Goal: Task Accomplishment & Management: Manage account settings

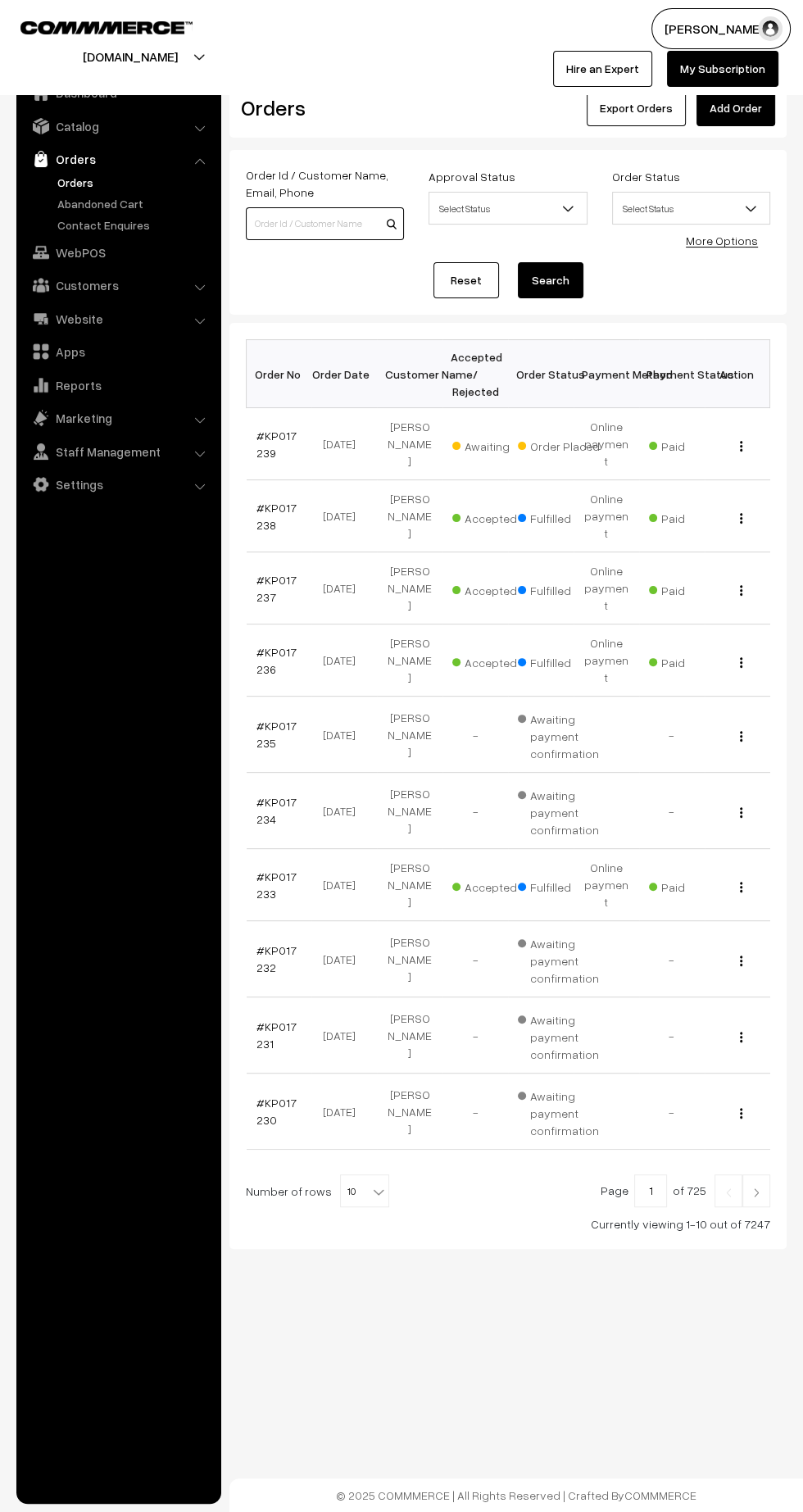
click at [330, 223] on input at bounding box center [325, 224] width 158 height 32
click at [261, 442] on link "#KP017239" at bounding box center [277, 444] width 40 height 31
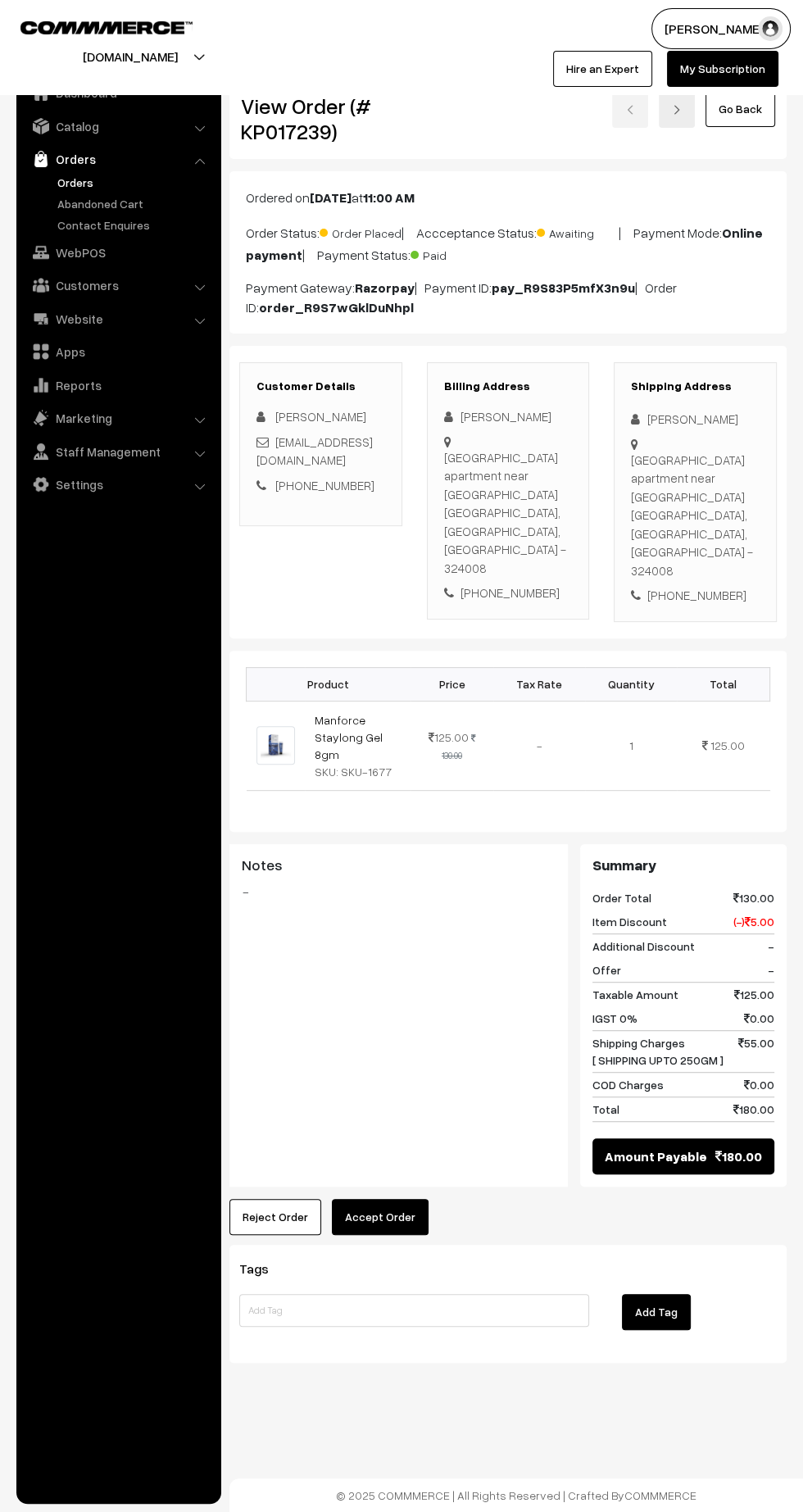
click at [385, 1199] on button "Accept Order" at bounding box center [381, 1217] width 97 height 36
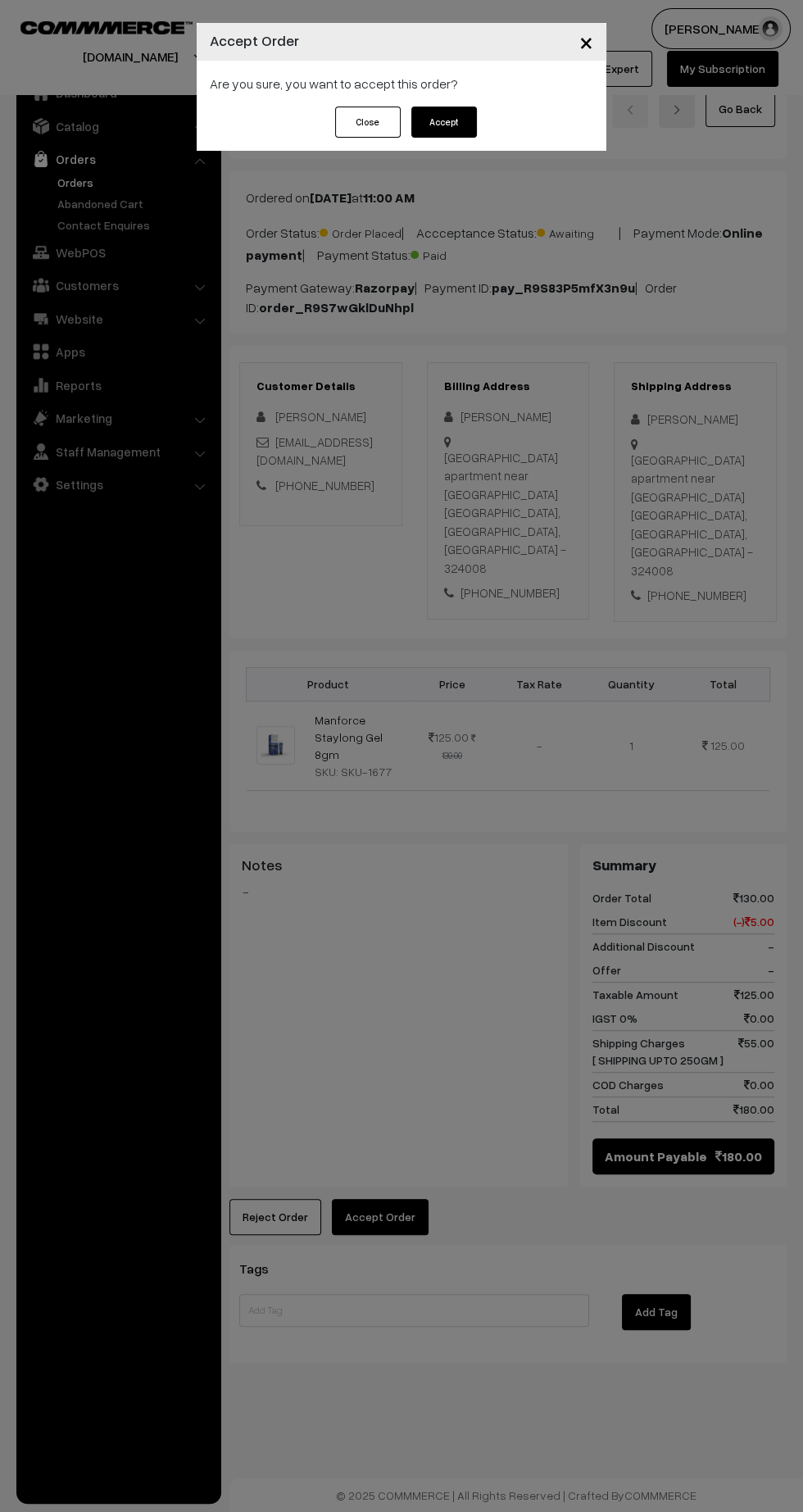
click at [471, 119] on button "Accept" at bounding box center [444, 122] width 66 height 31
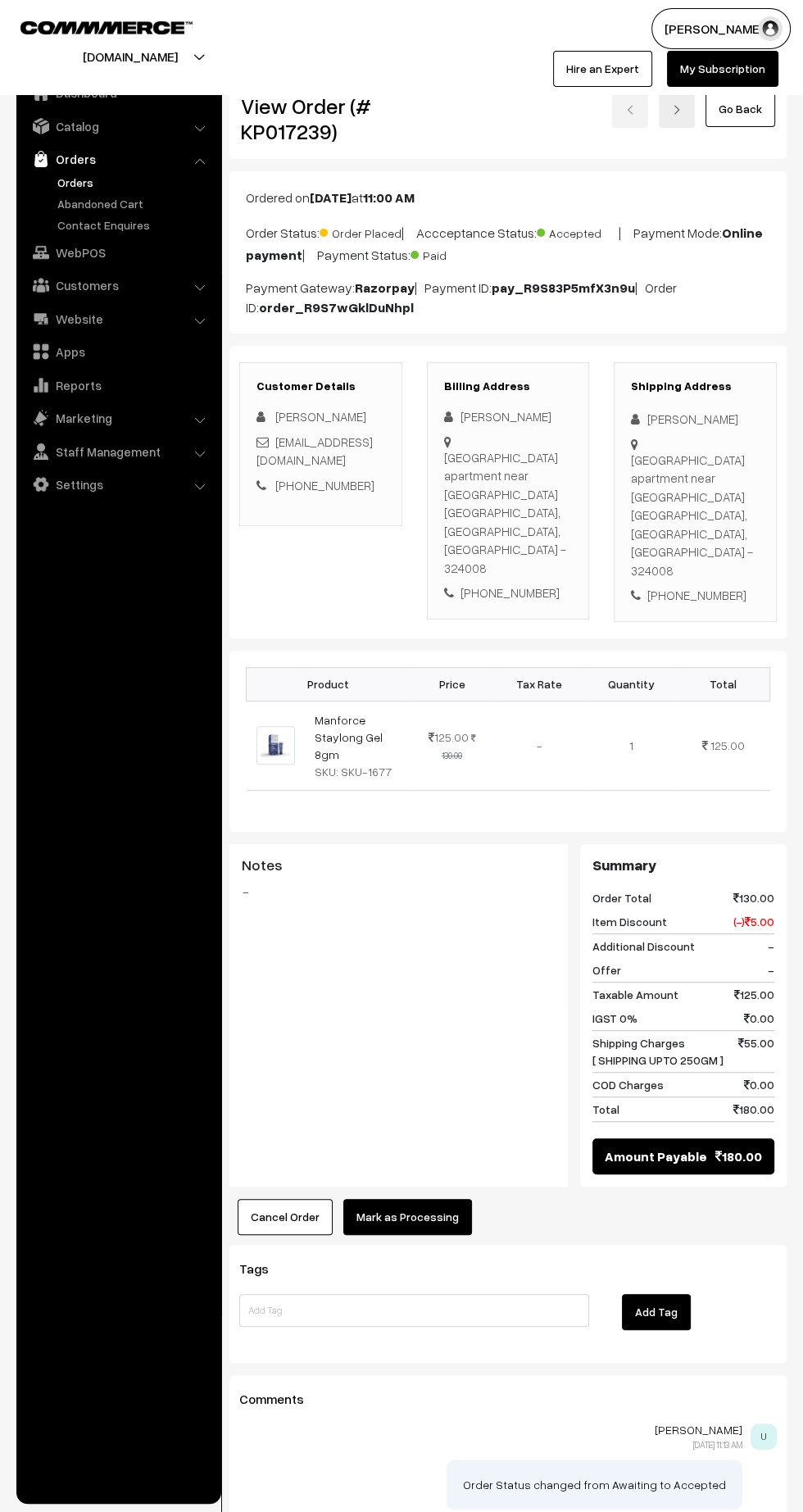
click at [421, 1199] on button "Mark as Processing" at bounding box center [407, 1217] width 128 height 36
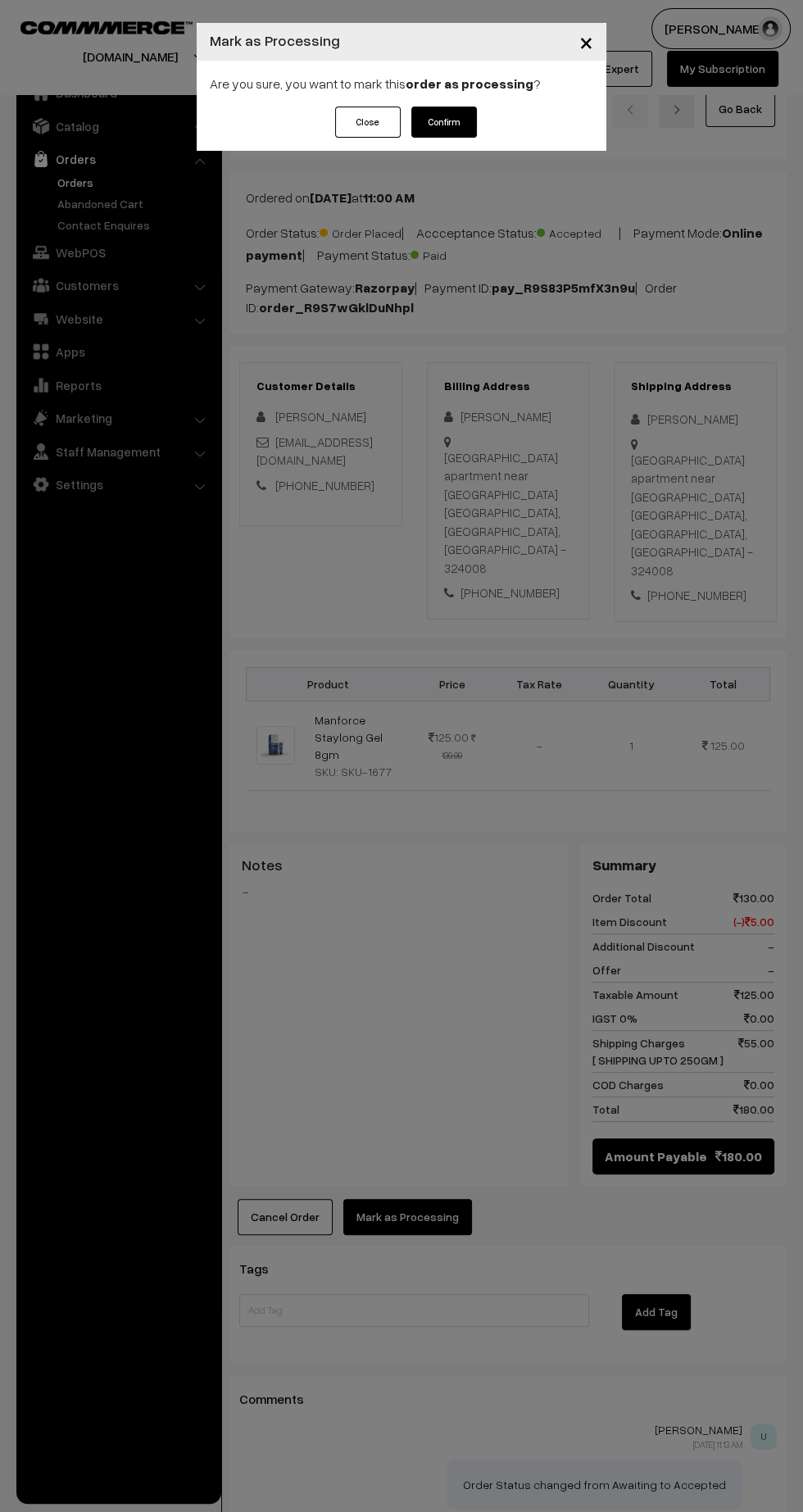
click at [448, 125] on button "Confirm" at bounding box center [444, 122] width 66 height 31
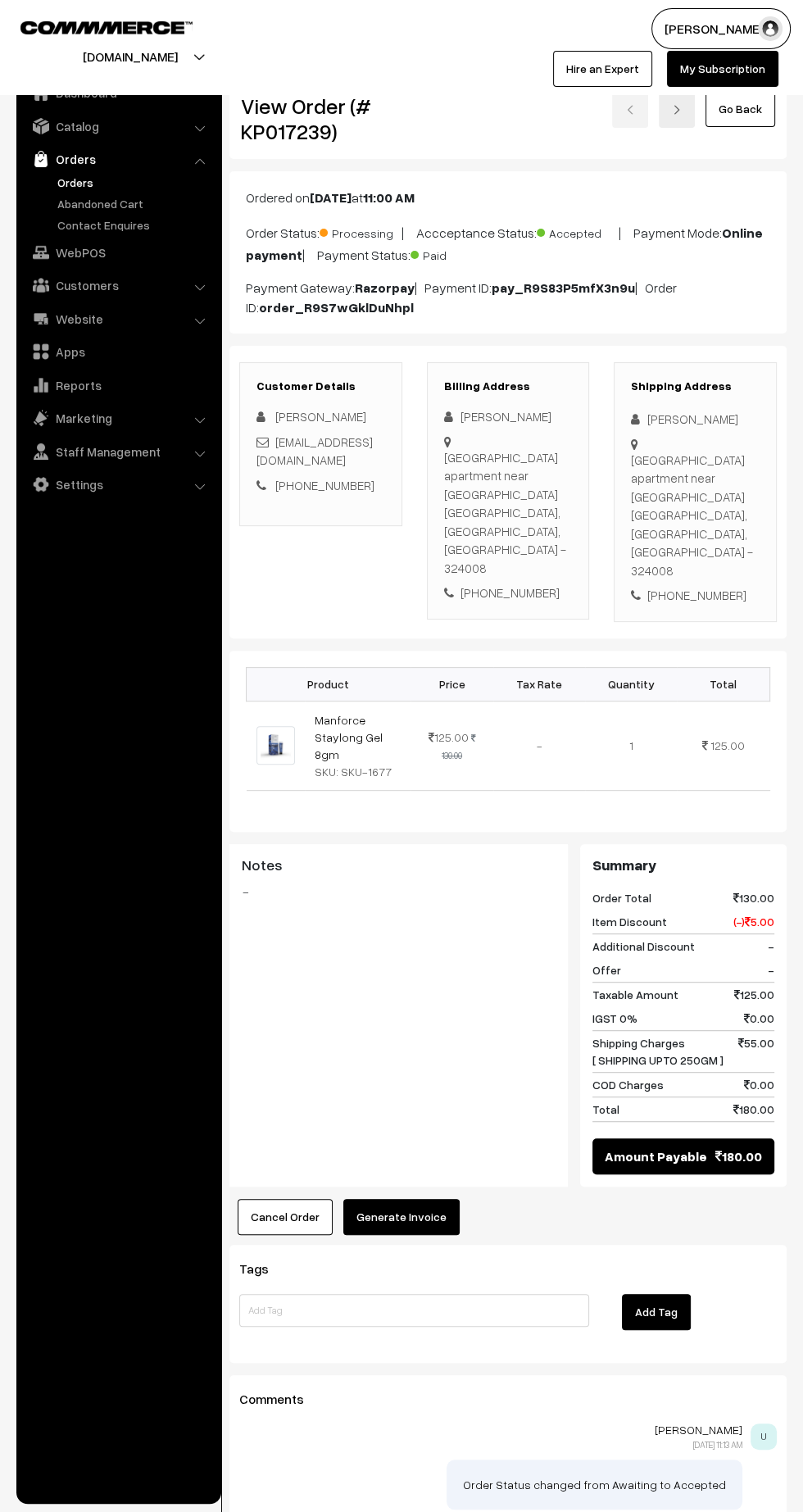
click at [426, 1199] on button "Generate Invoice" at bounding box center [402, 1217] width 117 height 36
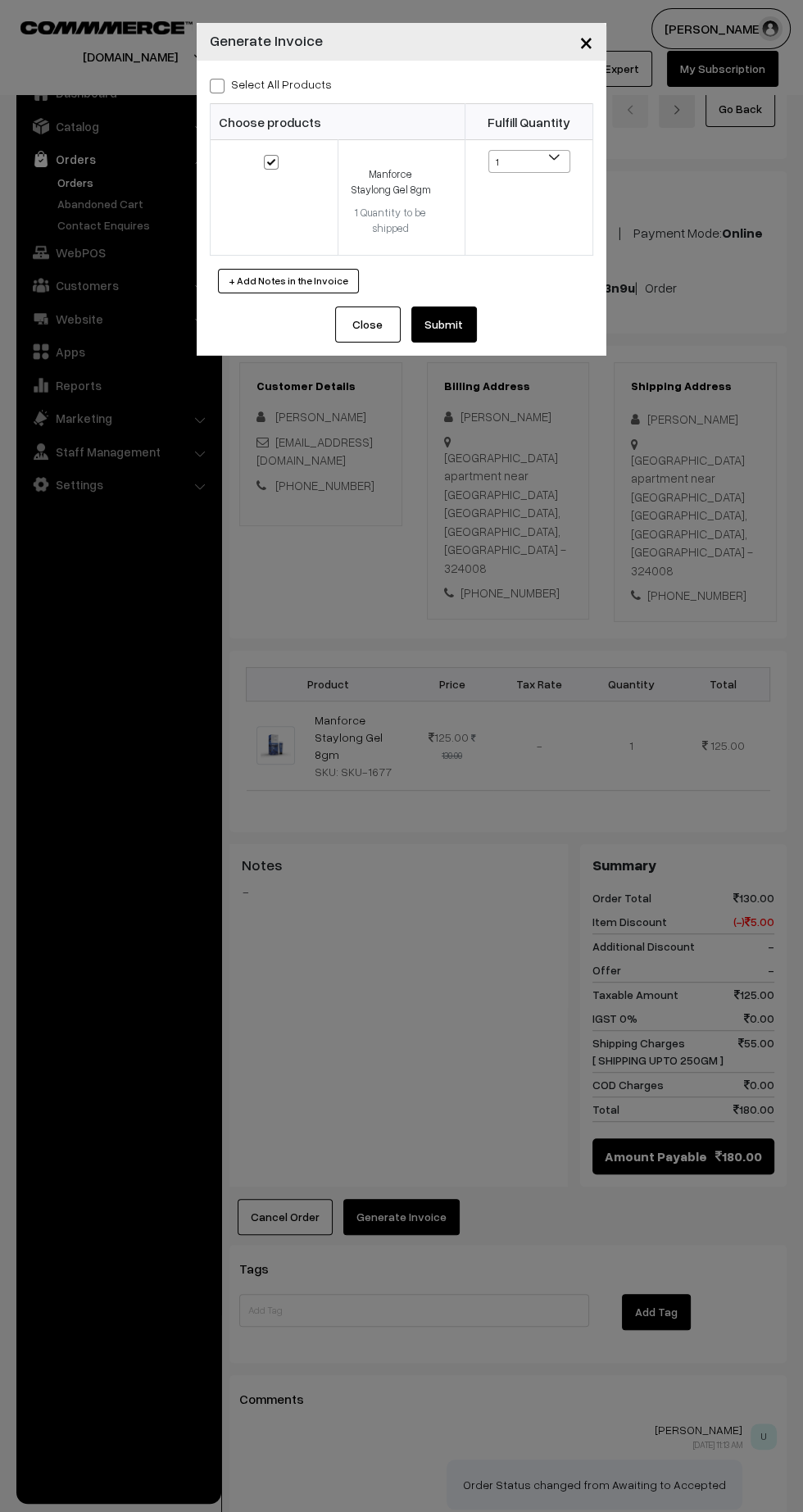
click at [463, 330] on button "Submit" at bounding box center [444, 324] width 66 height 36
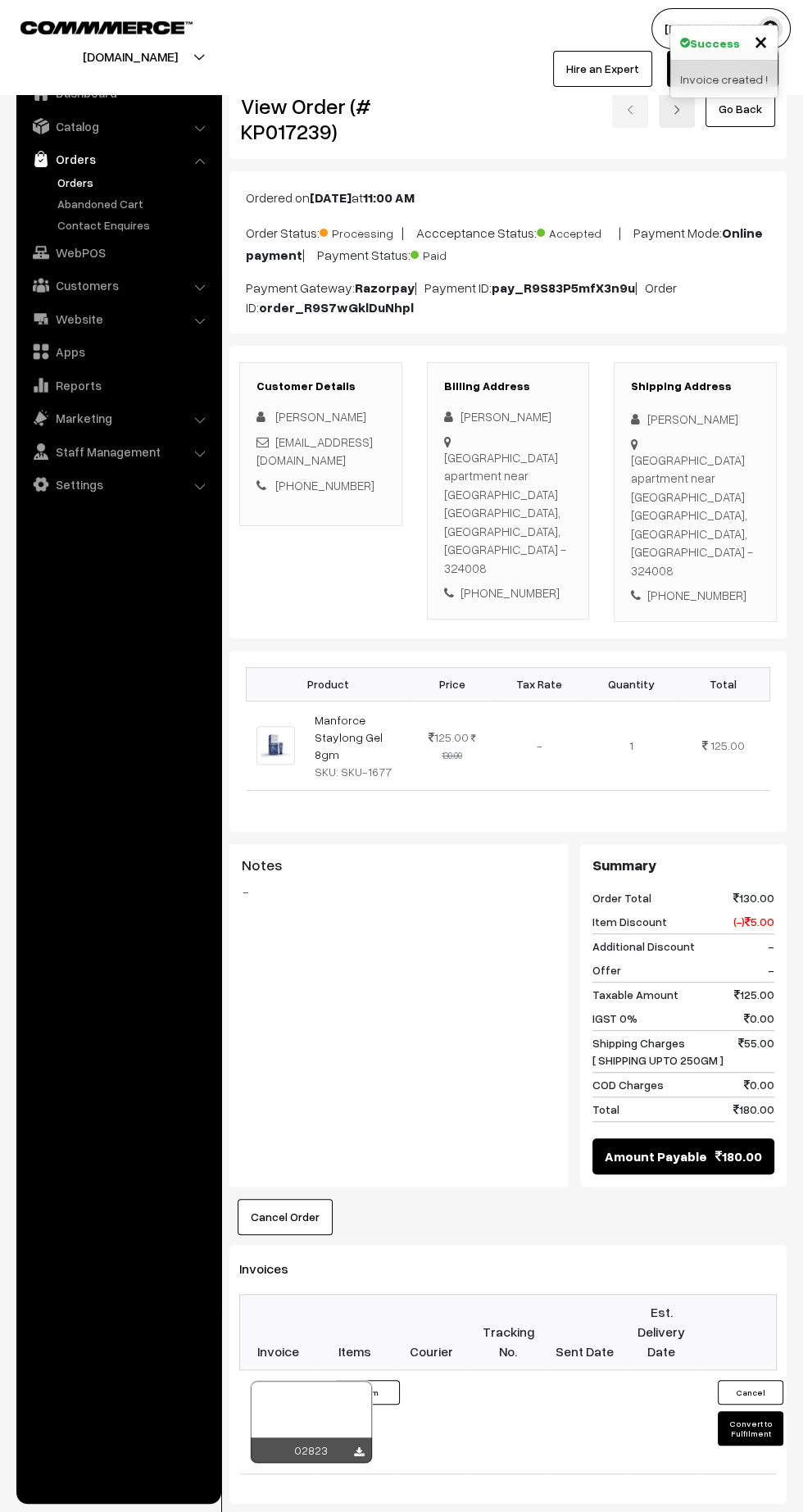
click at [358, 1447] on icon at bounding box center [358, 1453] width 10 height 11
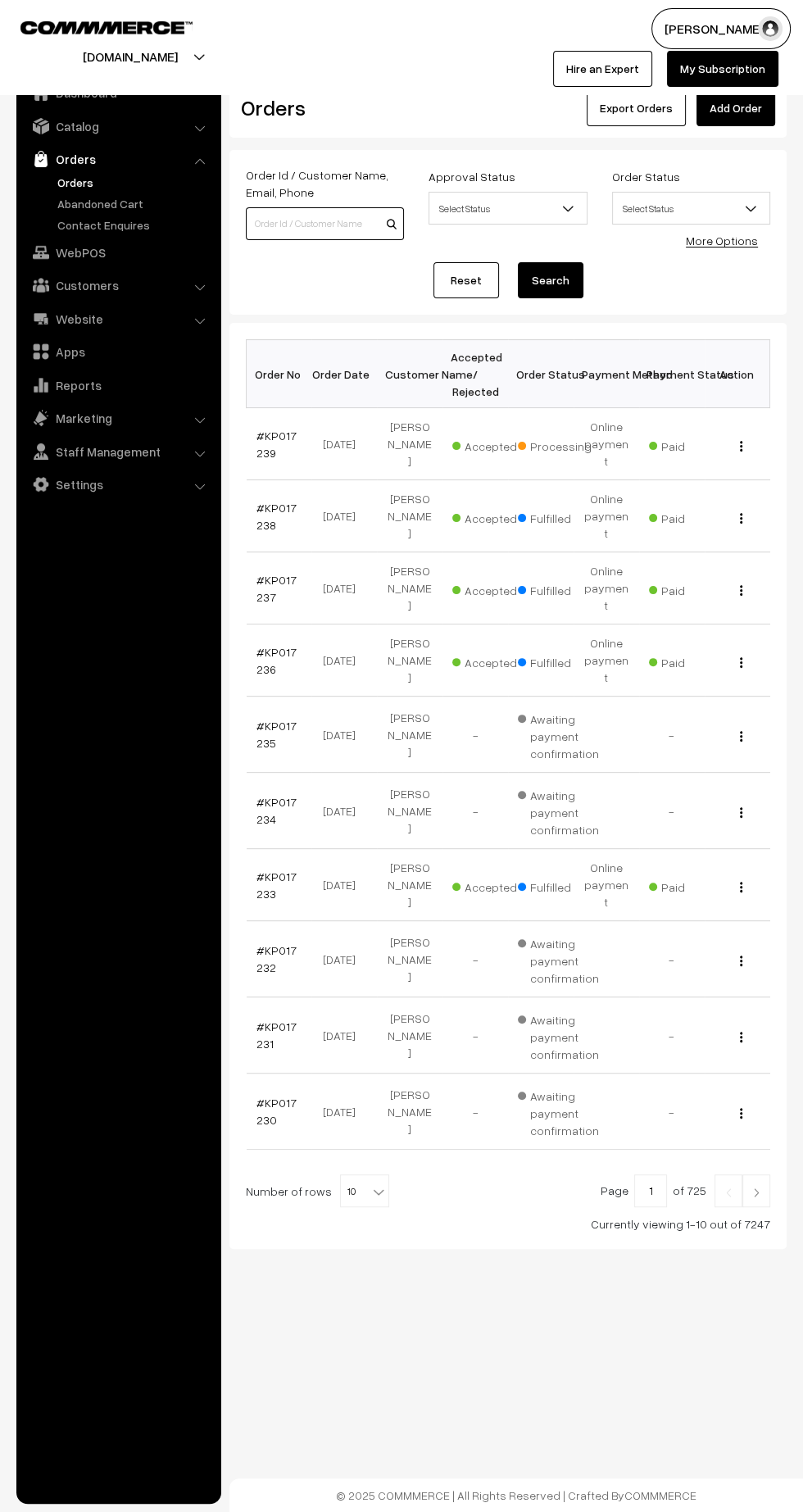
click at [304, 227] on input at bounding box center [325, 224] width 158 height 32
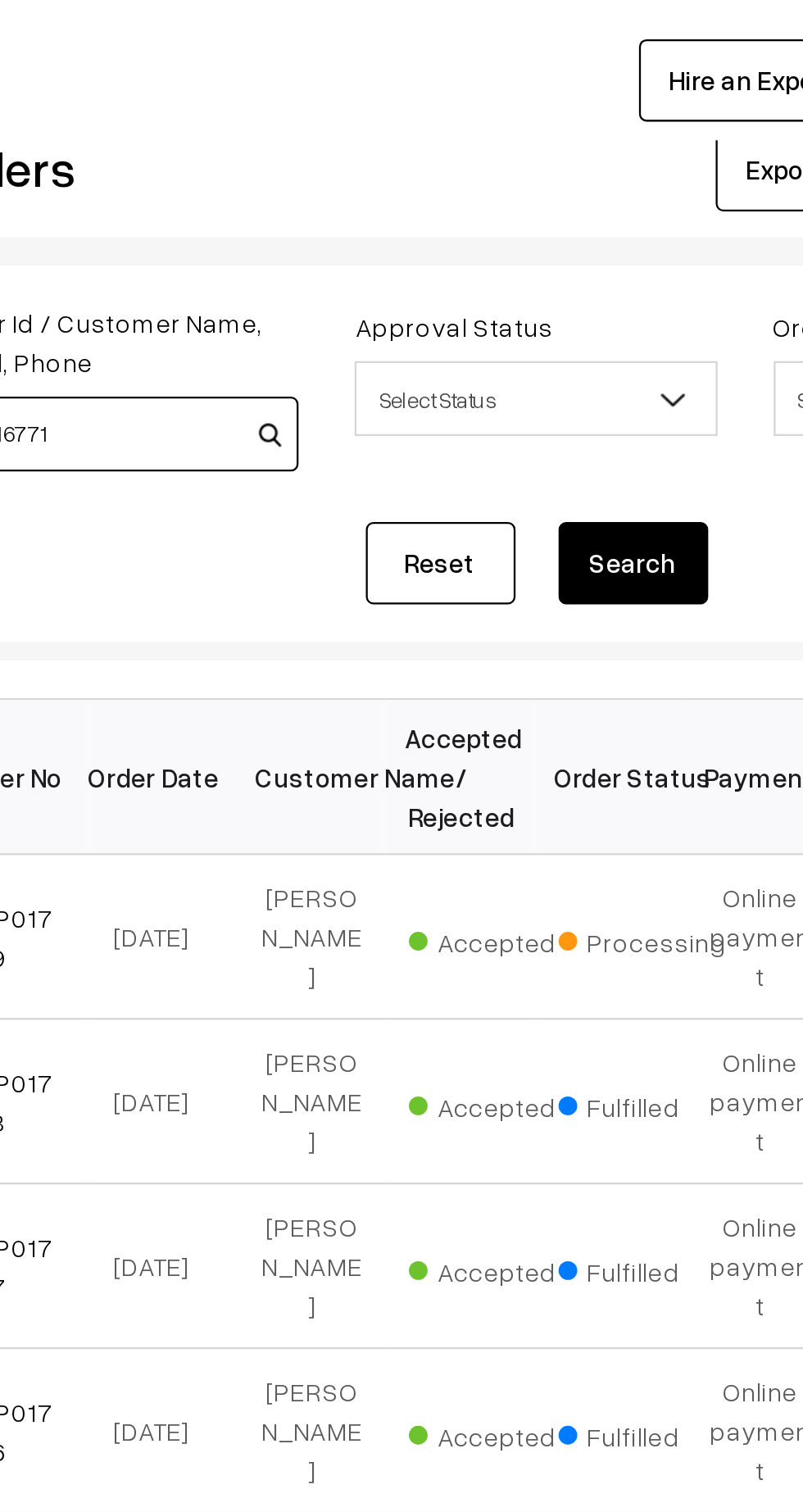
type input "KP016771"
click at [551, 278] on button "Search" at bounding box center [551, 280] width 66 height 36
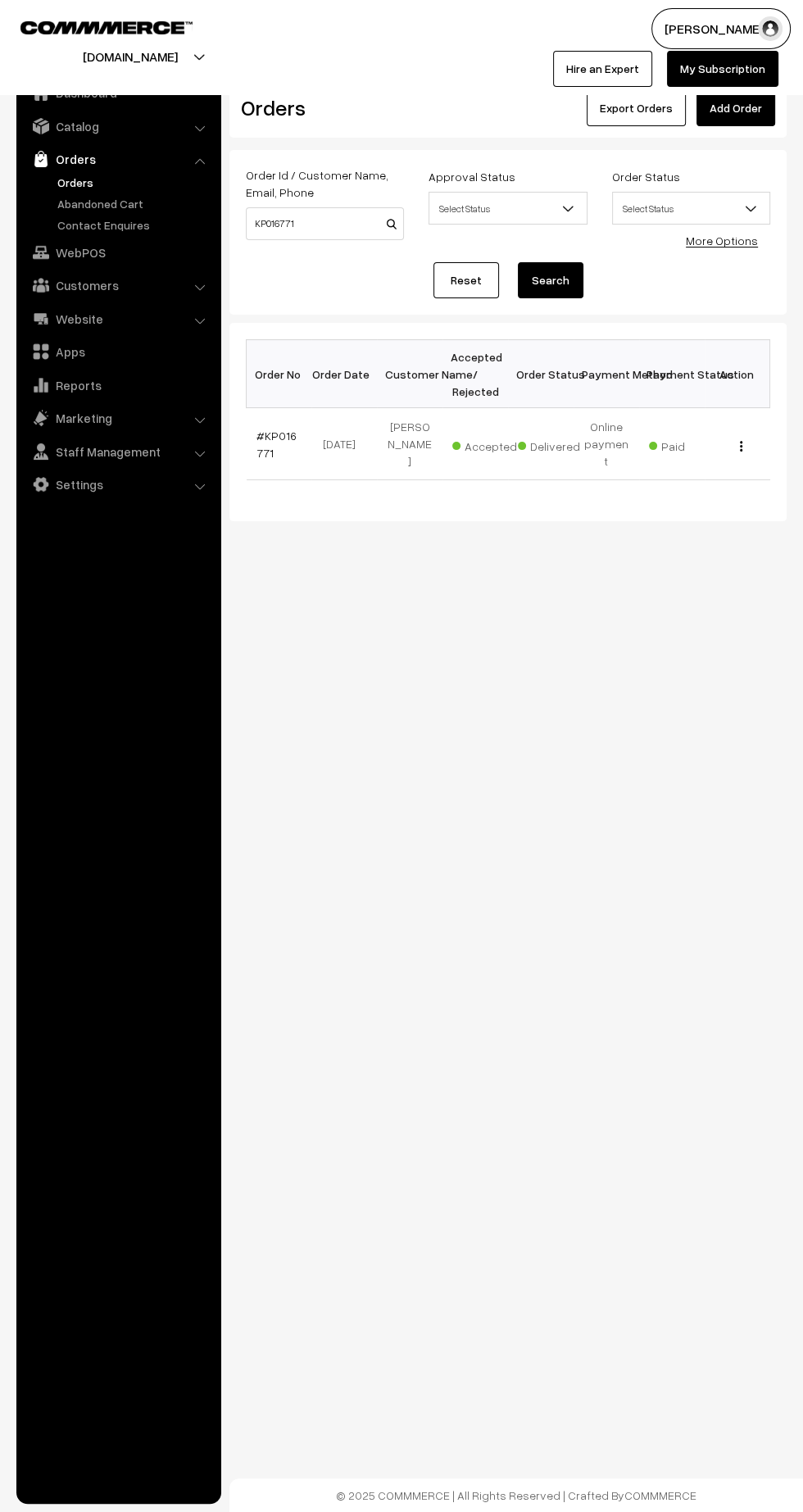
click at [270, 429] on link "#KP016771" at bounding box center [277, 444] width 40 height 31
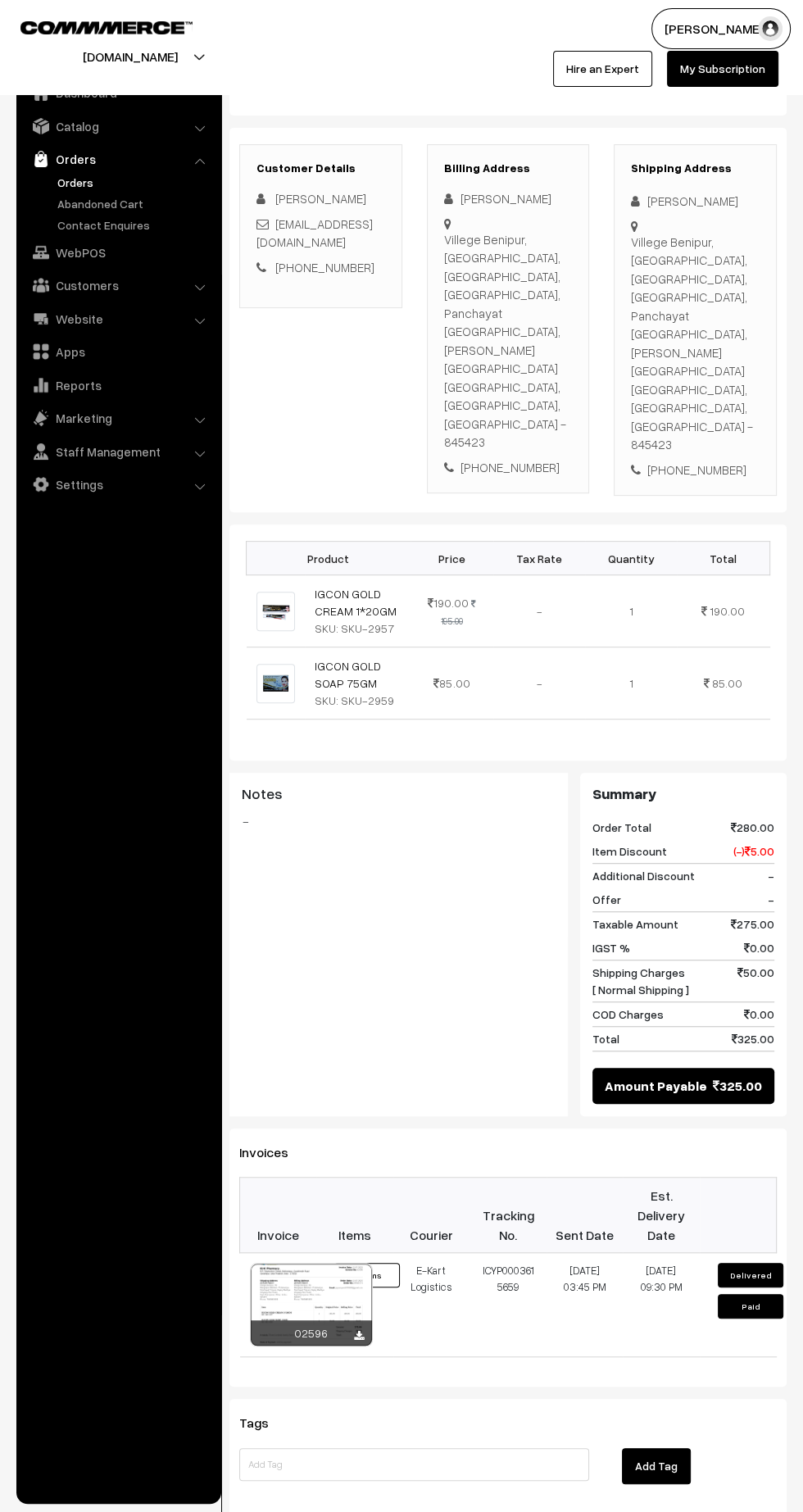
scroll to position [215, 0]
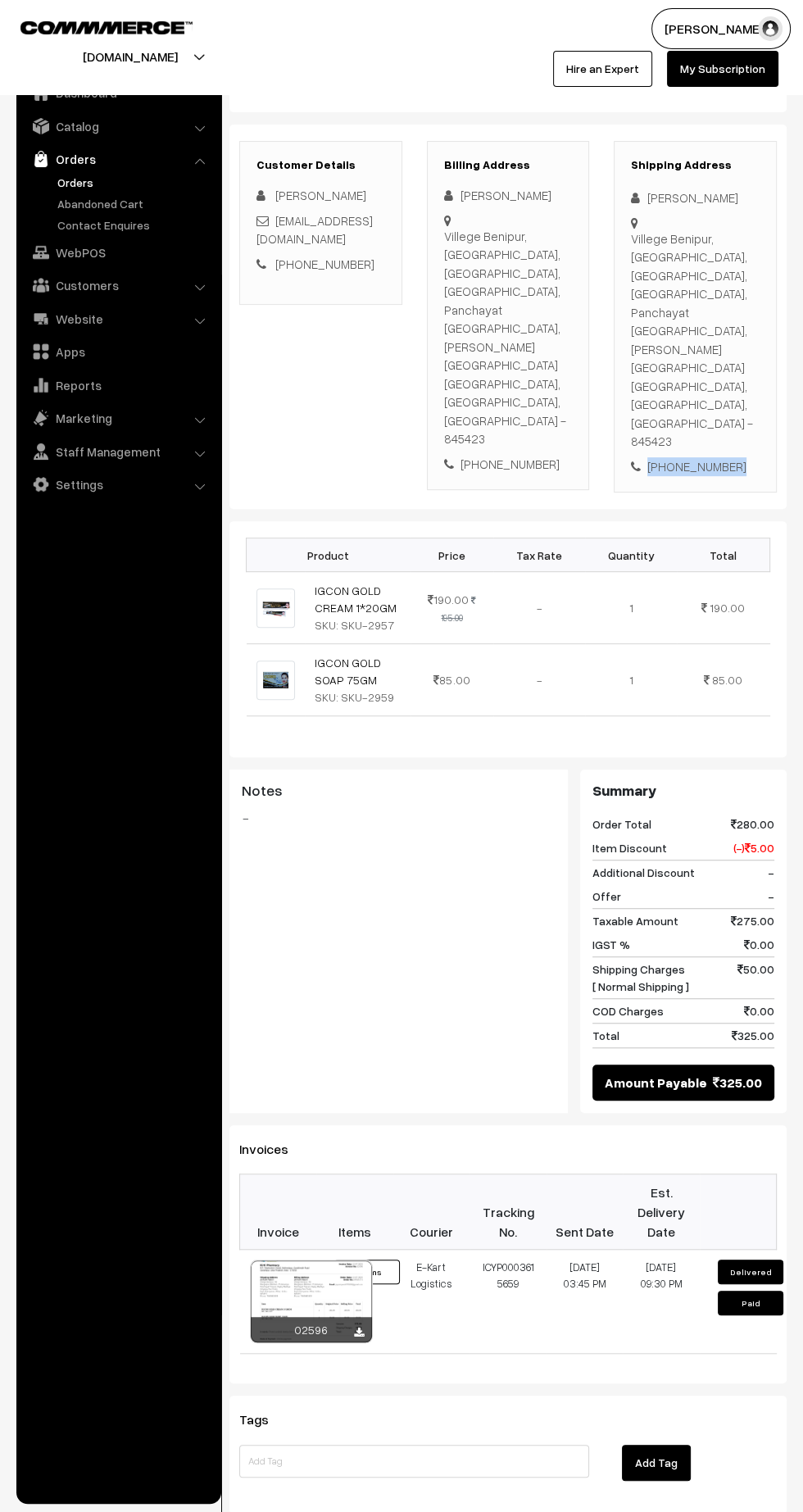
click at [719, 457] on div "+91 7060991928" at bounding box center [695, 466] width 128 height 19
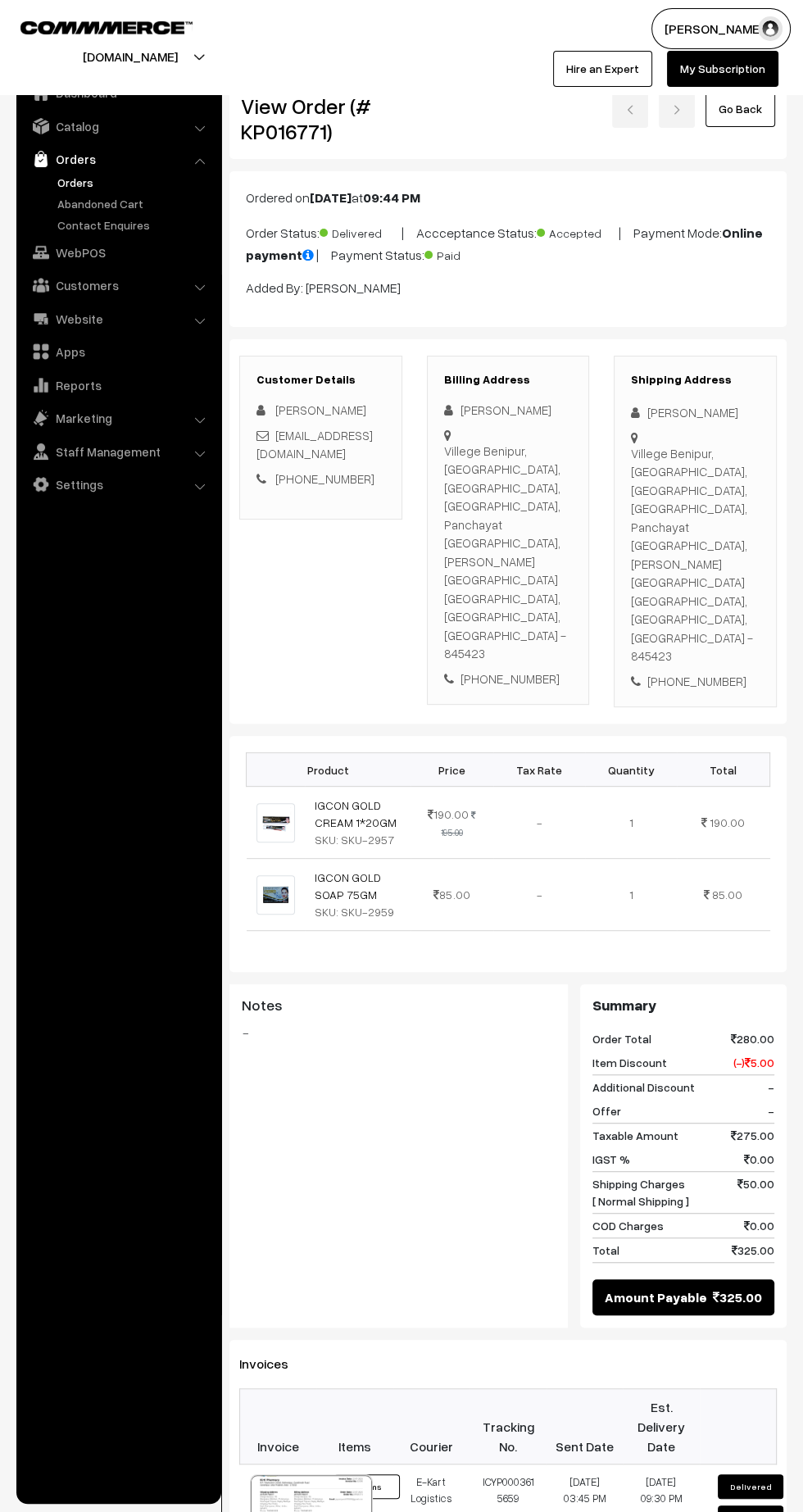
click at [79, 188] on link "Orders" at bounding box center [134, 181] width 163 height 17
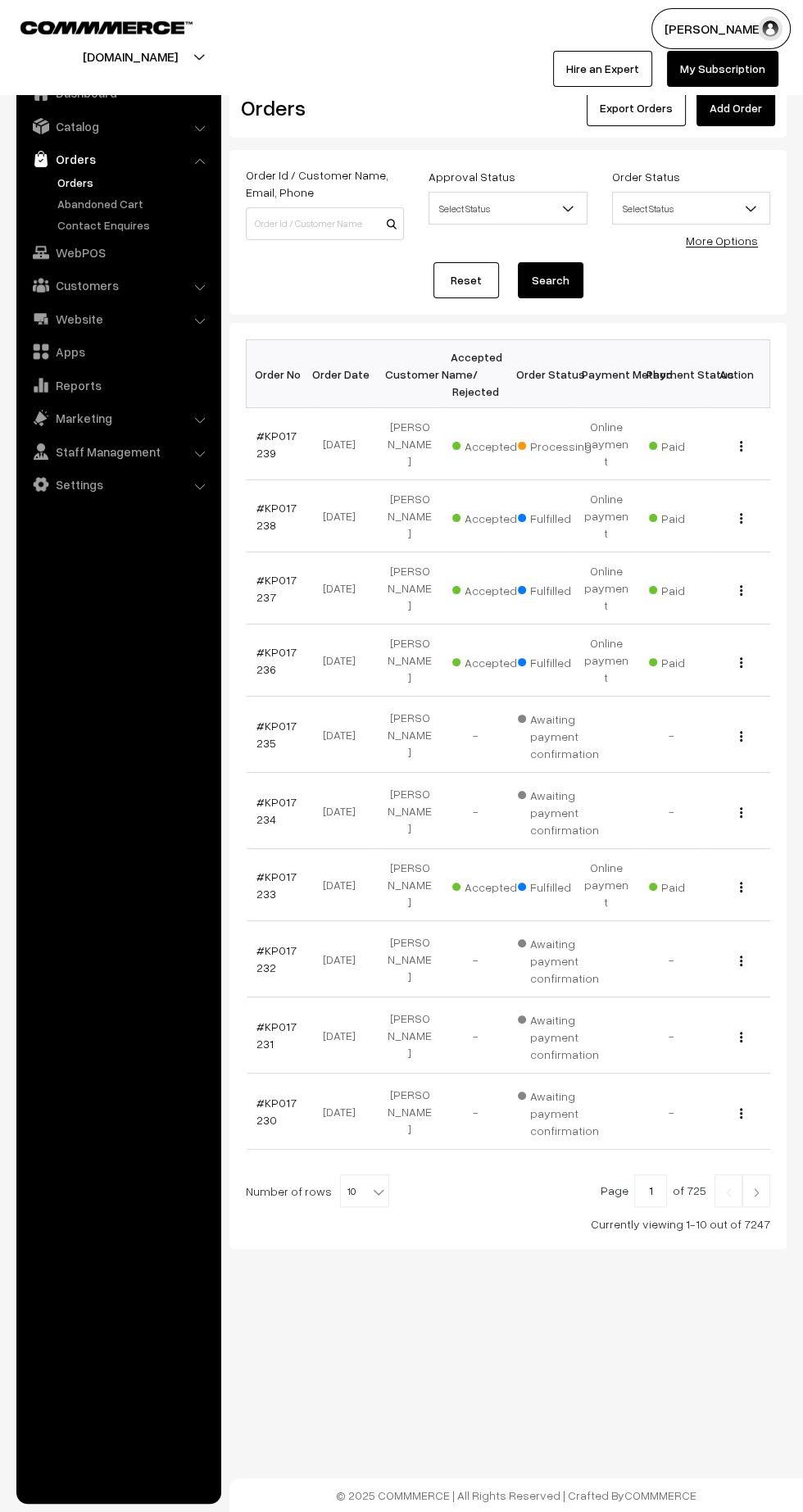
click at [754, 96] on link "Add Order" at bounding box center [737, 108] width 79 height 36
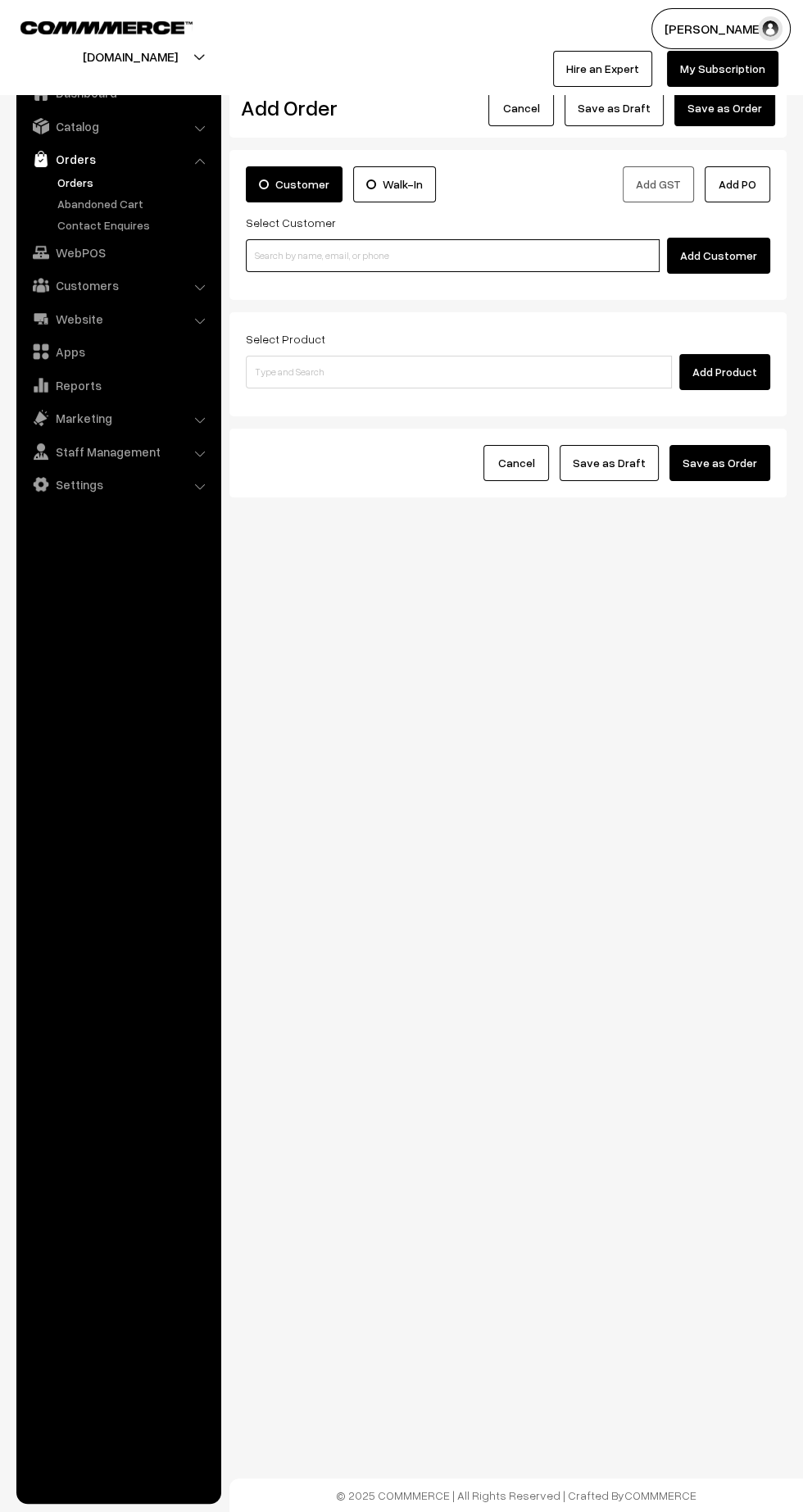
click at [388, 248] on input at bounding box center [453, 255] width 414 height 32
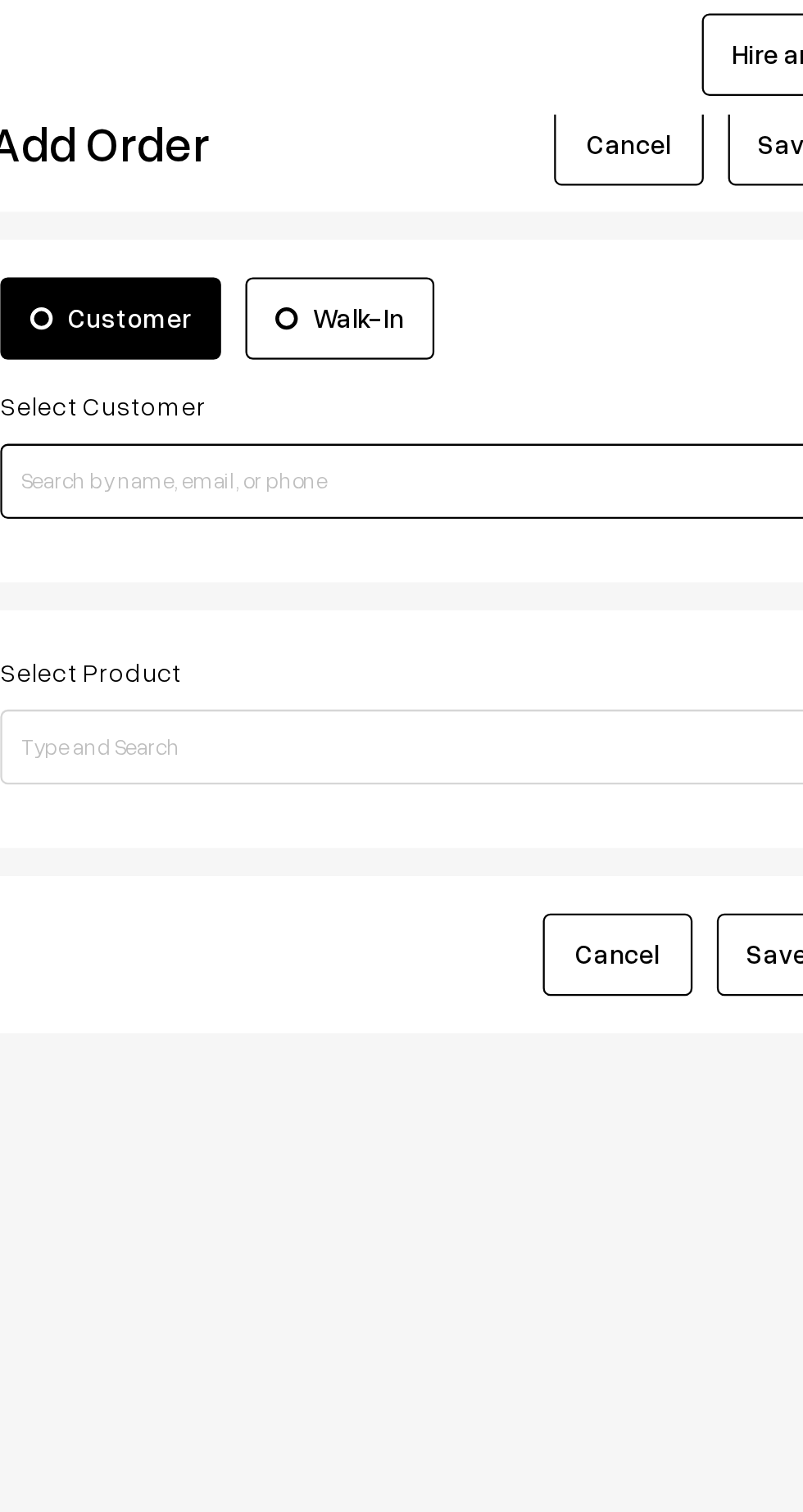
paste input "7060991928"
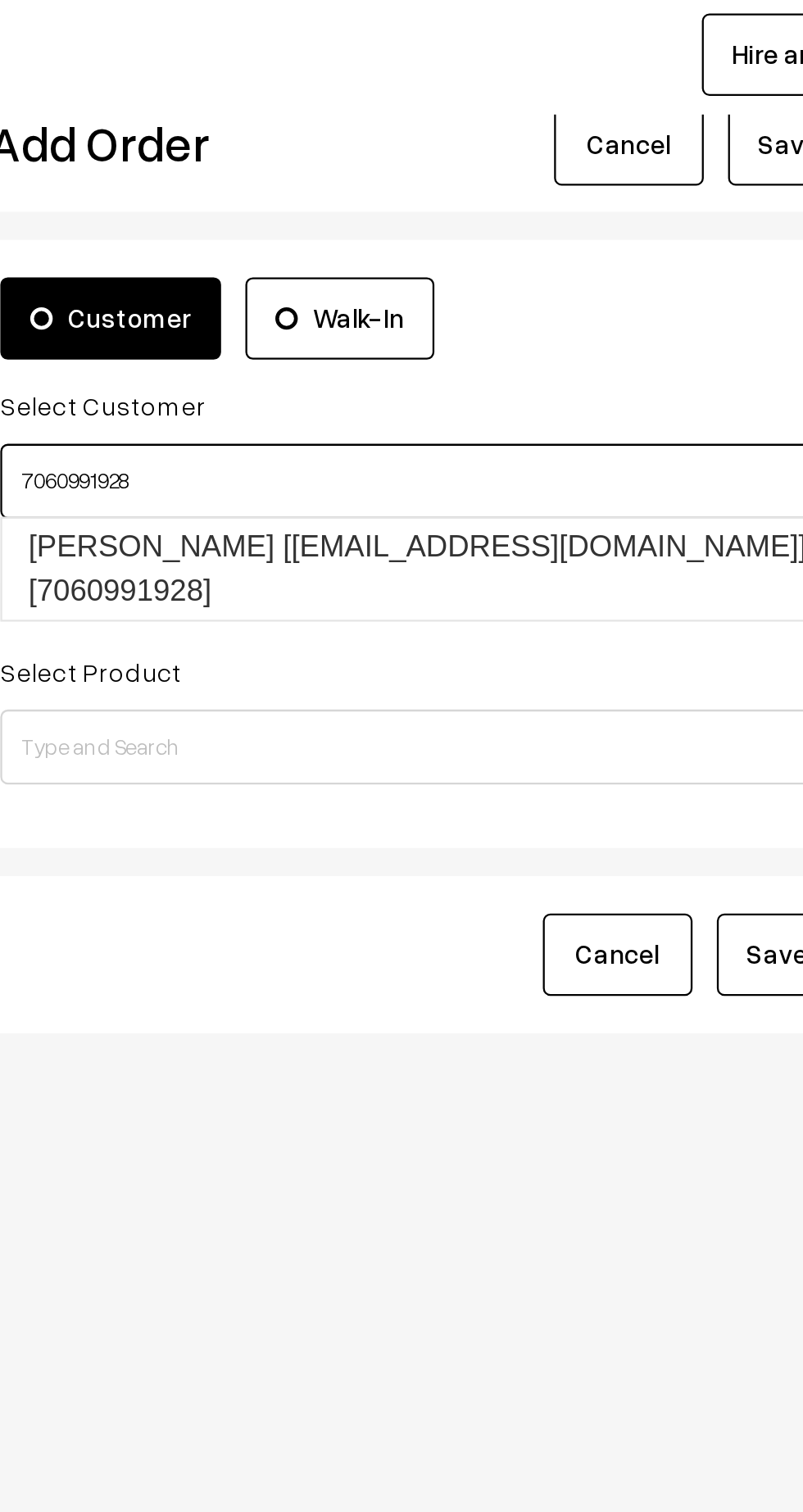
click at [434, 285] on link "Jayram Pandit [jayrampandit778195@gmail.com] [7060991928]" at bounding box center [455, 294] width 418 height 44
type input "7060991928"
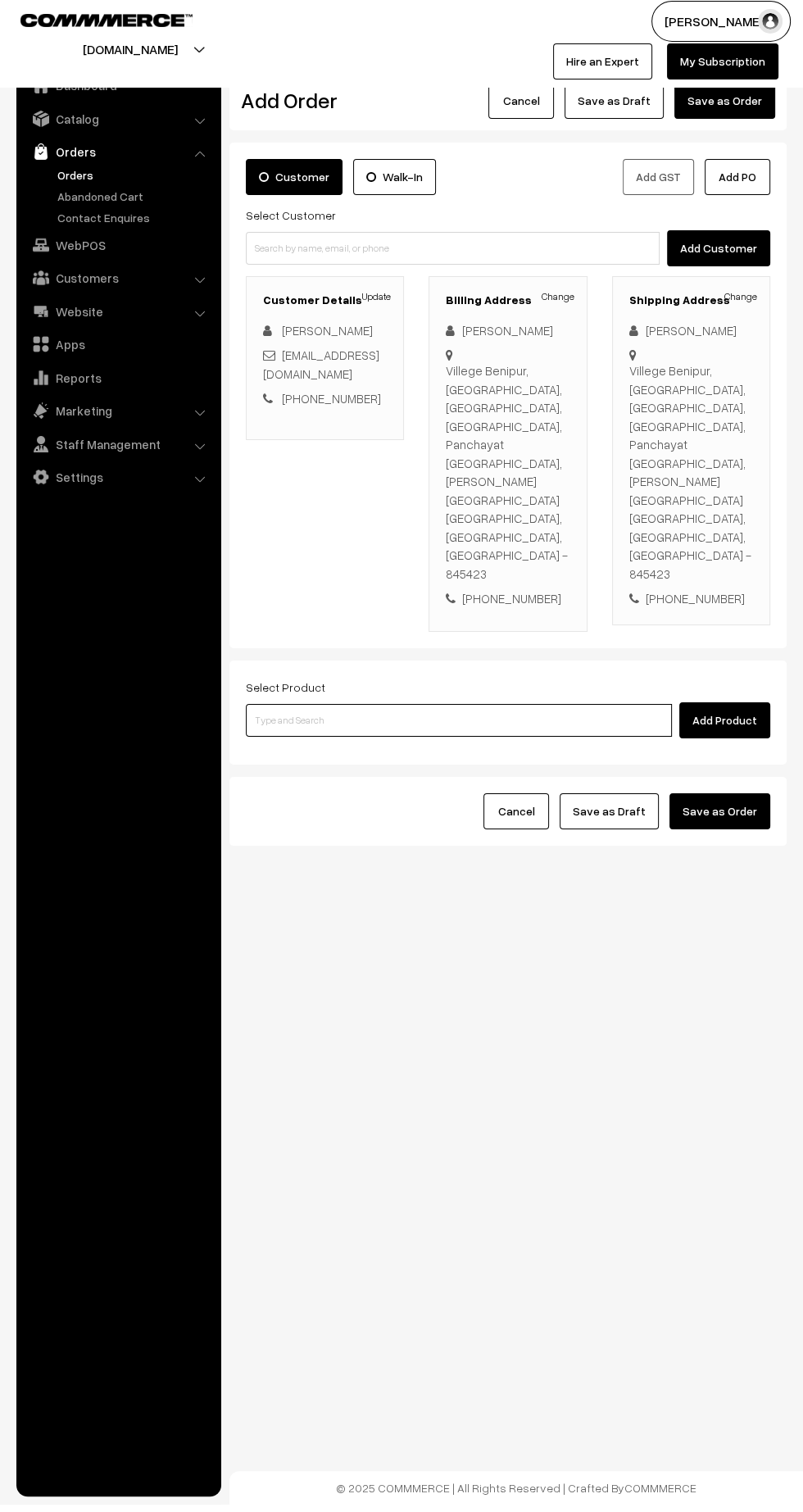
click at [400, 712] on input at bounding box center [459, 728] width 426 height 32
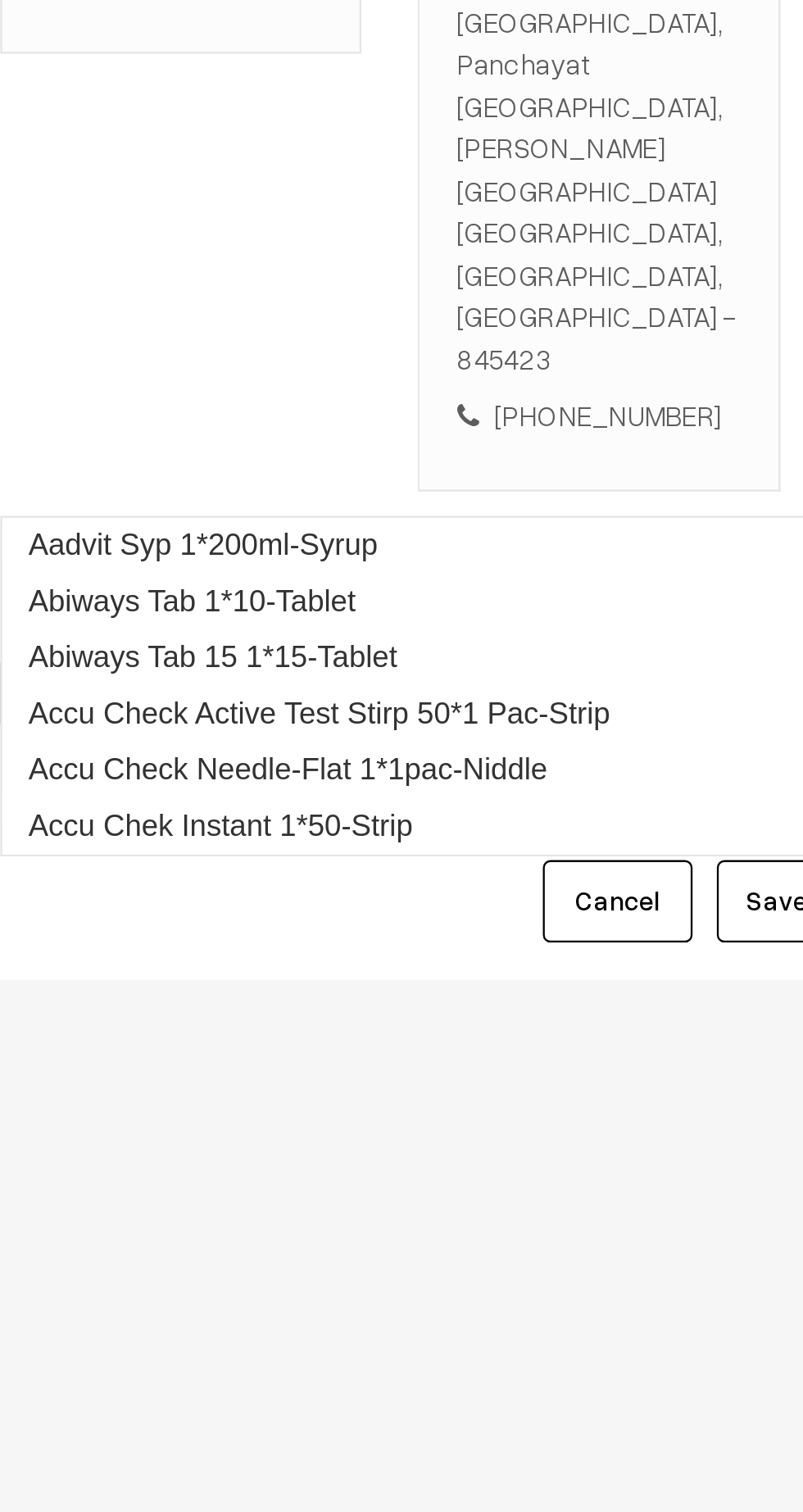
type input "Igcon"
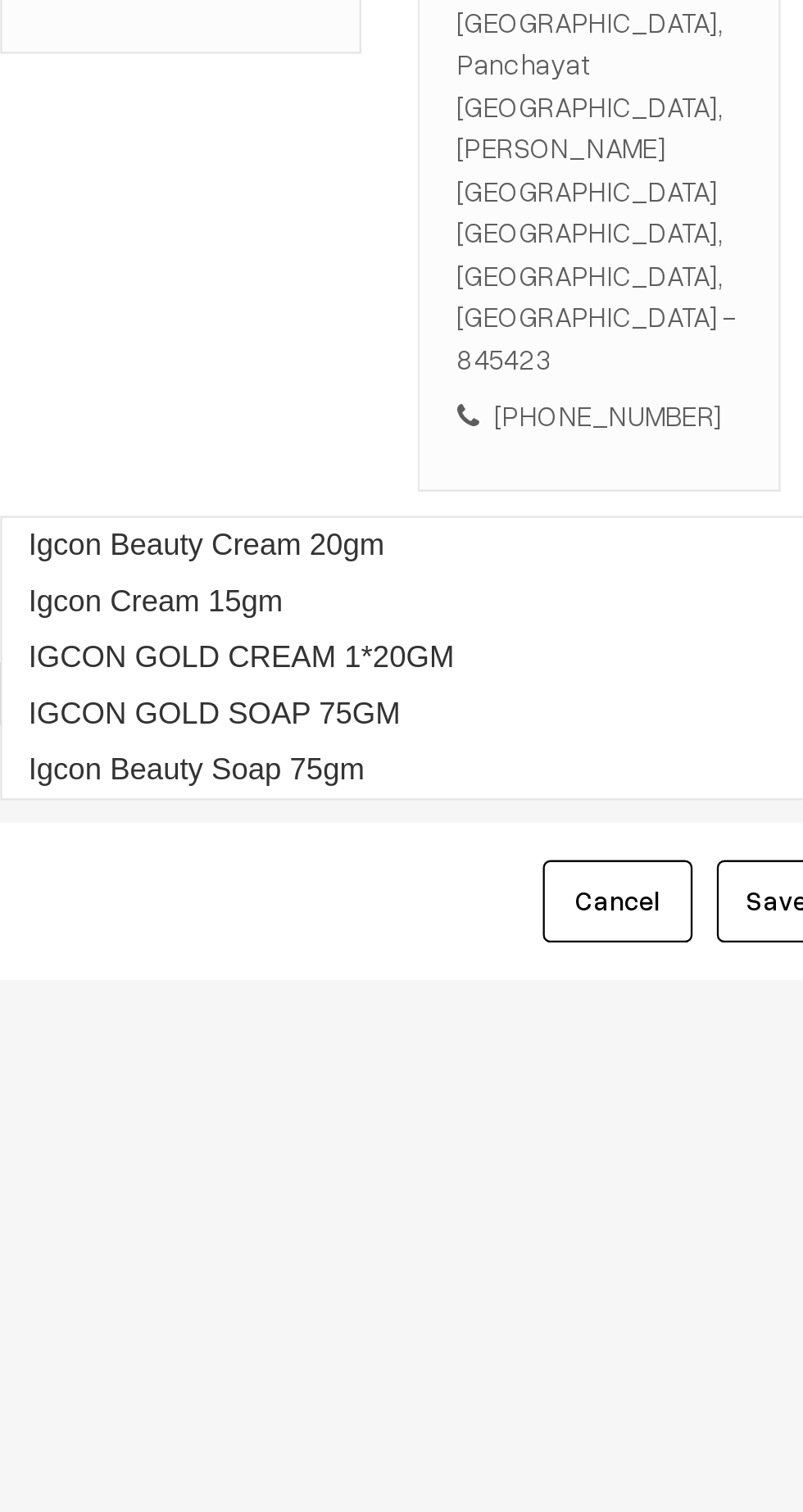
click at [433, 712] on link "IGCON GOLD CREAM 1*20GM" at bounding box center [461, 712] width 428 height 24
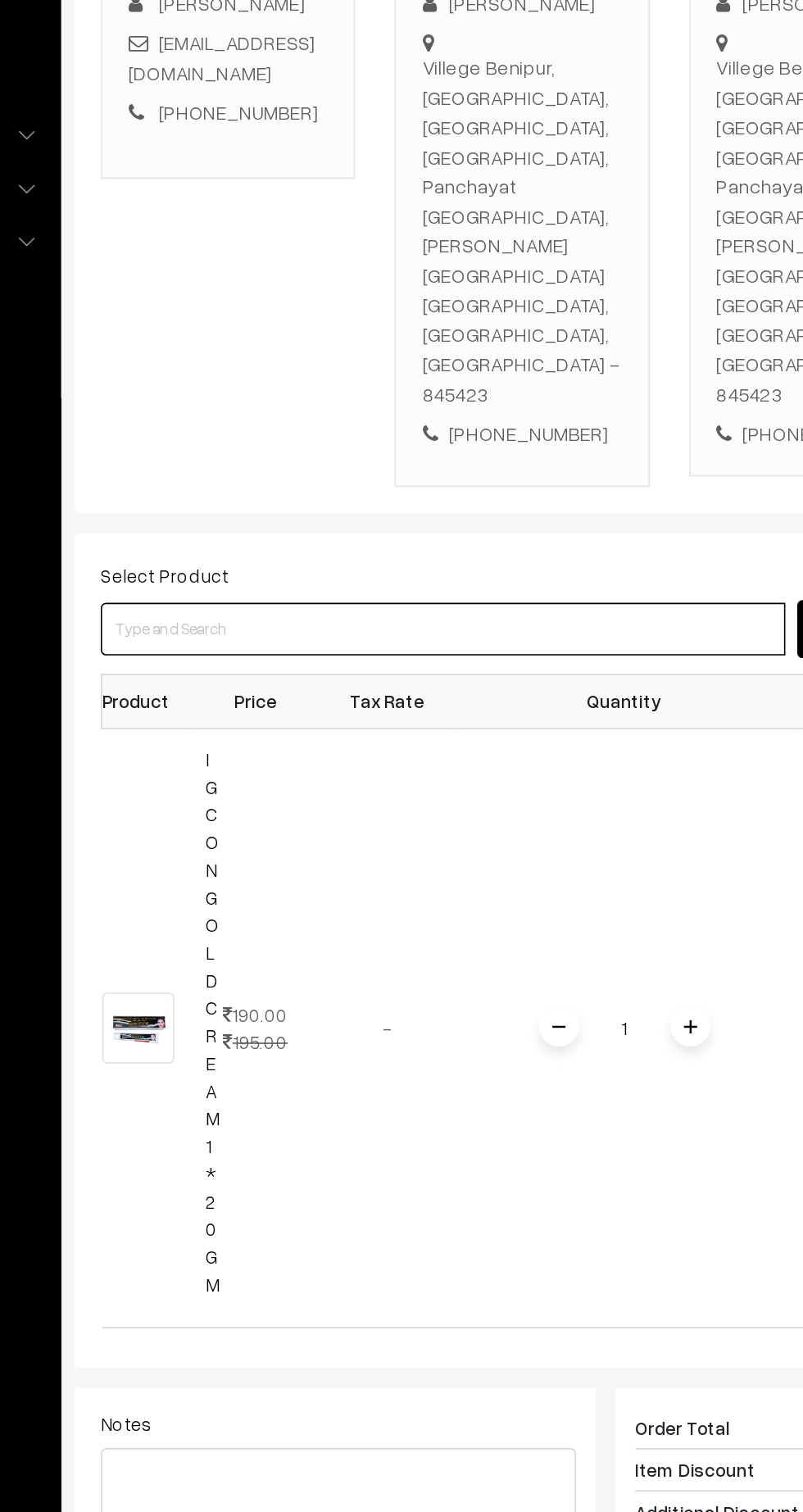
scroll to position [0, 4]
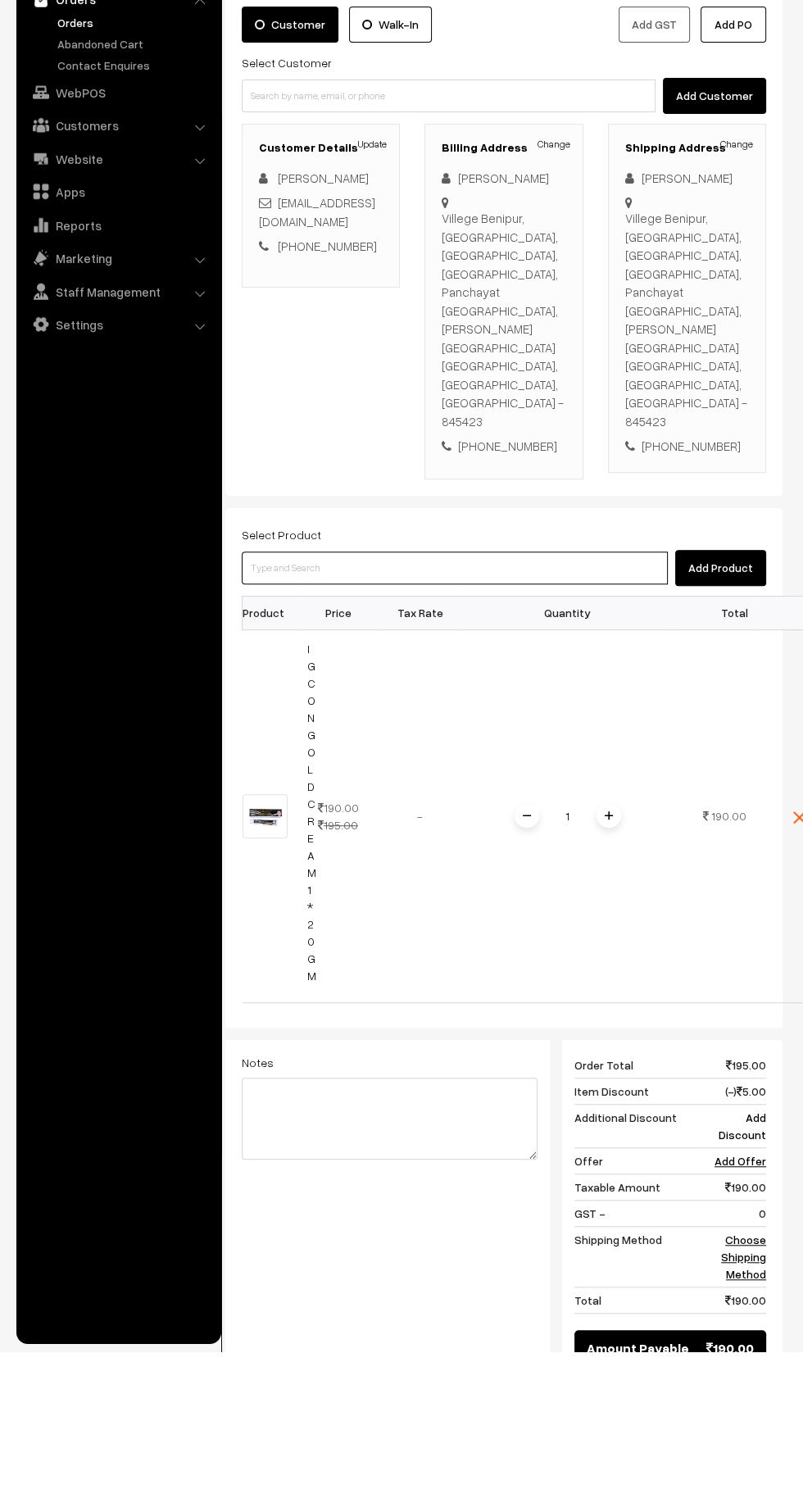
click at [486, 712] on input at bounding box center [454, 728] width 426 height 32
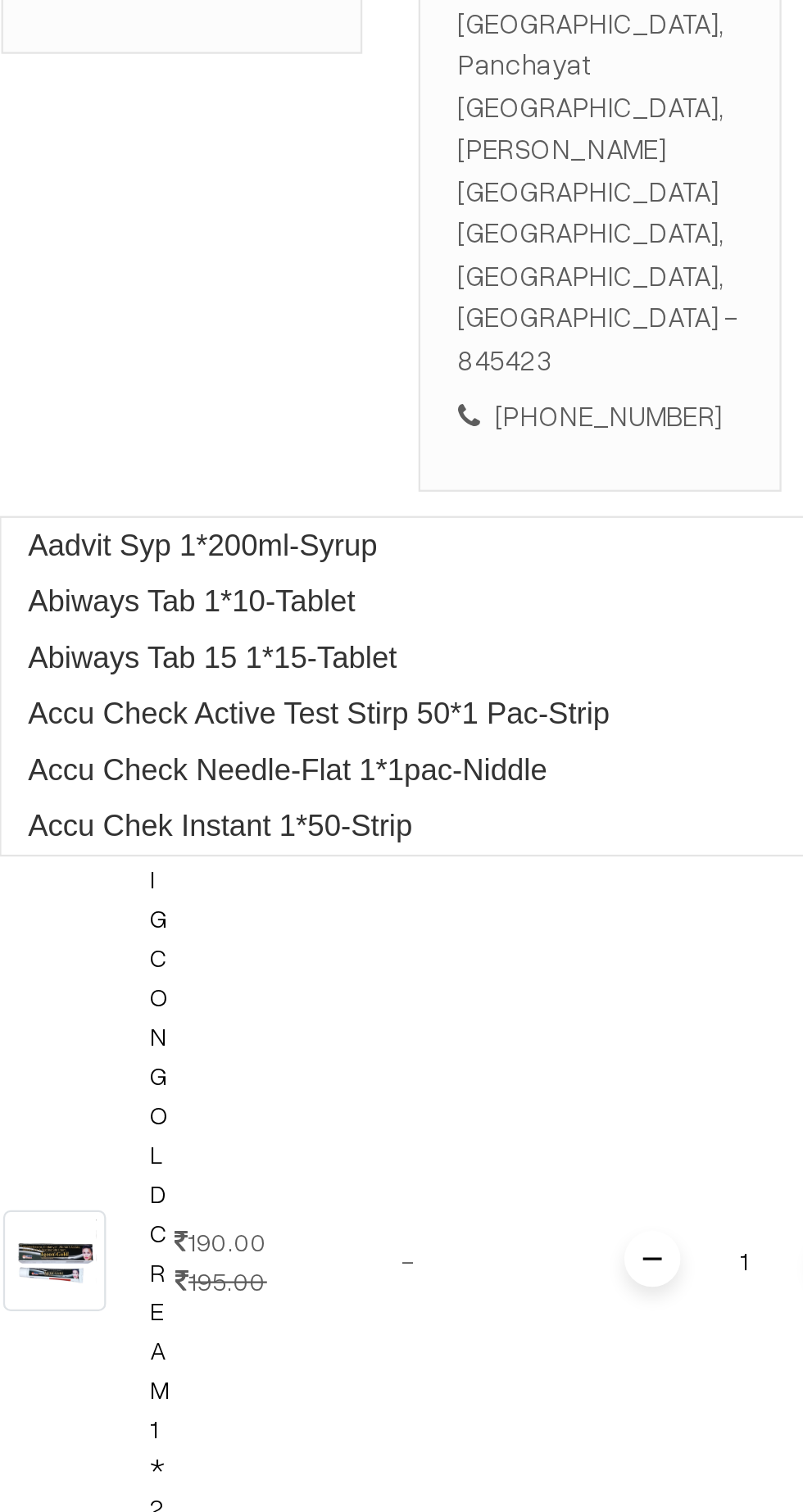
type input "Igcon"
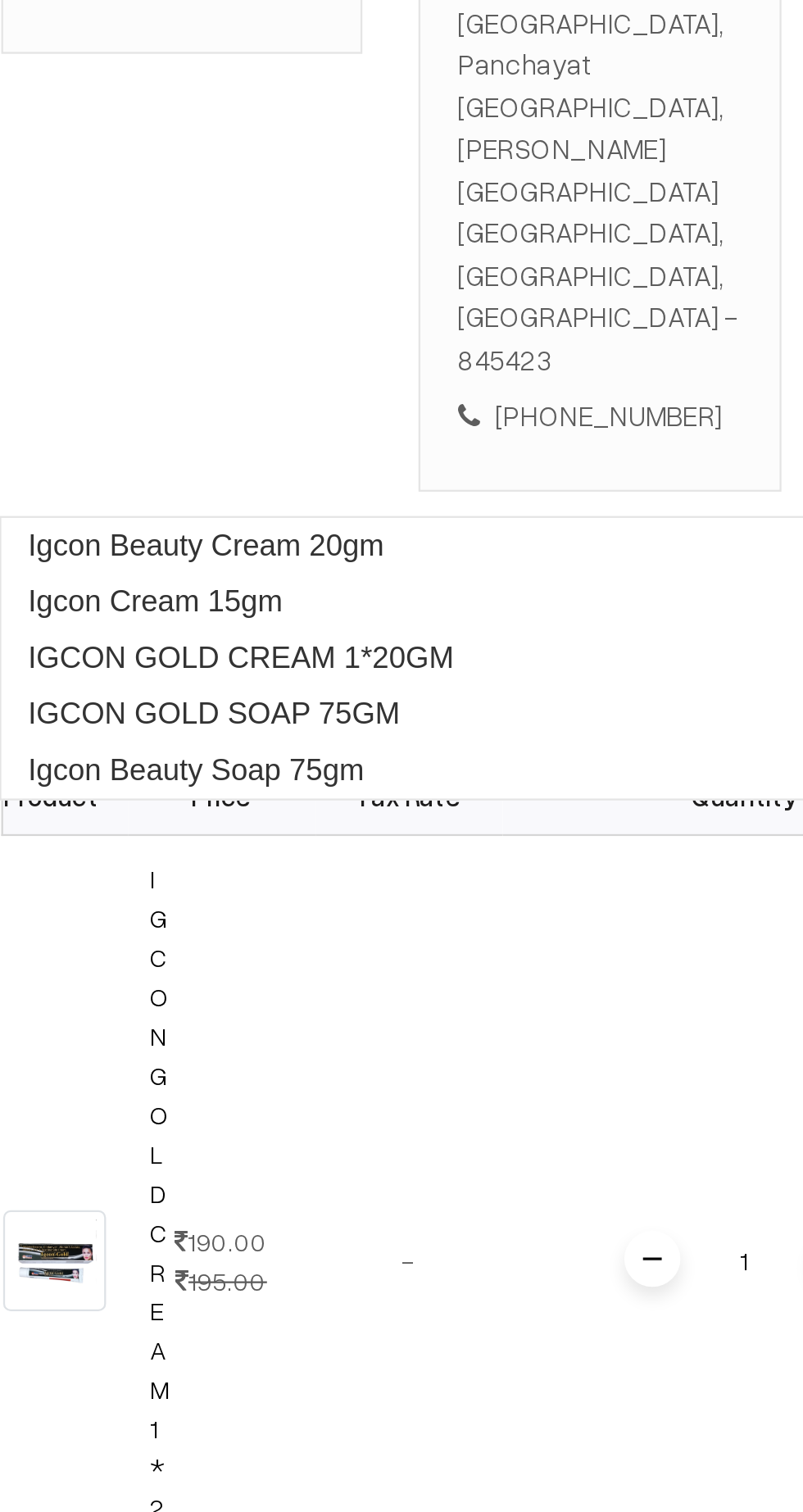
click at [417, 729] on link "IGCON GOLD SOAP 75GM" at bounding box center [455, 737] width 428 height 24
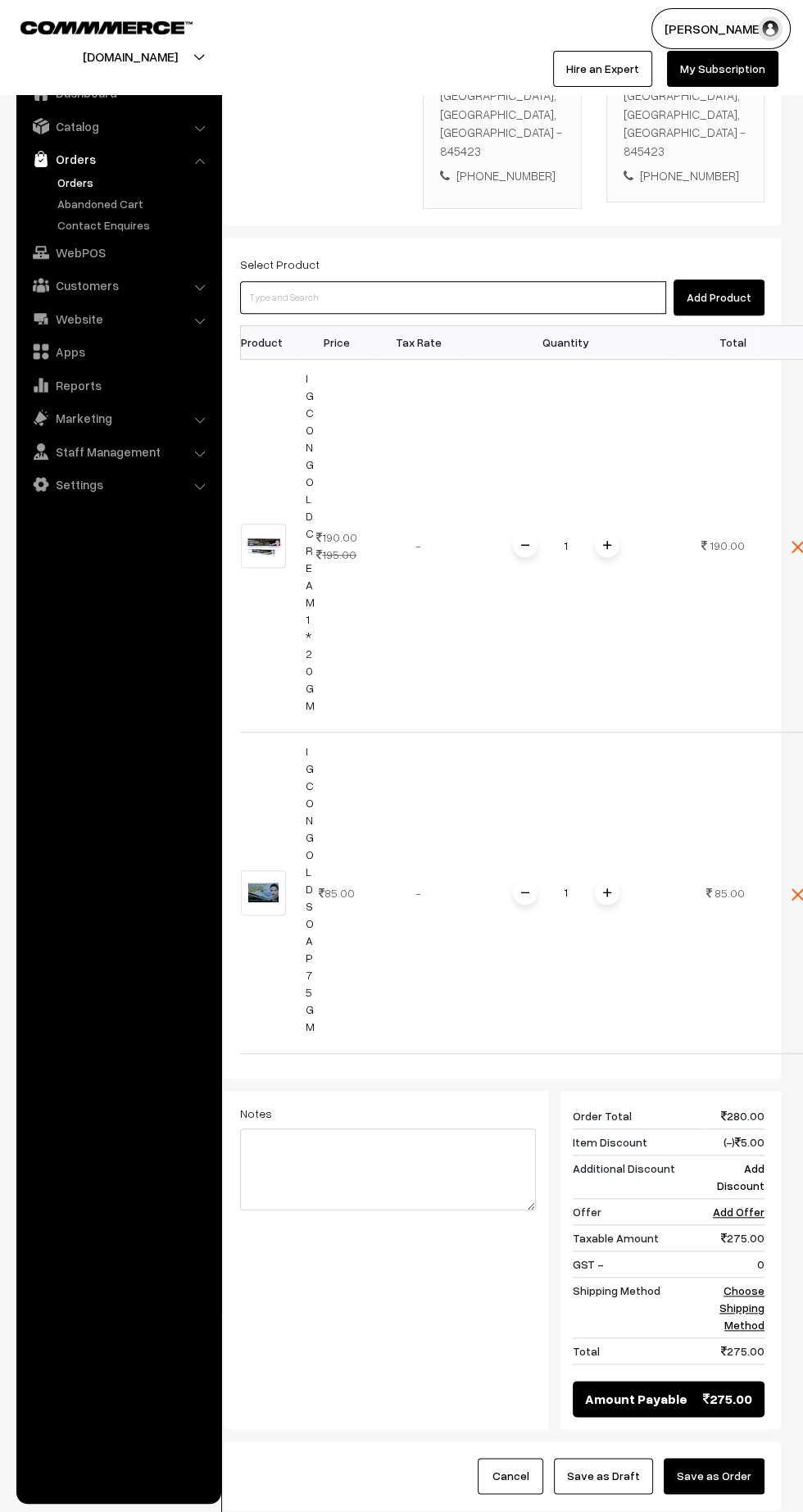
scroll to position [449, 0]
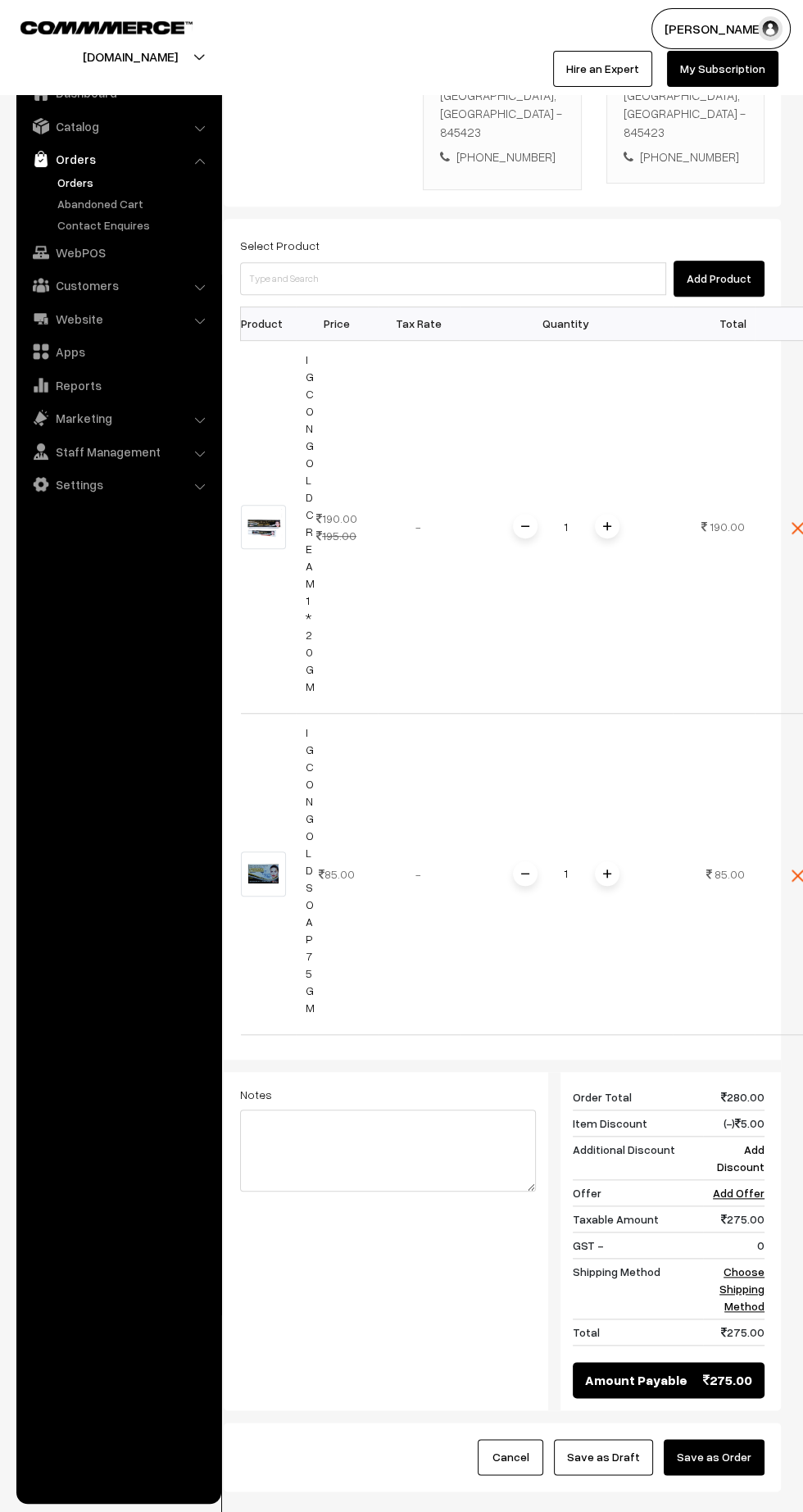
click at [739, 1265] on link "Choose Shipping Method" at bounding box center [742, 1289] width 45 height 49
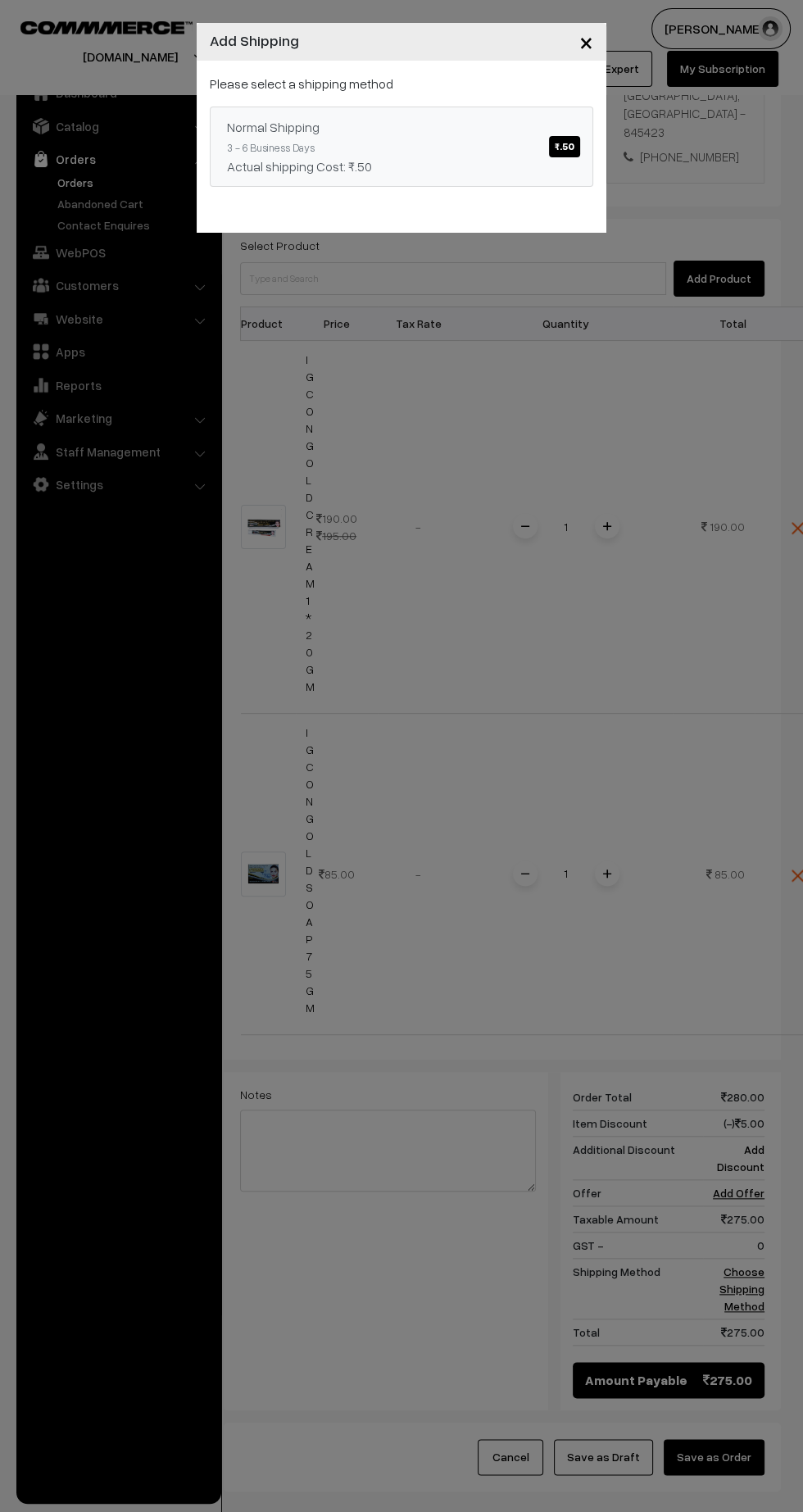
click at [426, 157] on div "Actual shipping Cost: ₹.50" at bounding box center [402, 166] width 349 height 20
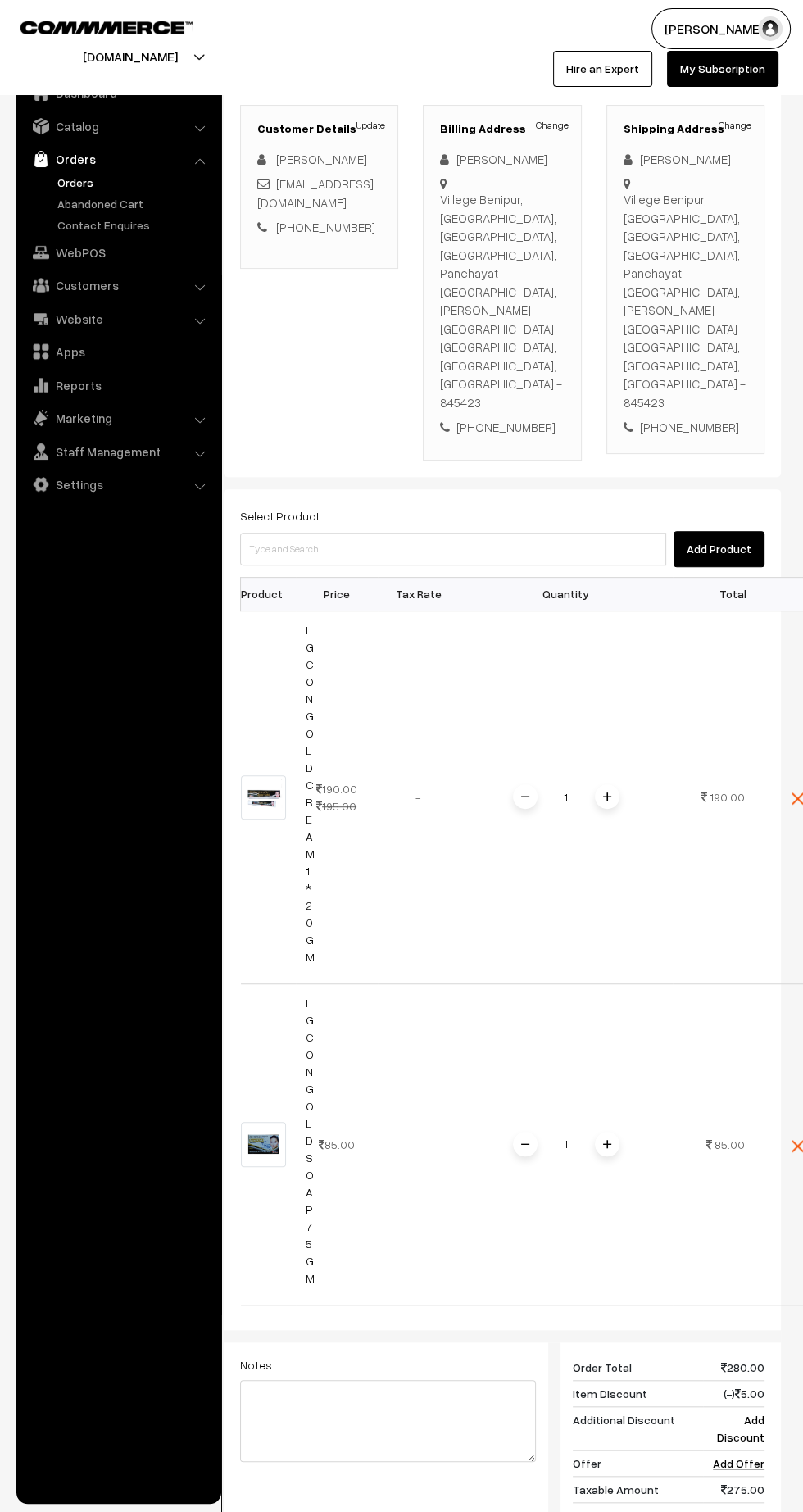
scroll to position [432, 0]
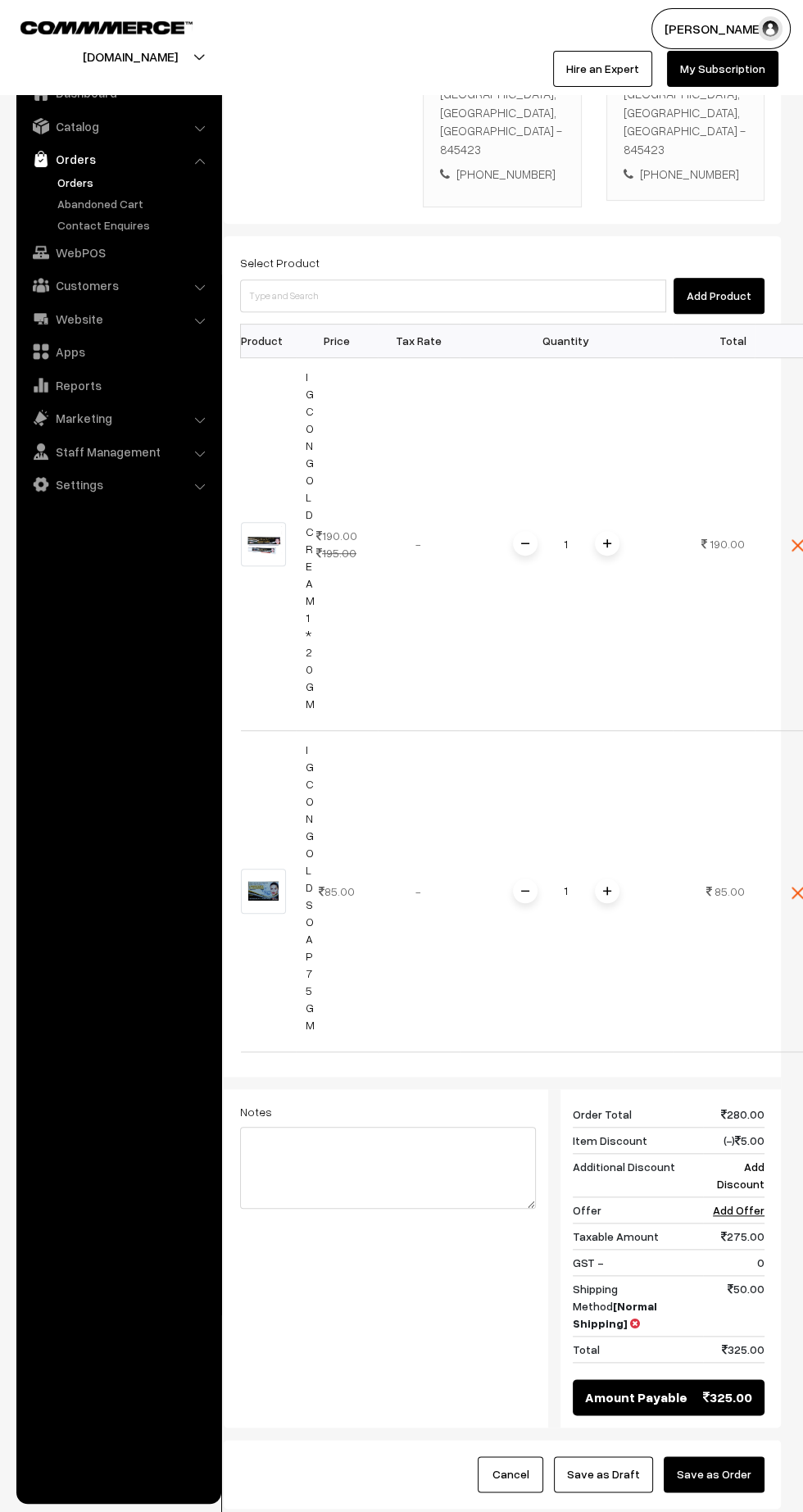
click at [744, 1456] on button "Save as Order" at bounding box center [714, 1474] width 101 height 36
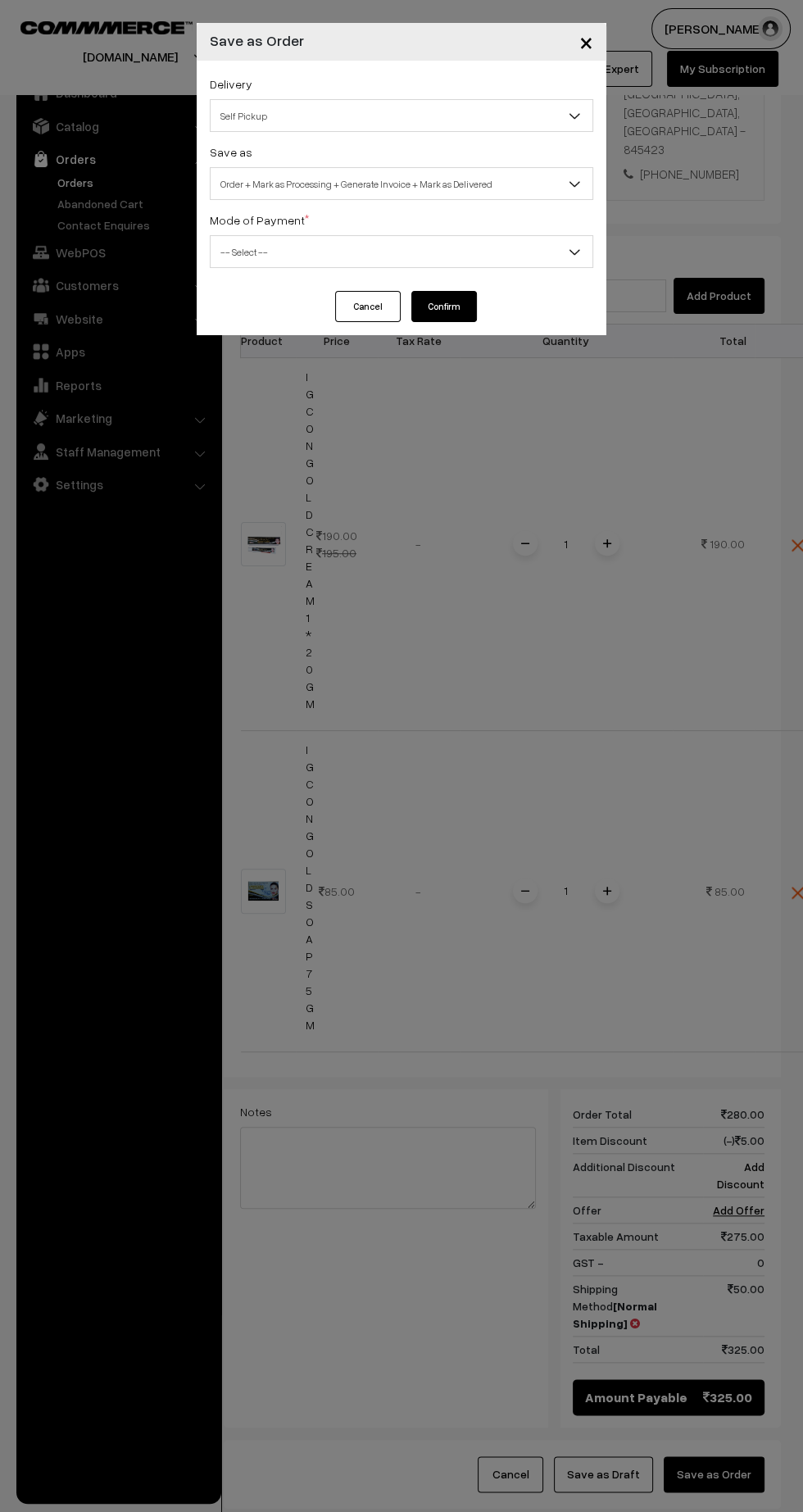
click at [430, 108] on span "Self Pickup" at bounding box center [401, 116] width 382 height 29
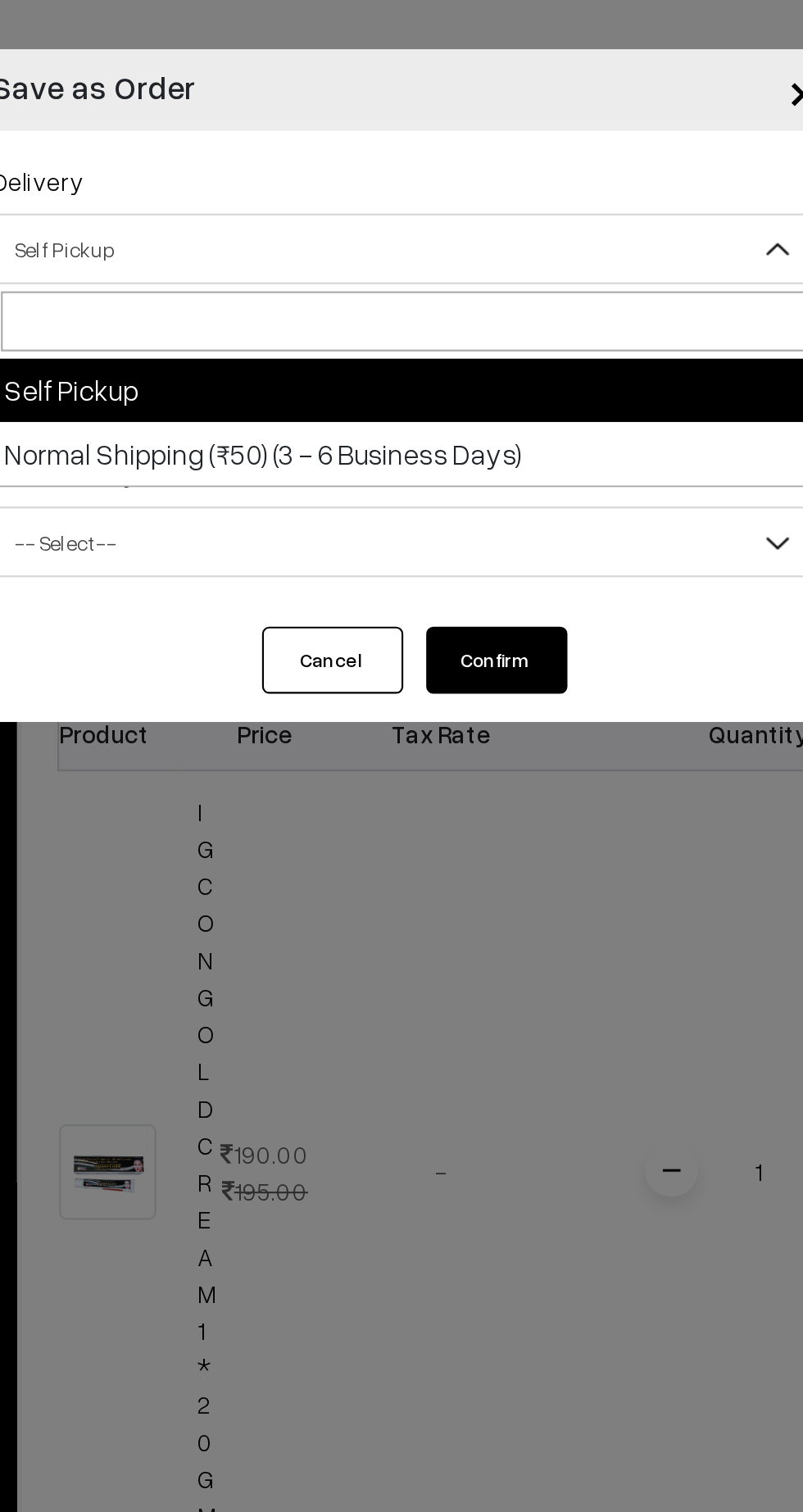
select select "NS4"
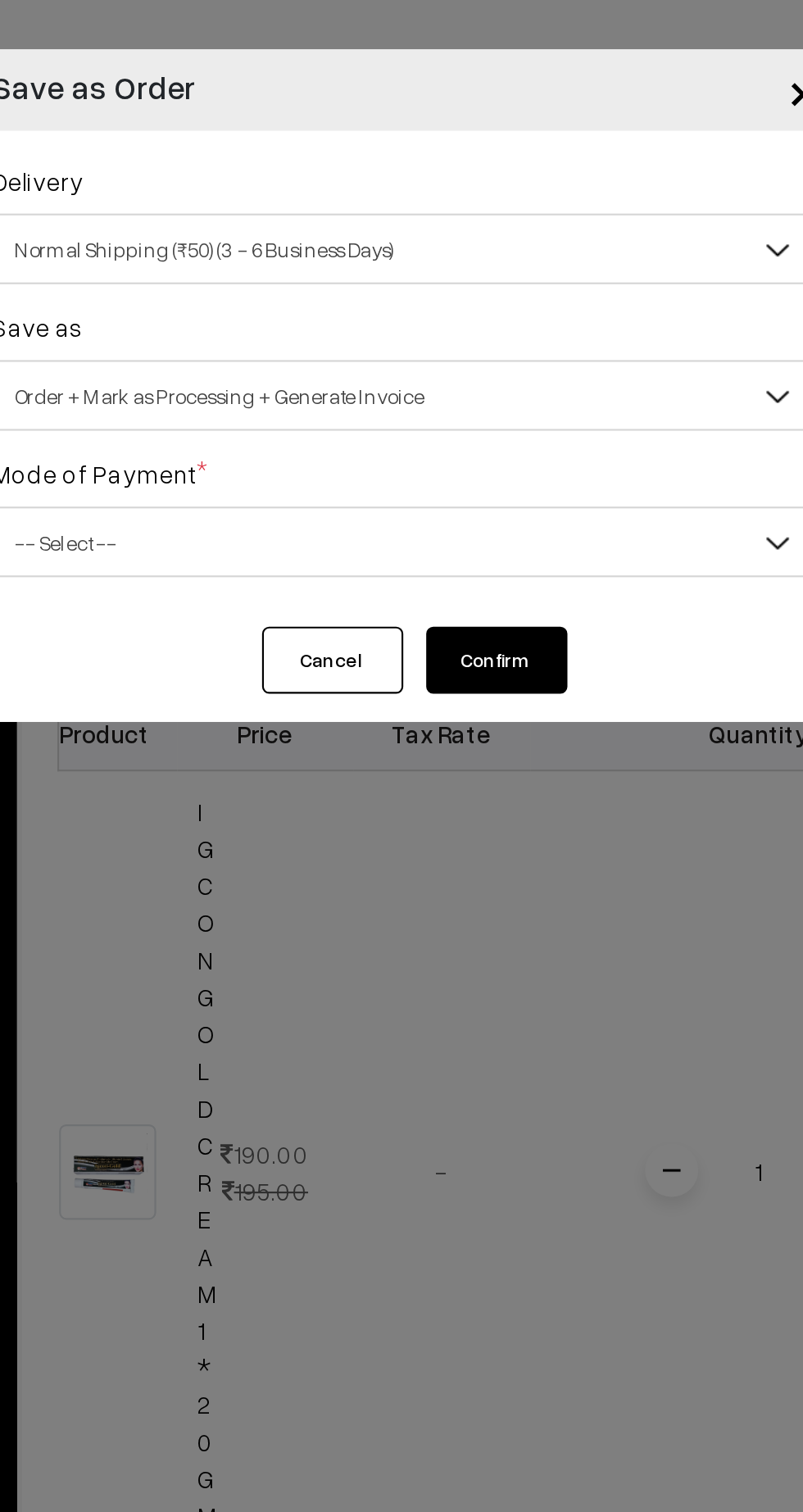
click at [422, 181] on span "Order + Mark as Processing + Generate Invoice" at bounding box center [401, 184] width 382 height 29
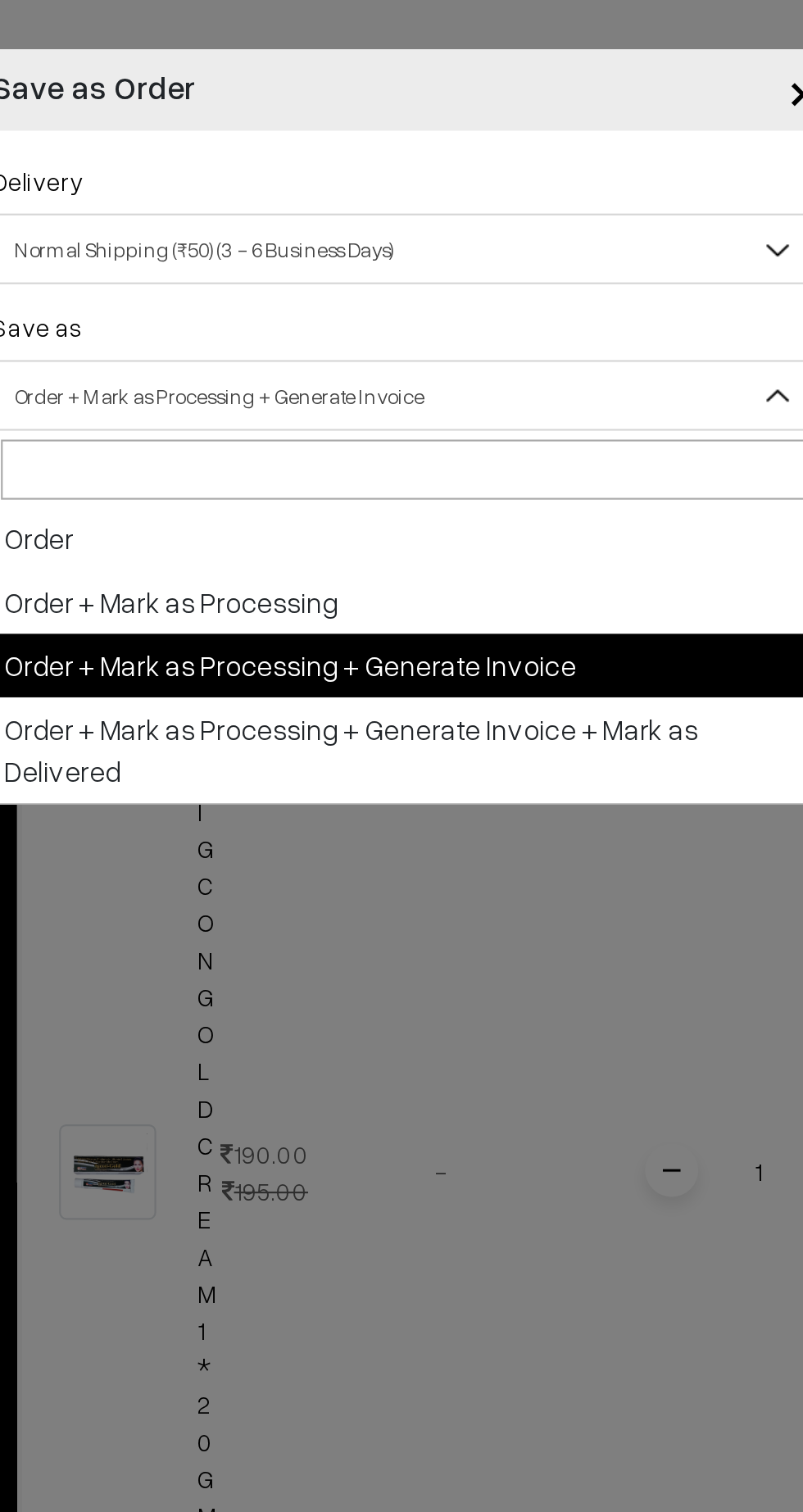
select select "1"
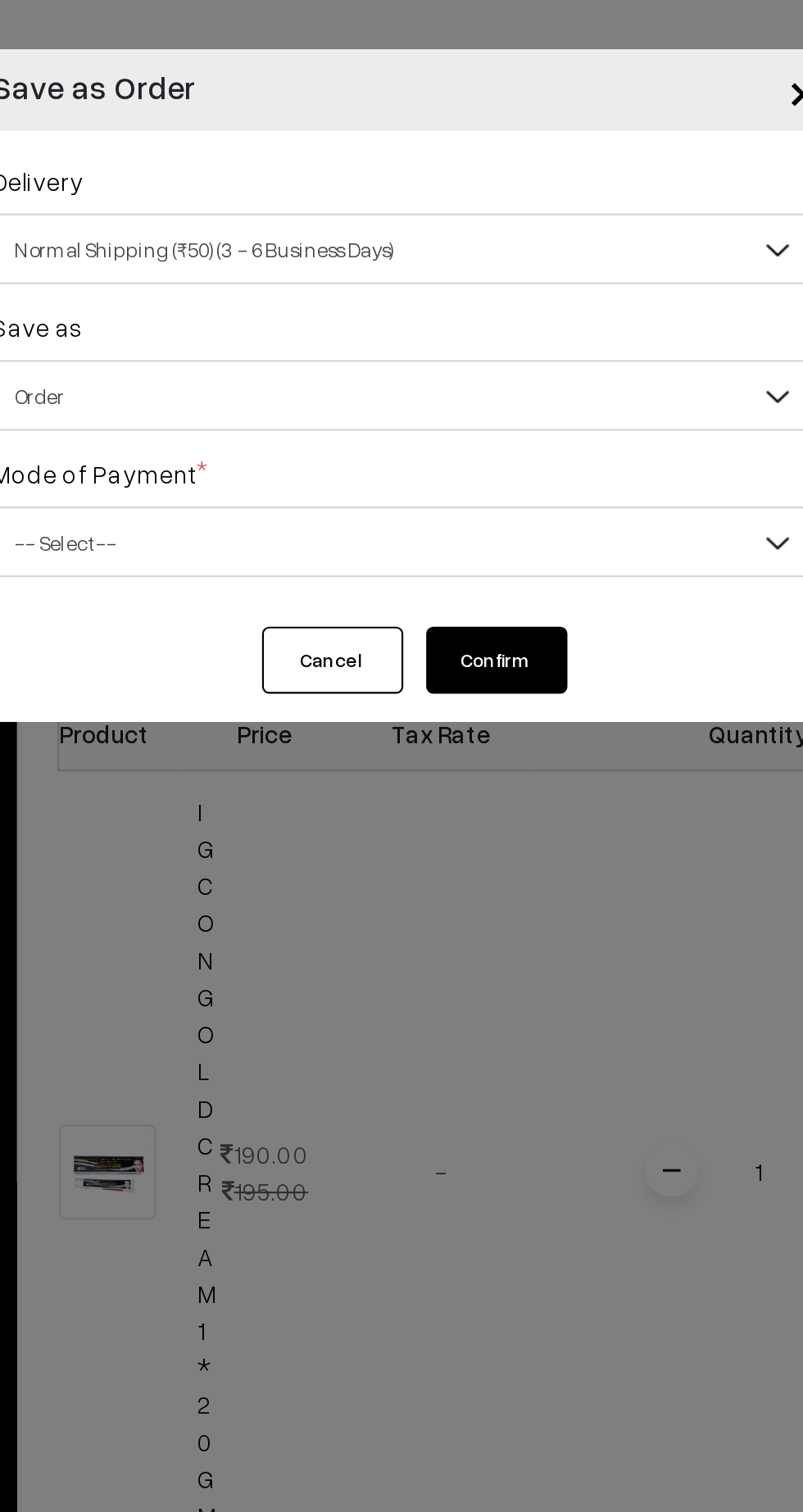
click at [450, 243] on span "-- Select --" at bounding box center [401, 252] width 382 height 29
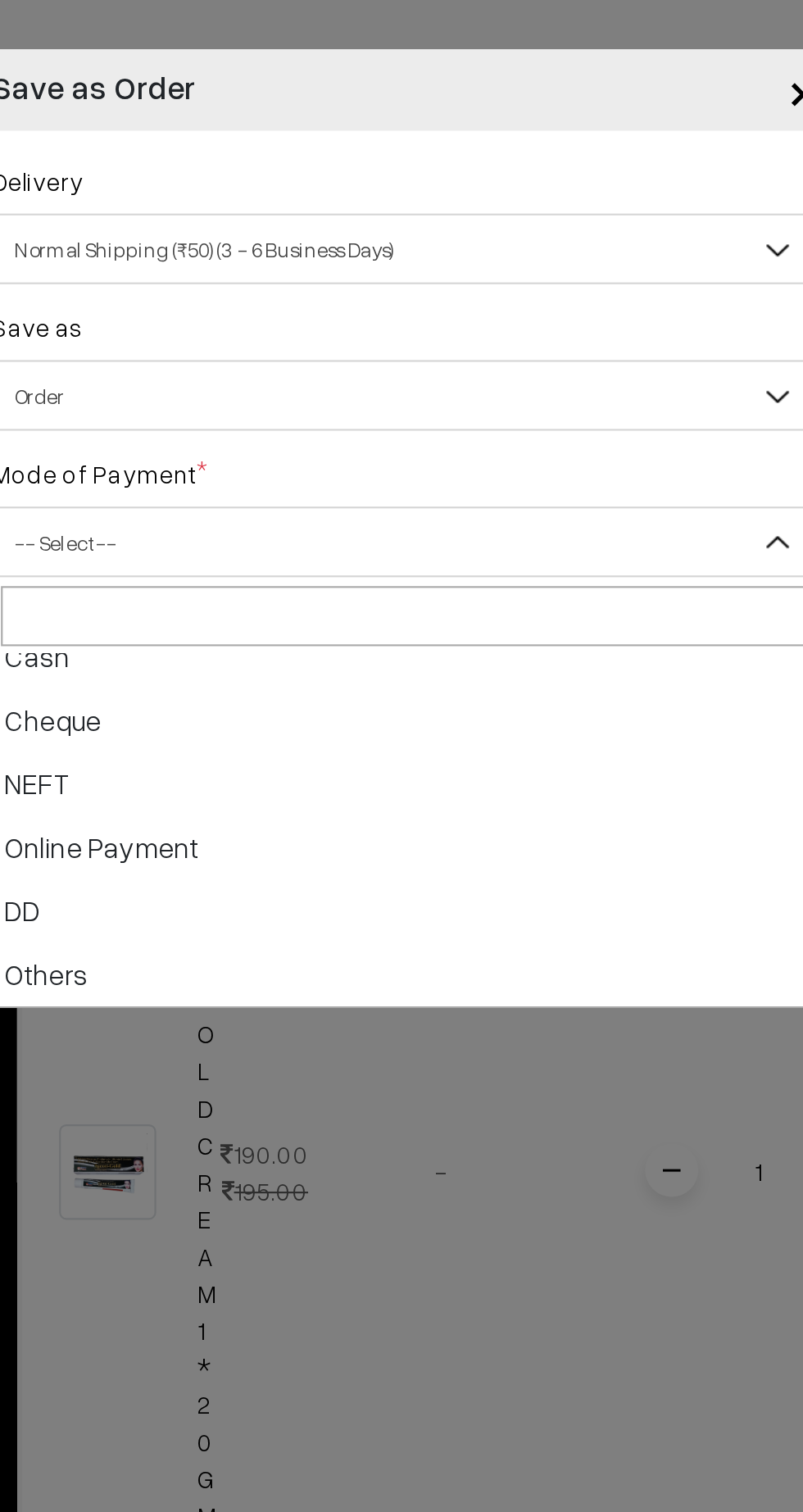
scroll to position [70, 0]
select select "5"
checkbox input "true"
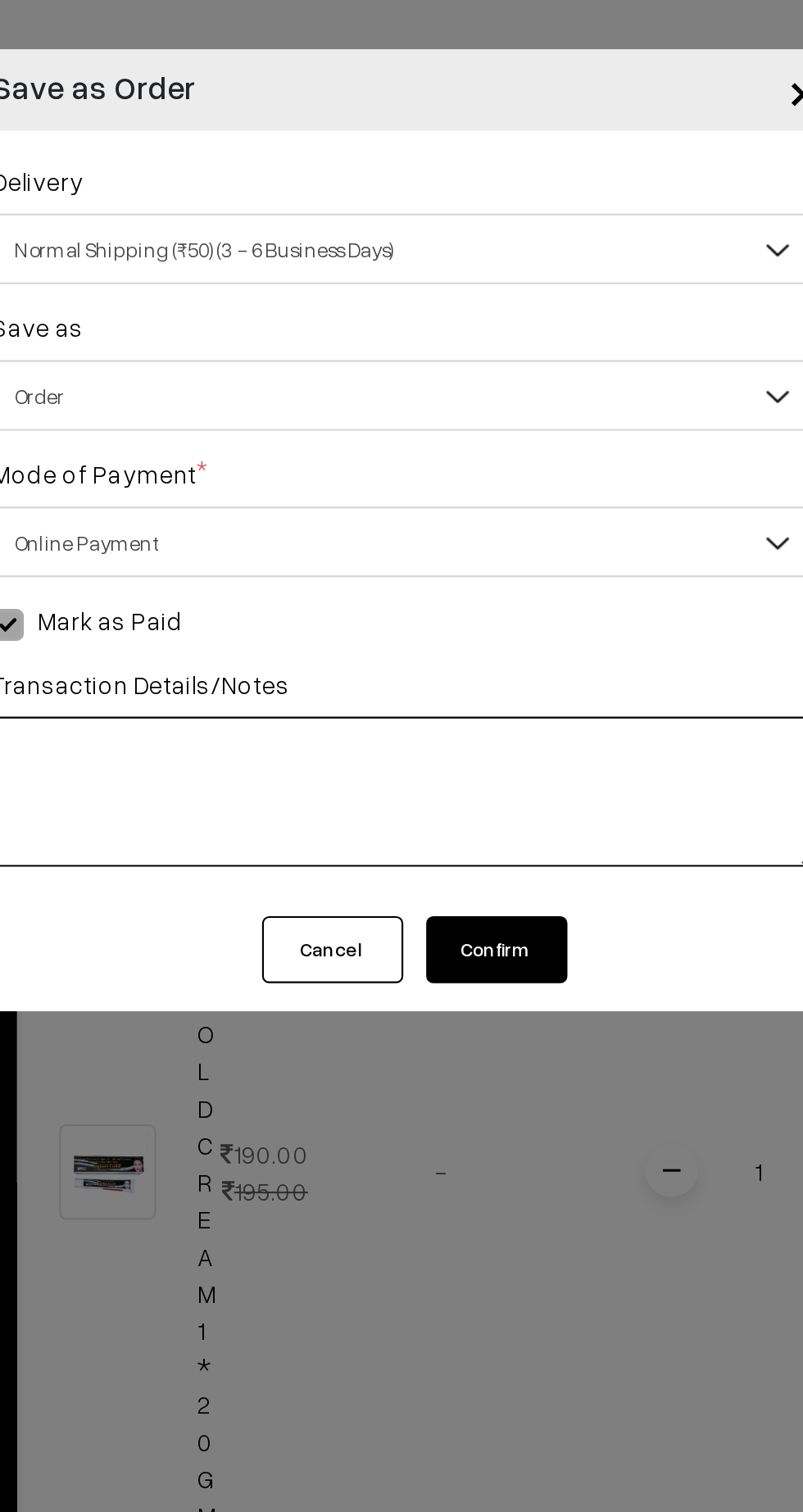
click at [426, 353] on textarea at bounding box center [402, 367] width 384 height 70
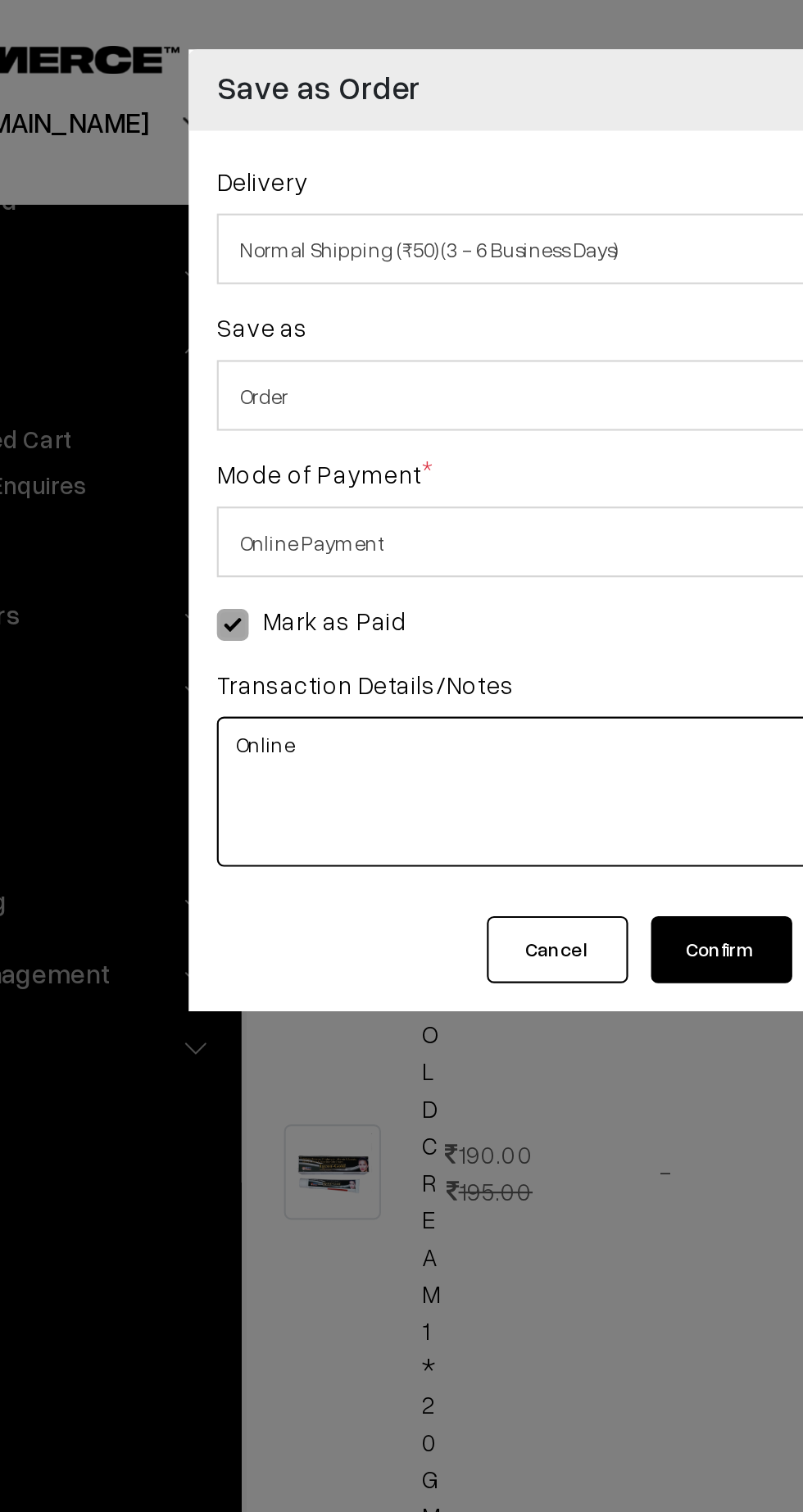
type textarea "Online"
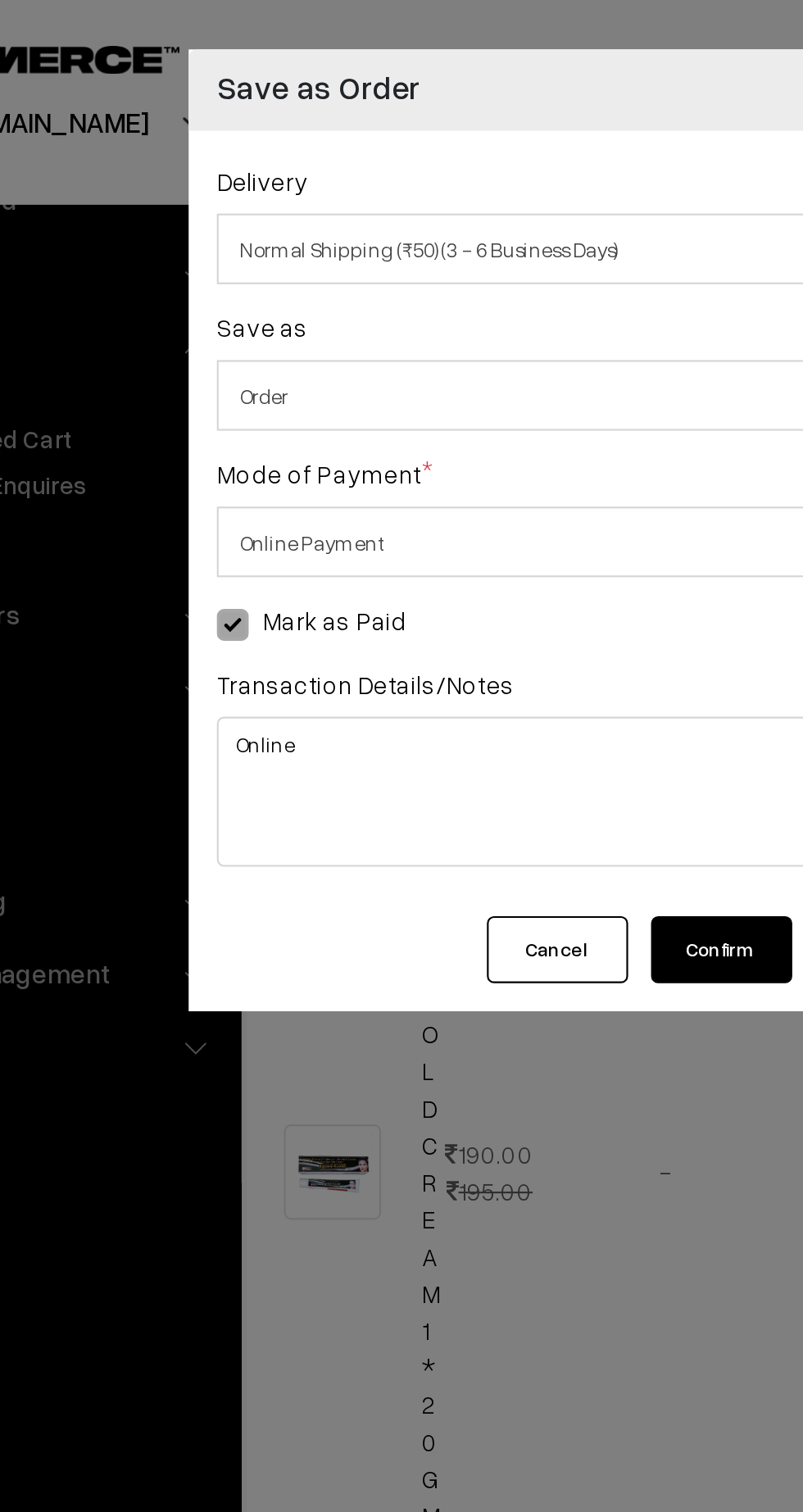
click at [454, 449] on button "Confirm" at bounding box center [444, 441] width 66 height 31
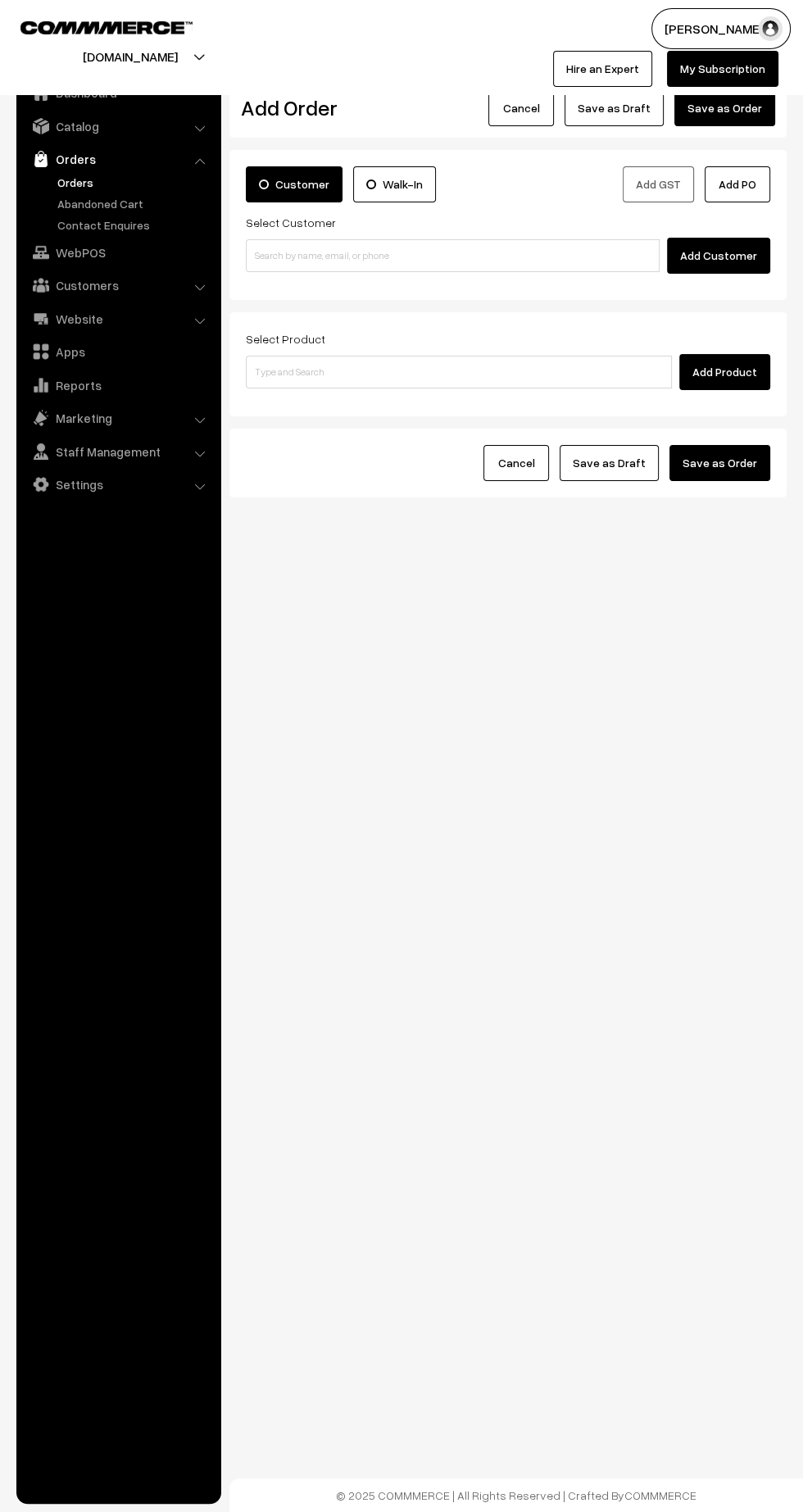
click at [57, 186] on link "Orders" at bounding box center [134, 181] width 163 height 17
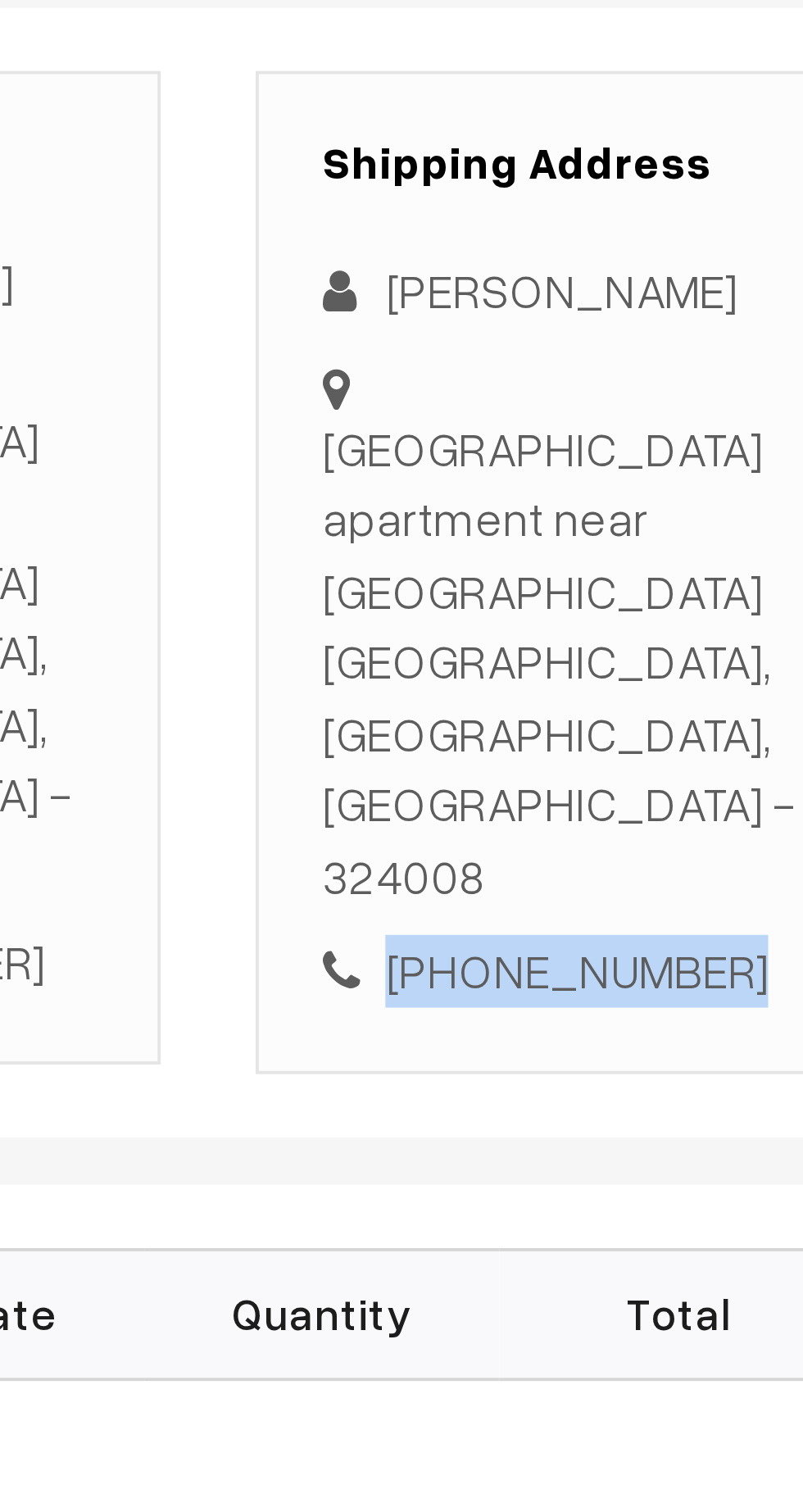
click at [708, 586] on div "+91 7023784801" at bounding box center [695, 595] width 128 height 19
copy div "7023784801"
click at [703, 586] on div "+91 7023784801" at bounding box center [695, 595] width 128 height 19
copy div "7023784801"
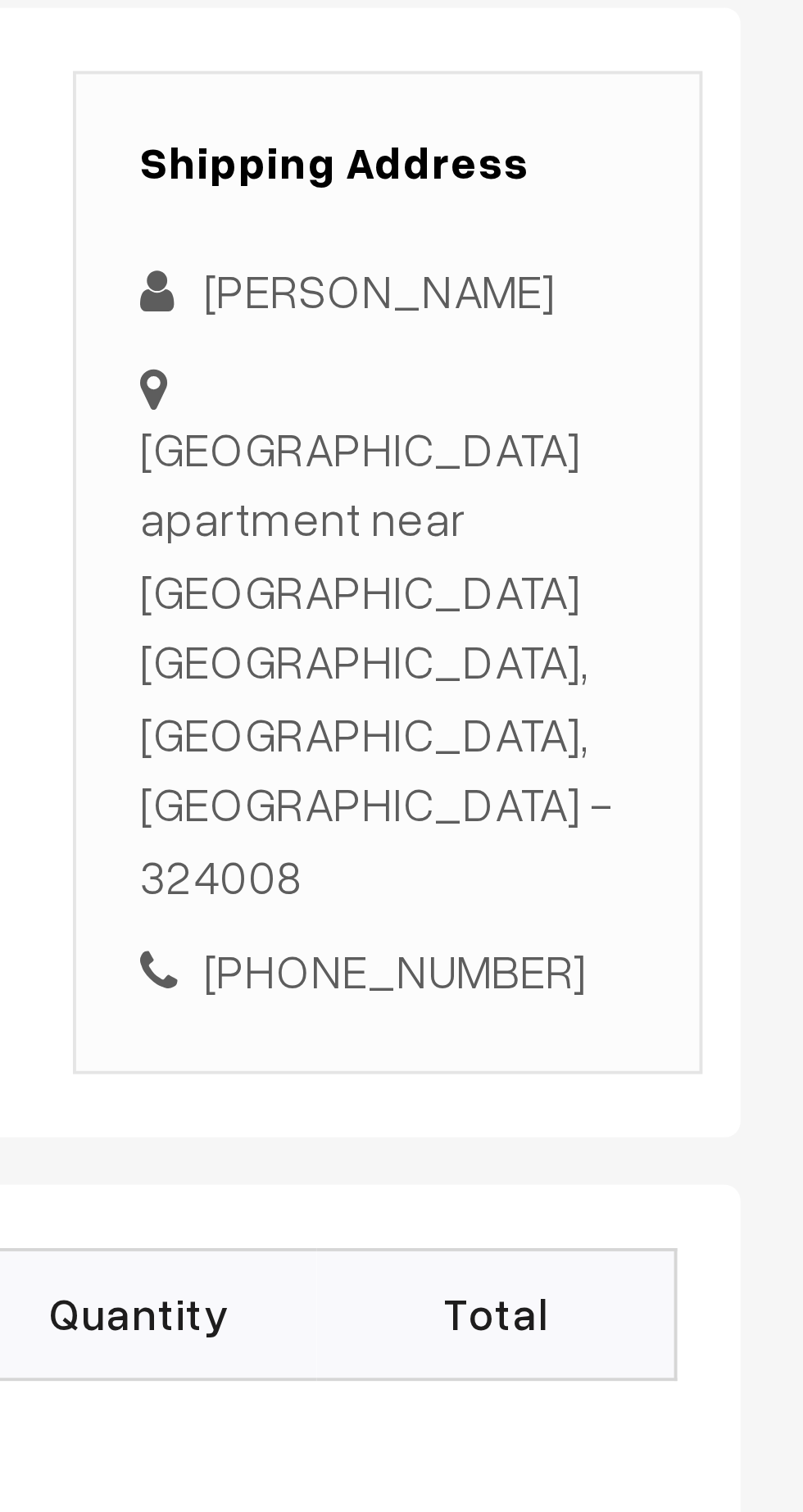
click at [631, 456] on div "Shiv Tower apartment near Krishna mess Kota, Rajasthan, India - 324008" at bounding box center [695, 516] width 128 height 129
copy div "Shiv Tower apartment near Krishna mess Kota, Rajasthan, India - 324008"
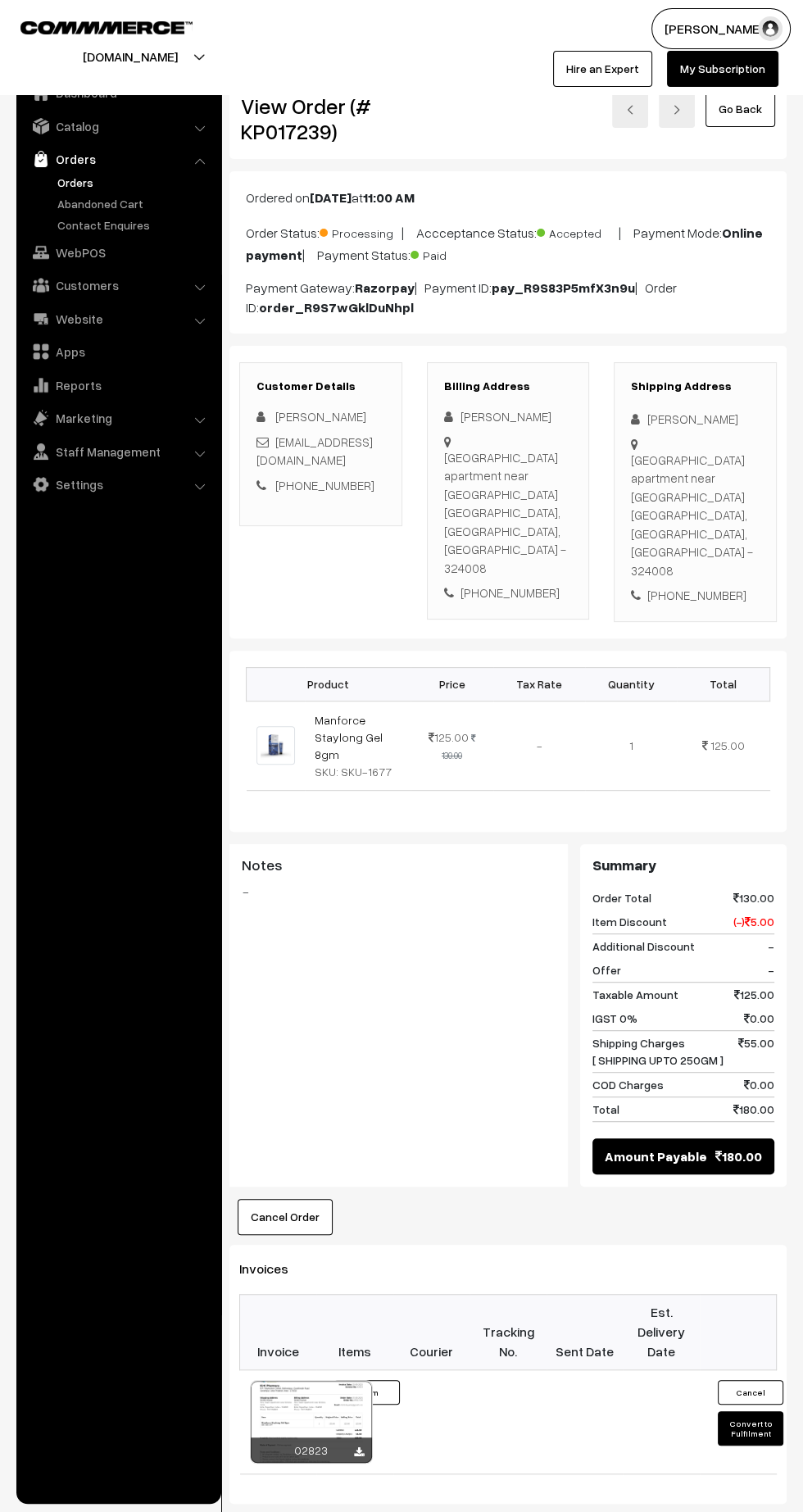
click at [746, 1411] on button "Convert to Fulfilment" at bounding box center [750, 1428] width 66 height 34
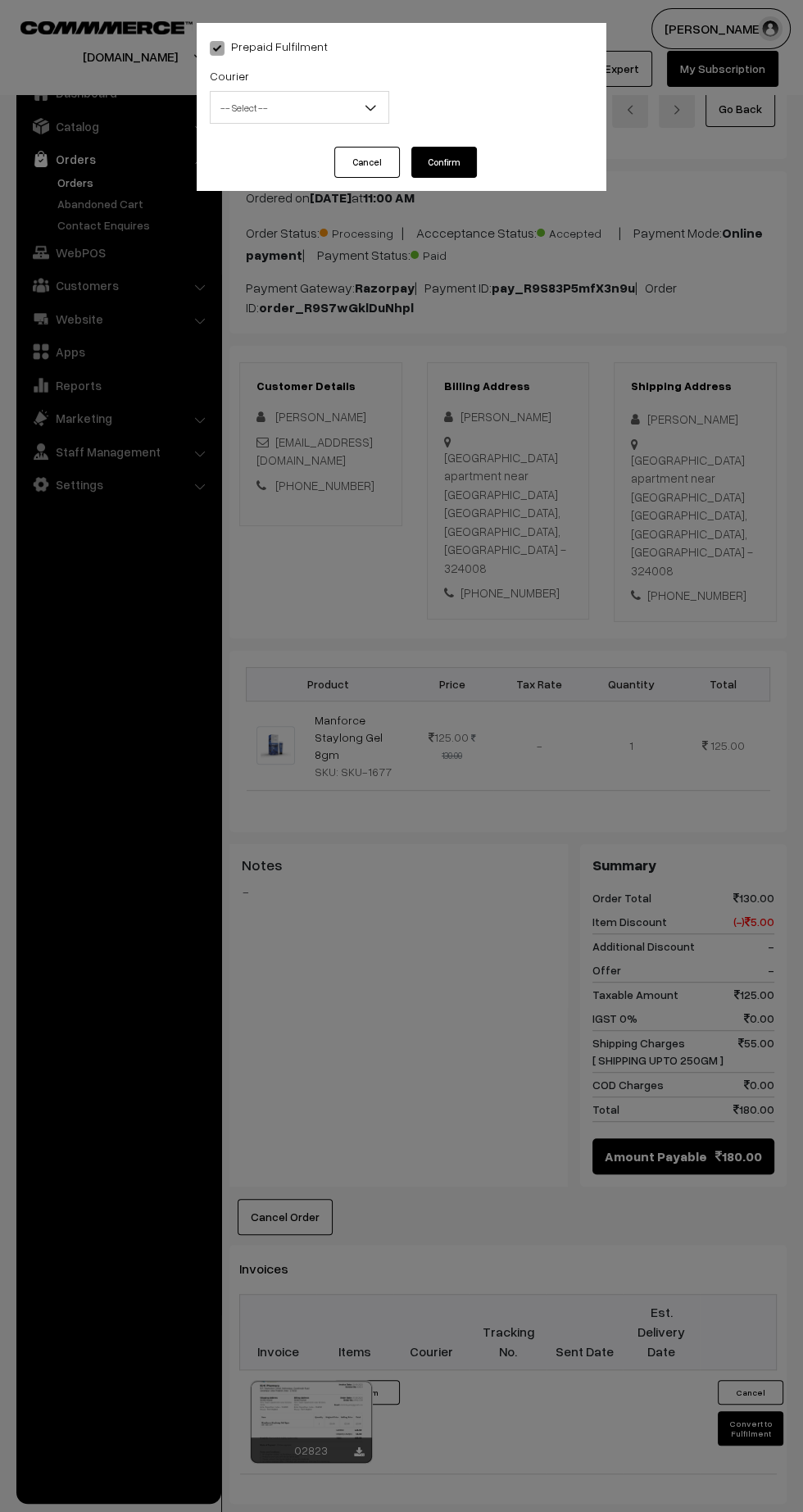
click at [298, 100] on span "-- Select --" at bounding box center [299, 108] width 178 height 29
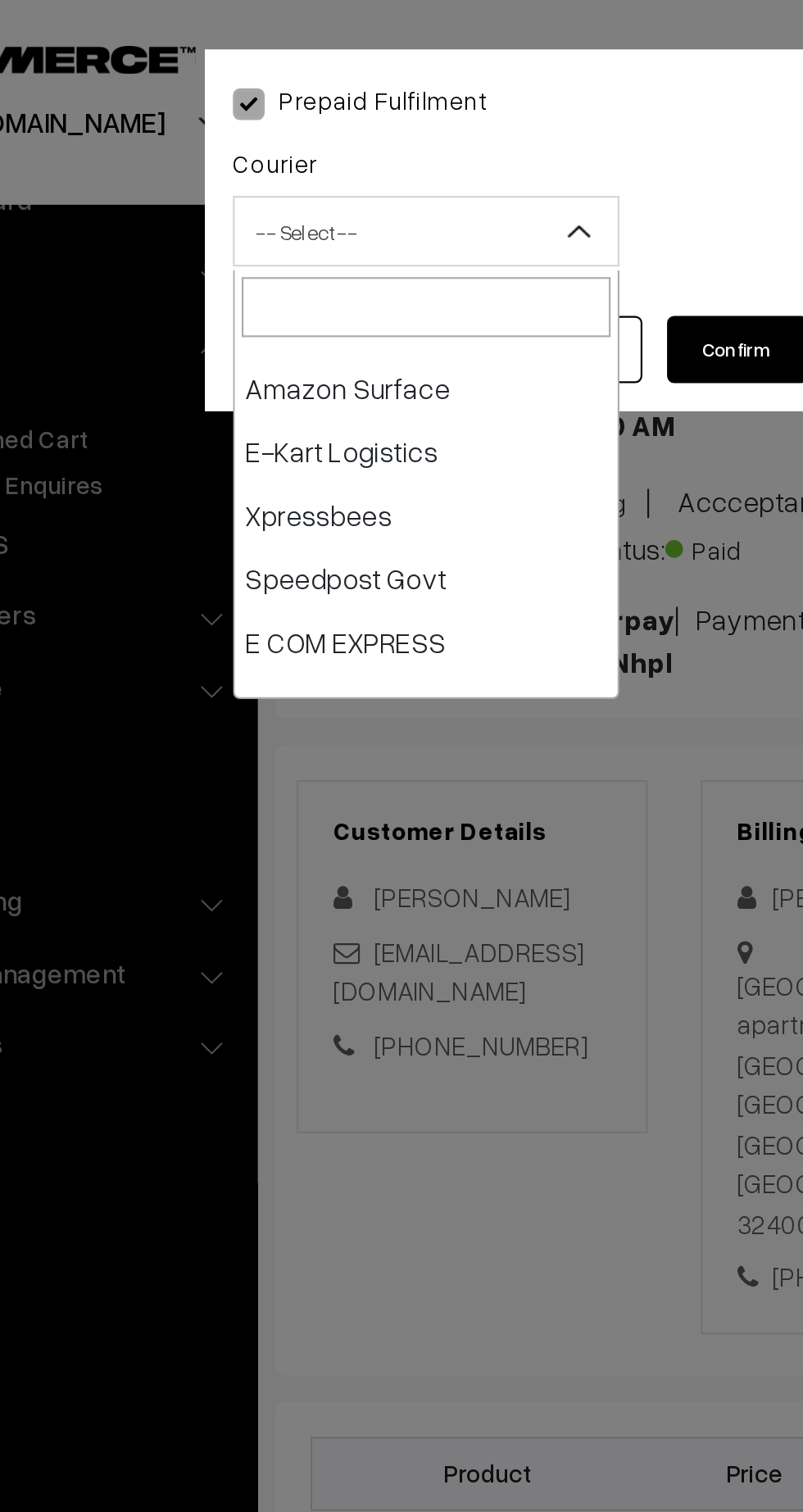
scroll to position [142, 0]
select select "6"
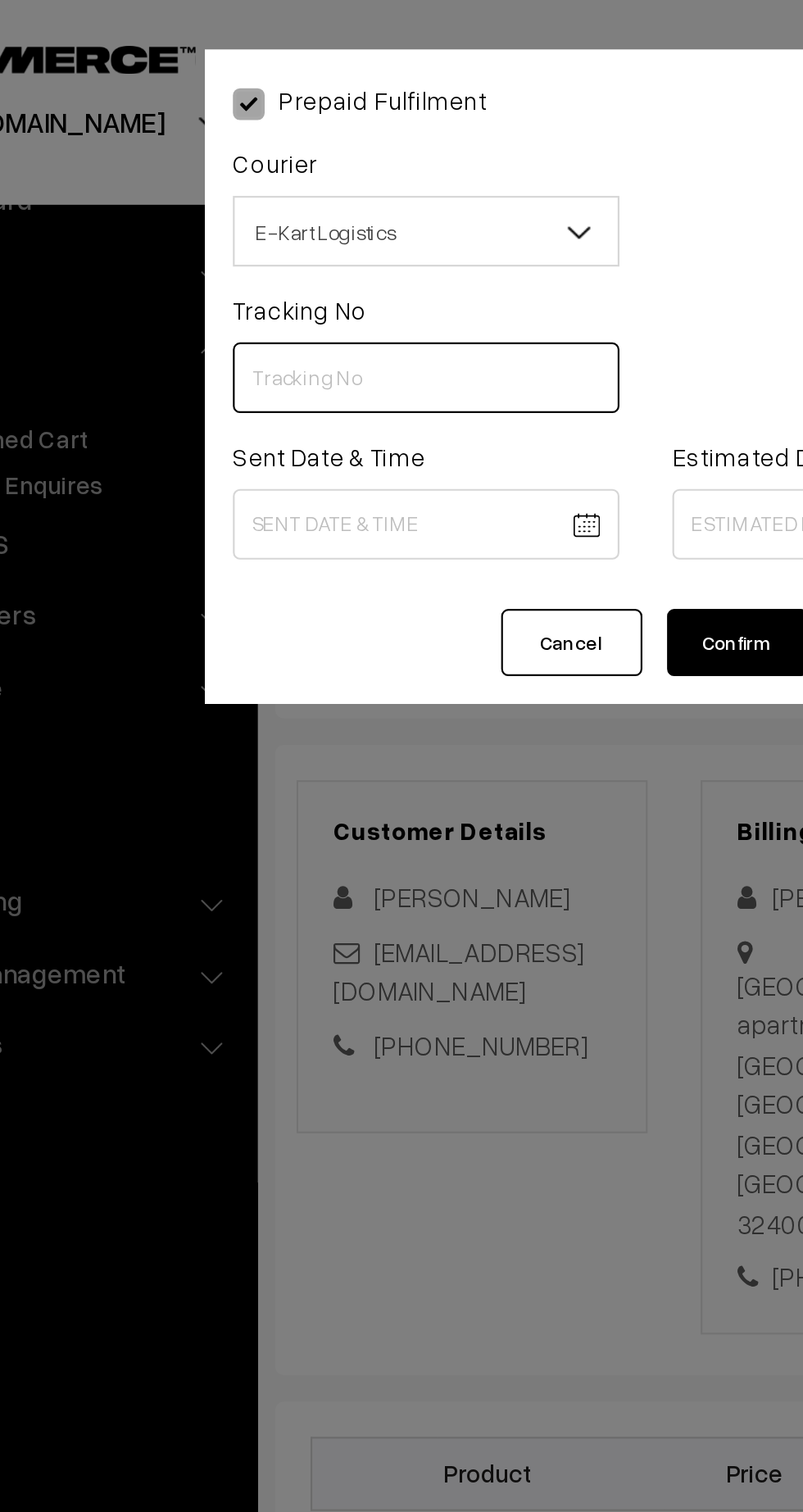
paste input "ICYP0003964184"
type input "ICYP0003964184"
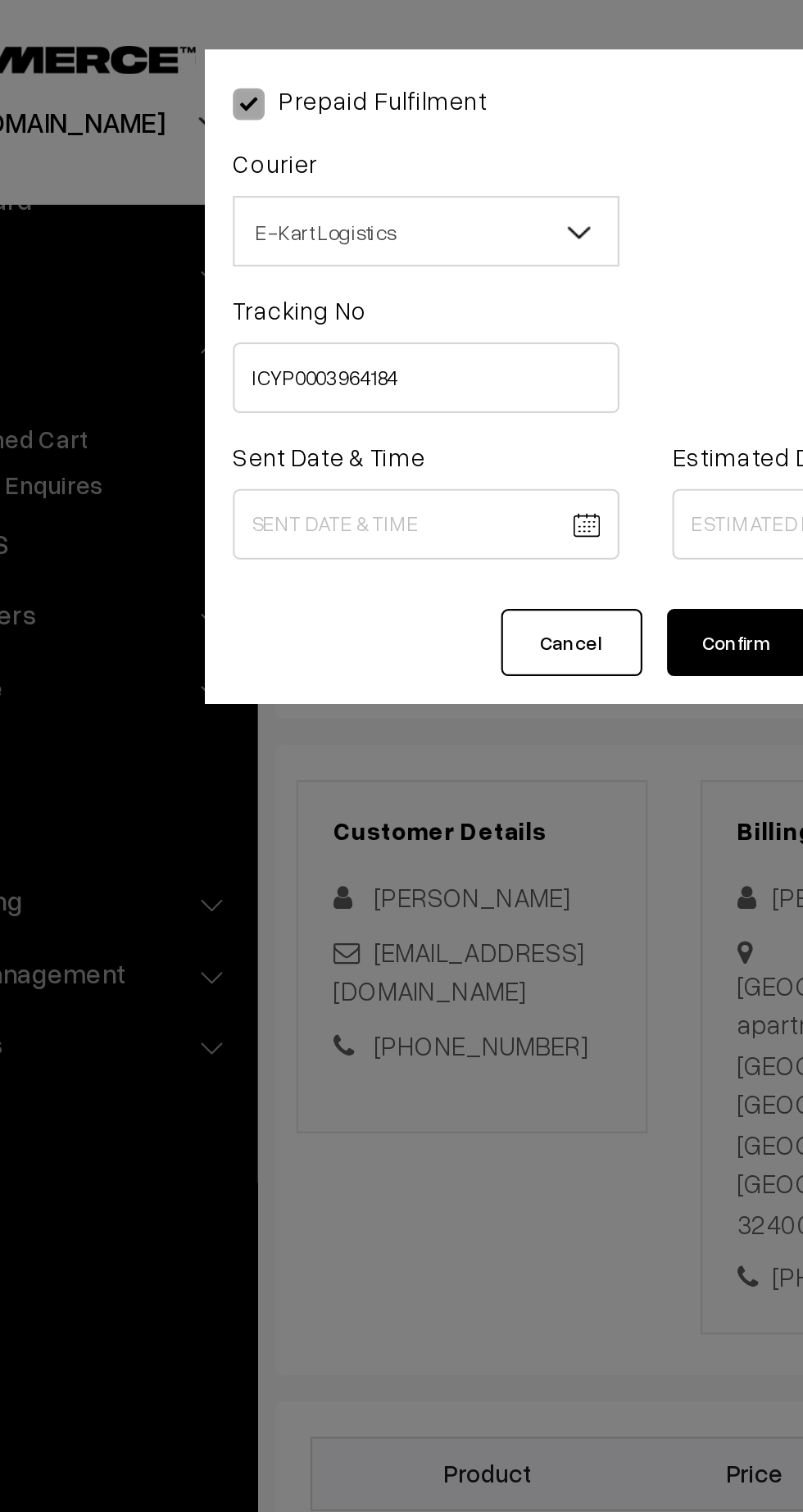
click at [276, 249] on body "Thank you for showing interest. Our team will call you shortly. Close kirtiphar…" at bounding box center [402, 1011] width 803 height 2022
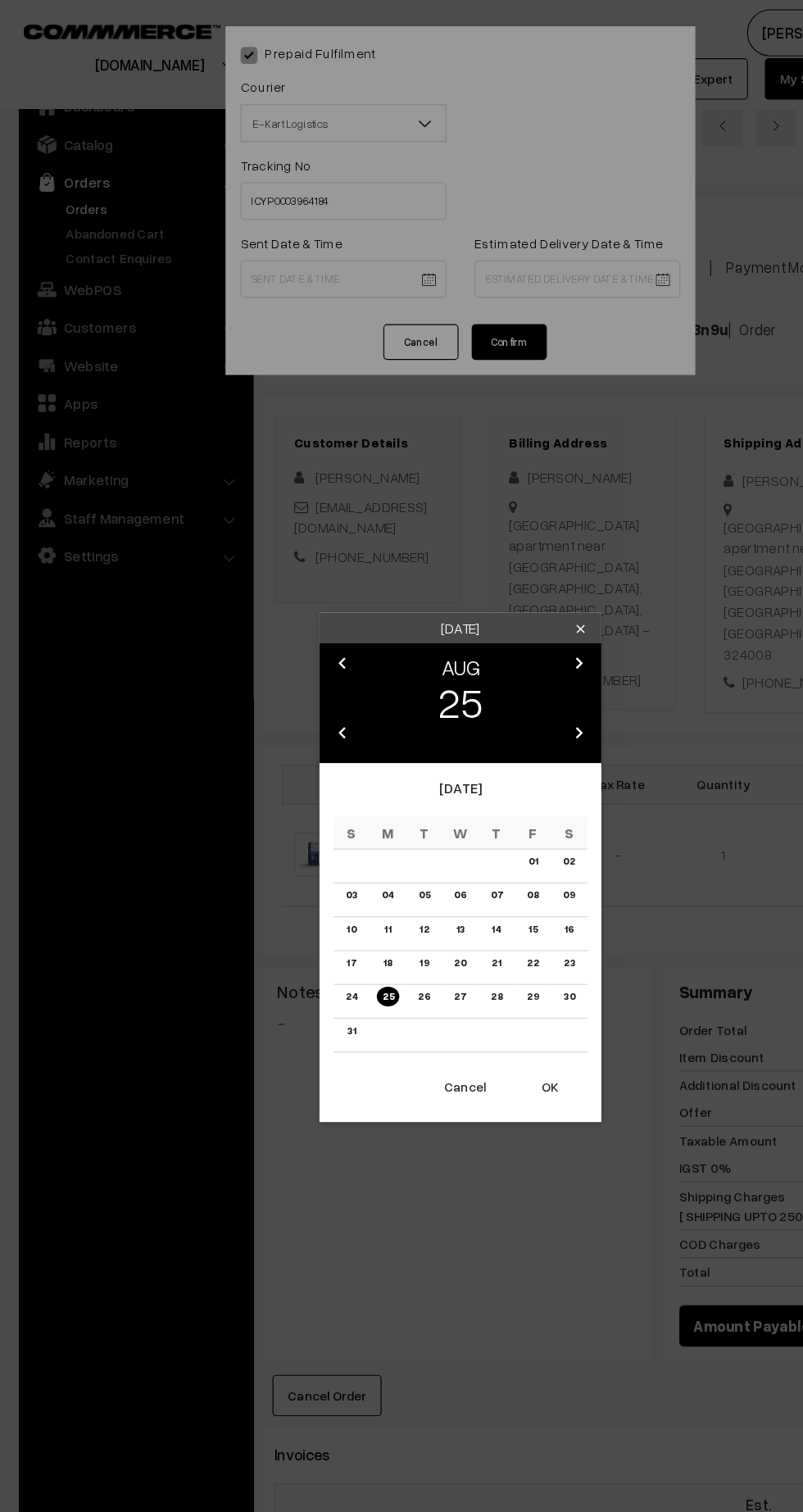
click at [507, 961] on button "OK" at bounding box center [479, 949] width 66 height 36
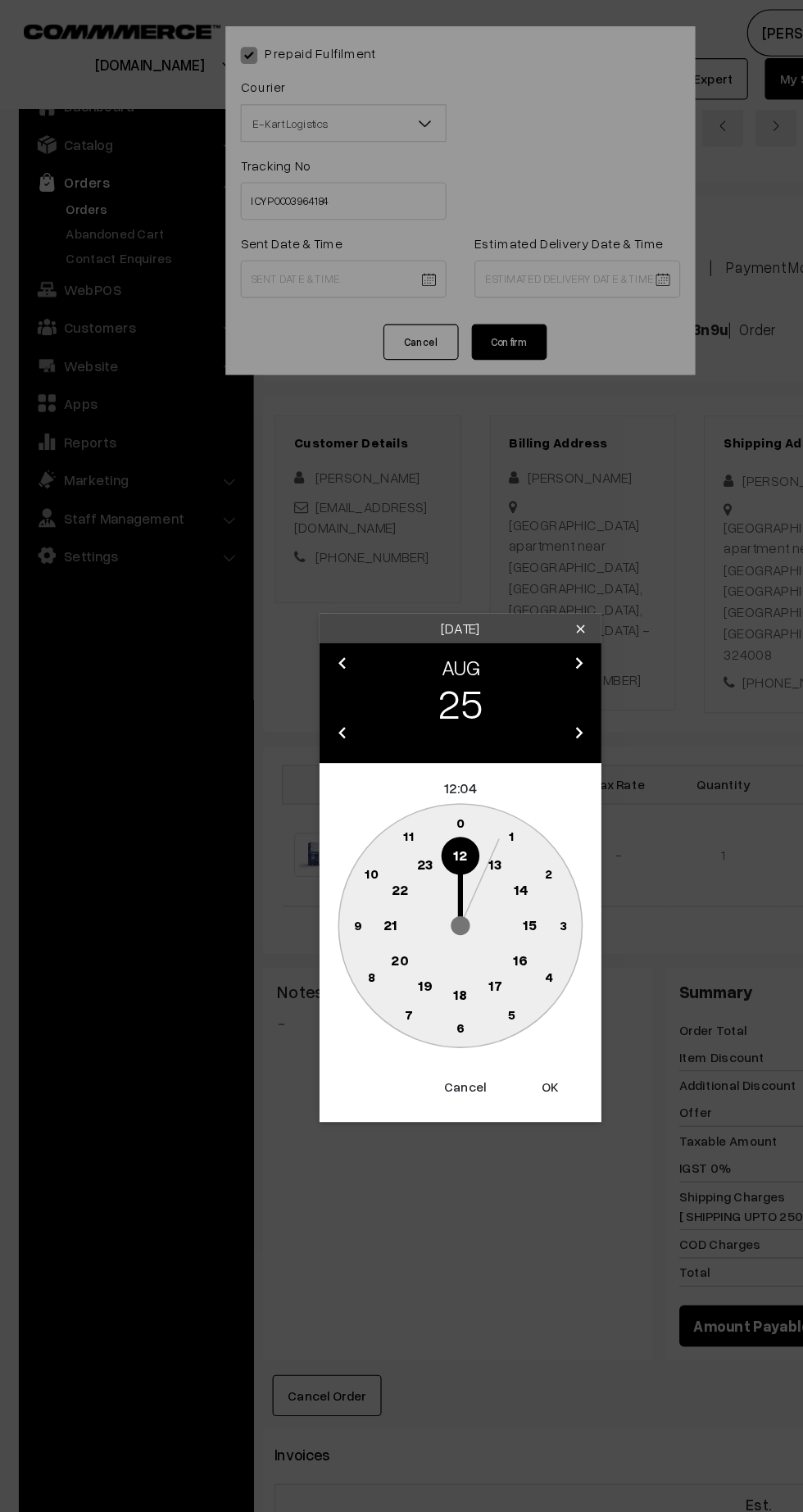
click at [427, 756] on text "13" at bounding box center [432, 753] width 13 height 14
click at [302, 809] on circle at bounding box center [311, 807] width 33 height 33
type input "25-08-2025 13:45"
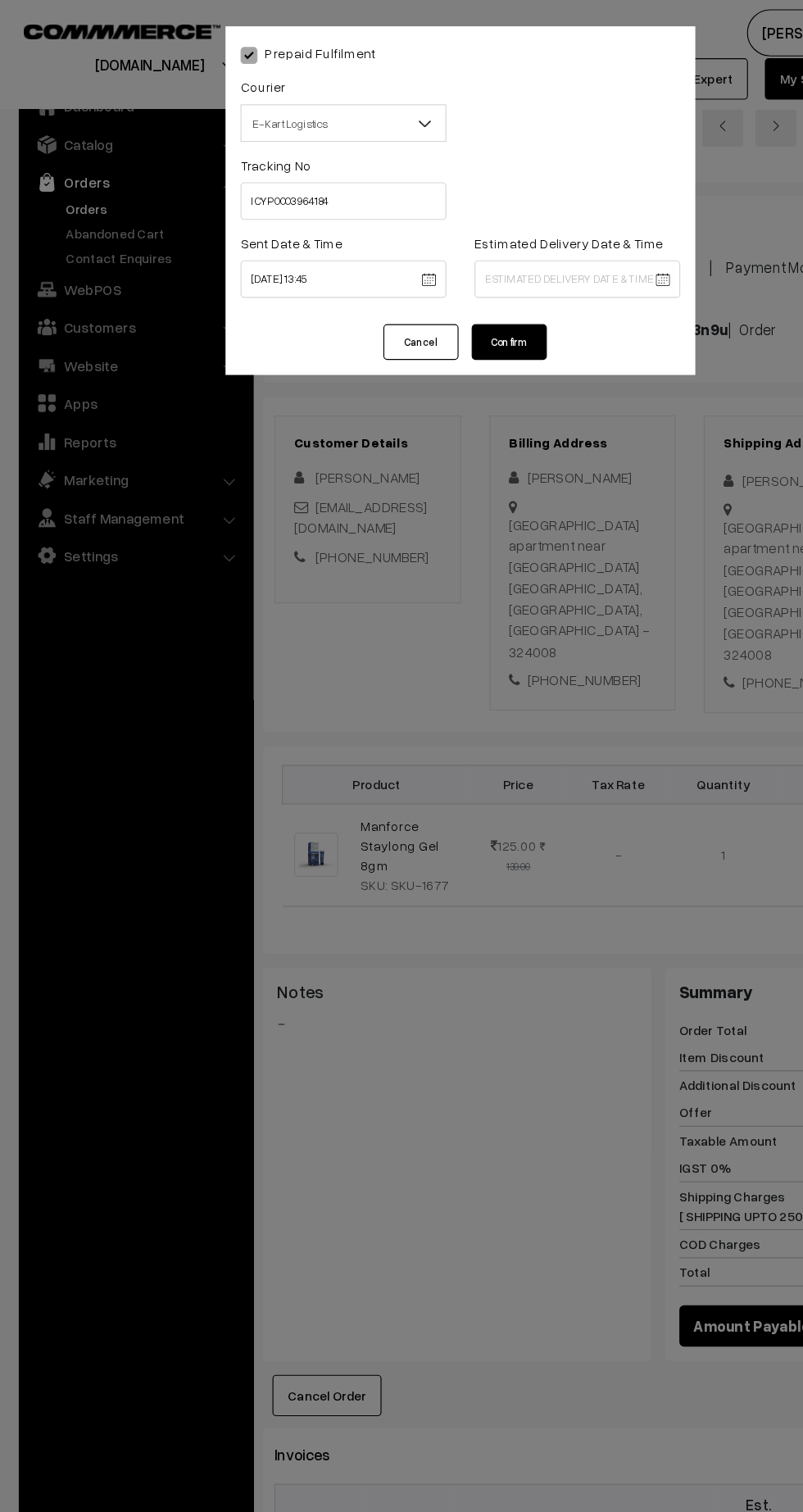
click at [547, 244] on body "Thank you for showing interest. Our team will call you shortly. Close kirtiphar…" at bounding box center [402, 1011] width 803 height 2022
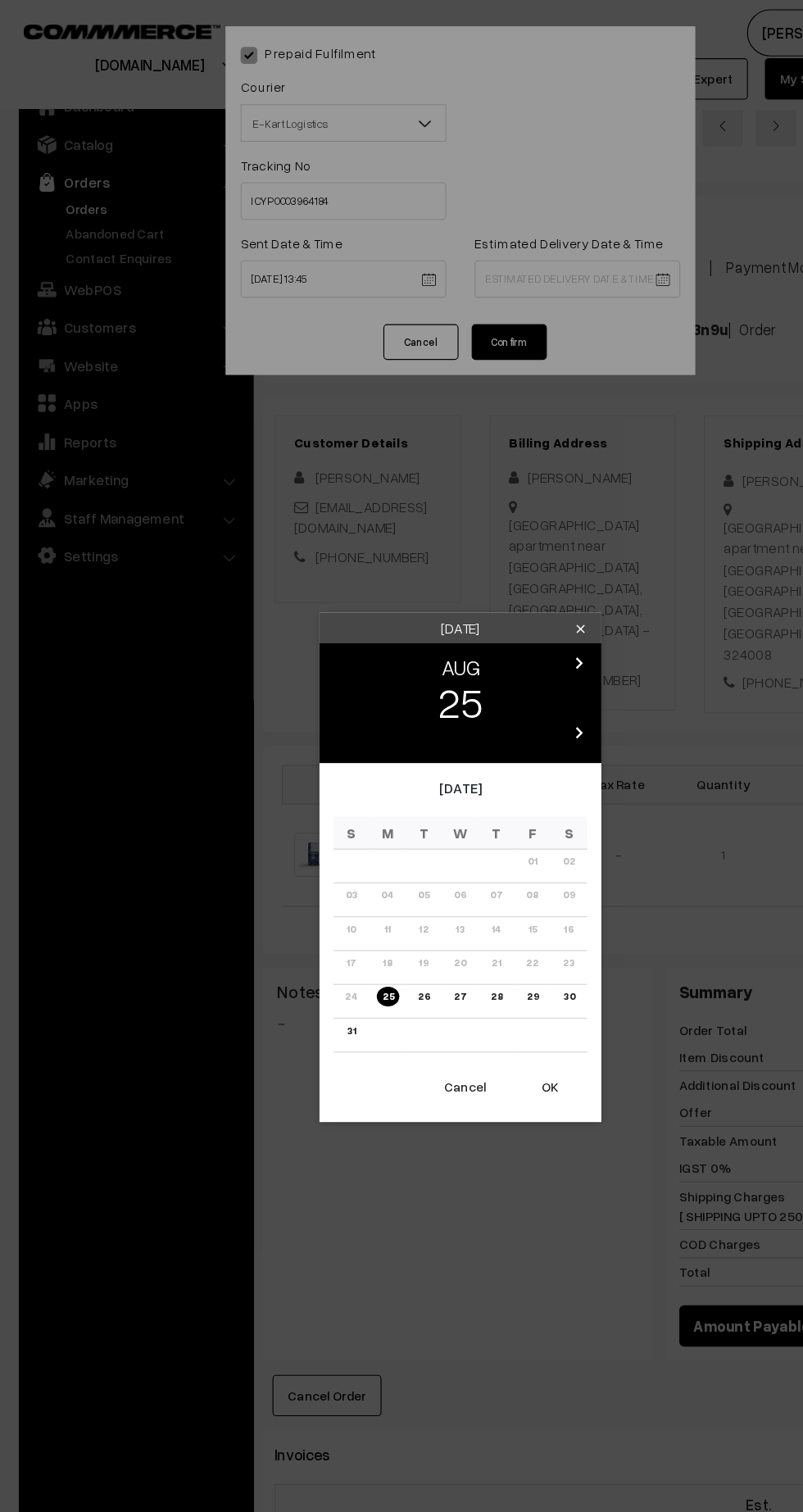
click at [497, 870] on link "30" at bounding box center [496, 869] width 20 height 17
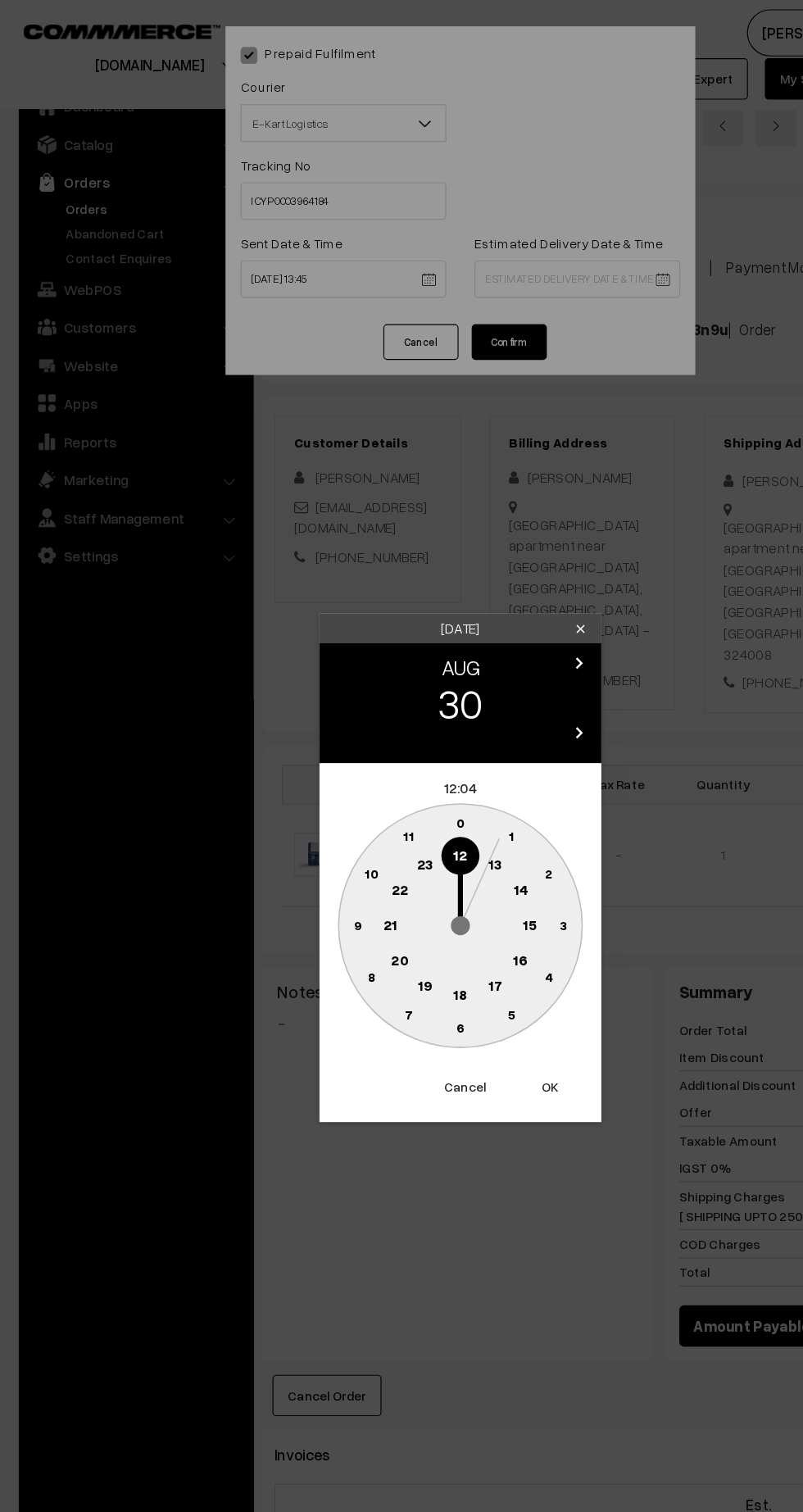
click at [339, 811] on text "21" at bounding box center [340, 806] width 13 height 14
click at [405, 907] on circle at bounding box center [402, 897] width 33 height 33
type input "30-08-2025 21:30"
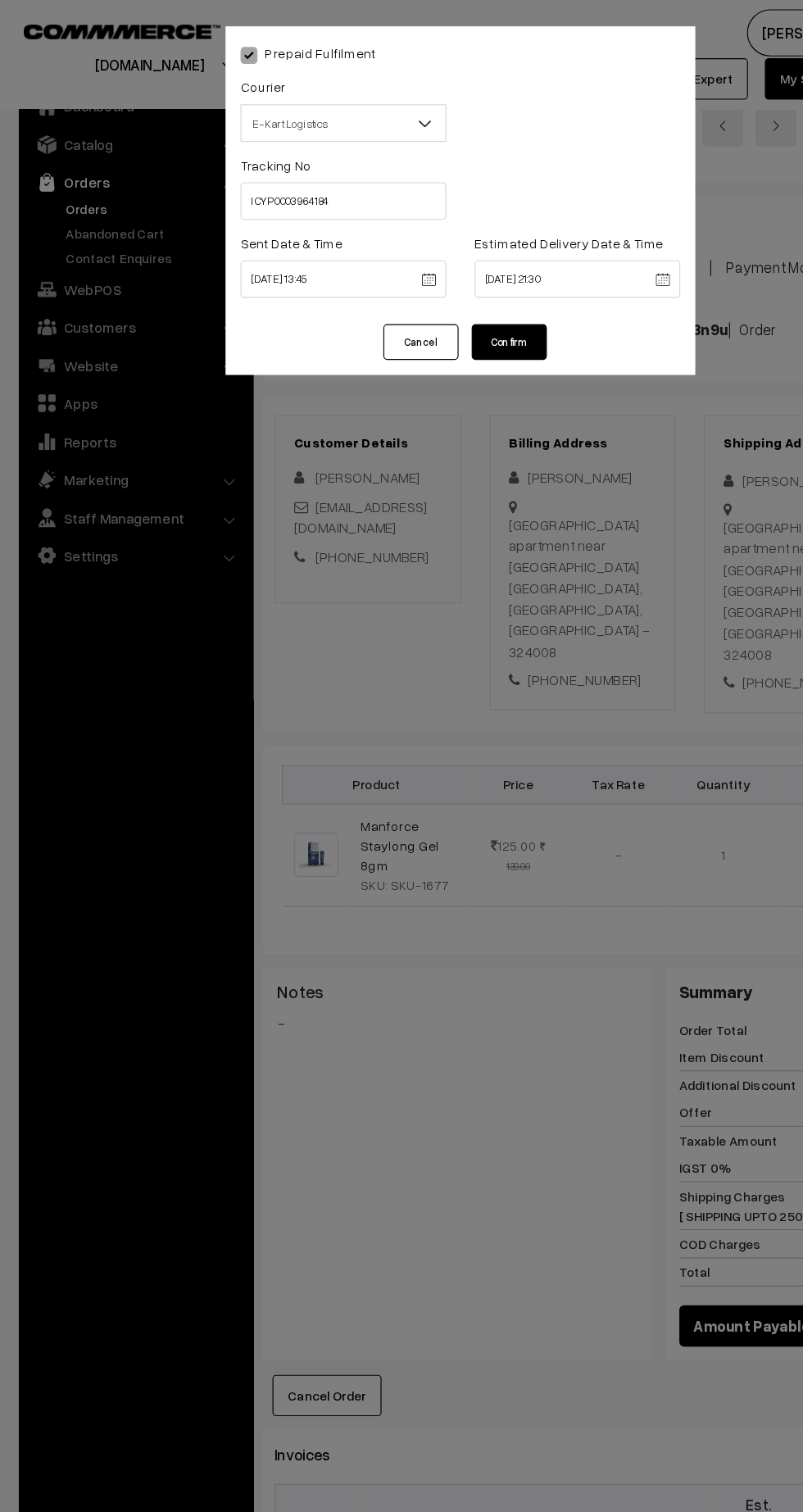
click at [462, 309] on button "Confirm" at bounding box center [444, 298] width 66 height 31
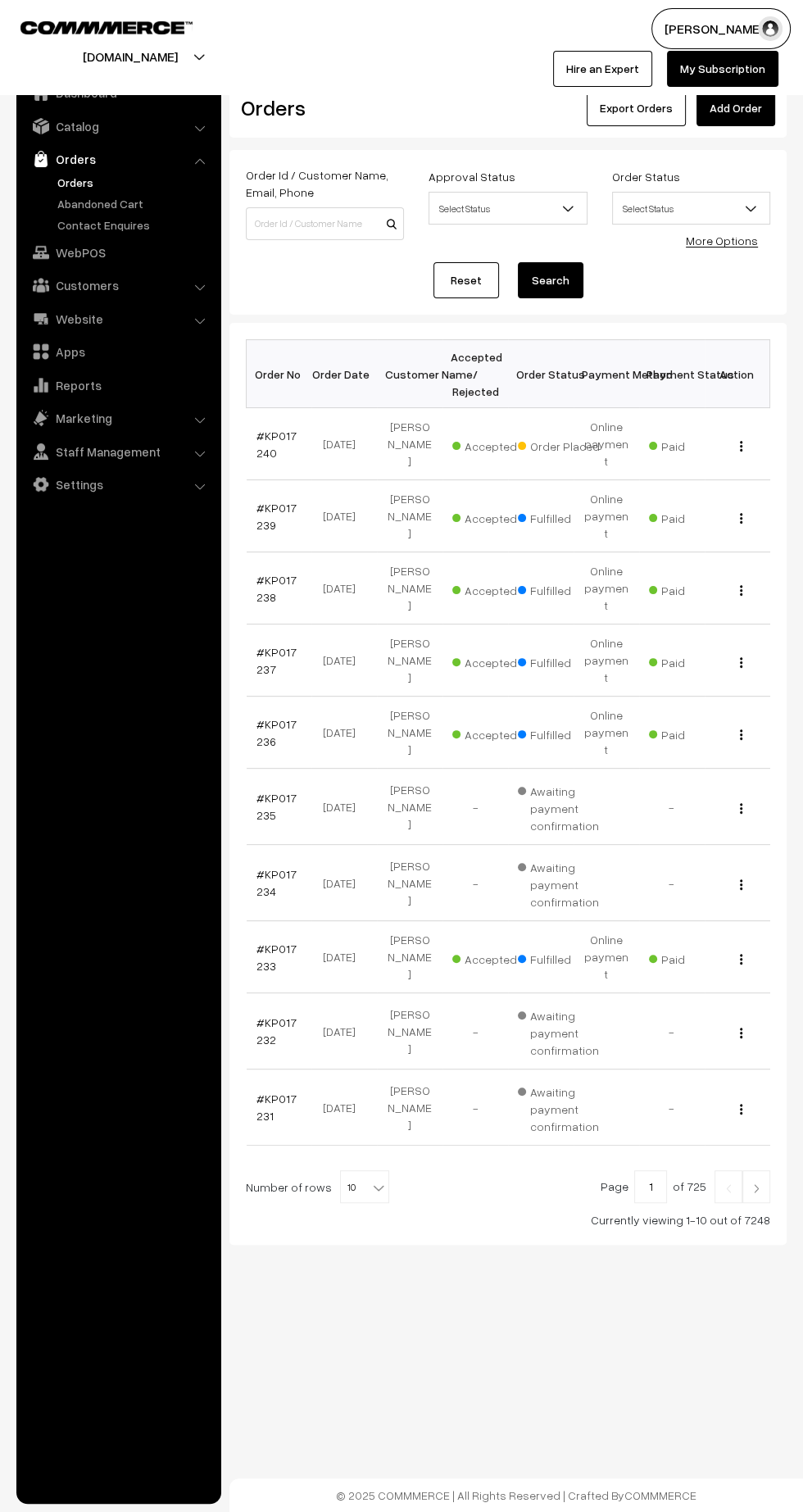
click at [272, 429] on link "#KP017240" at bounding box center [277, 444] width 40 height 31
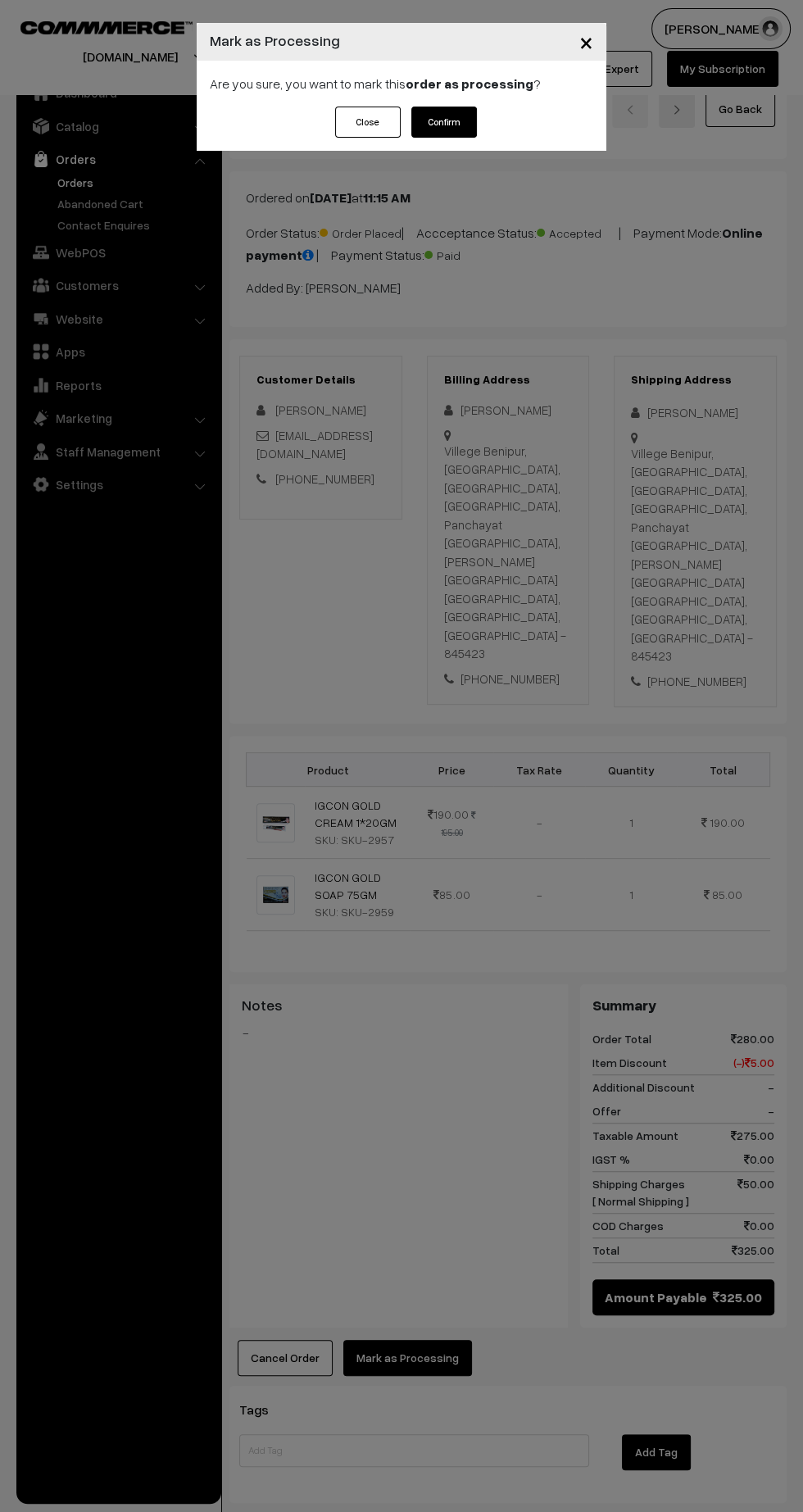
click at [457, 129] on button "Confirm" at bounding box center [444, 122] width 66 height 31
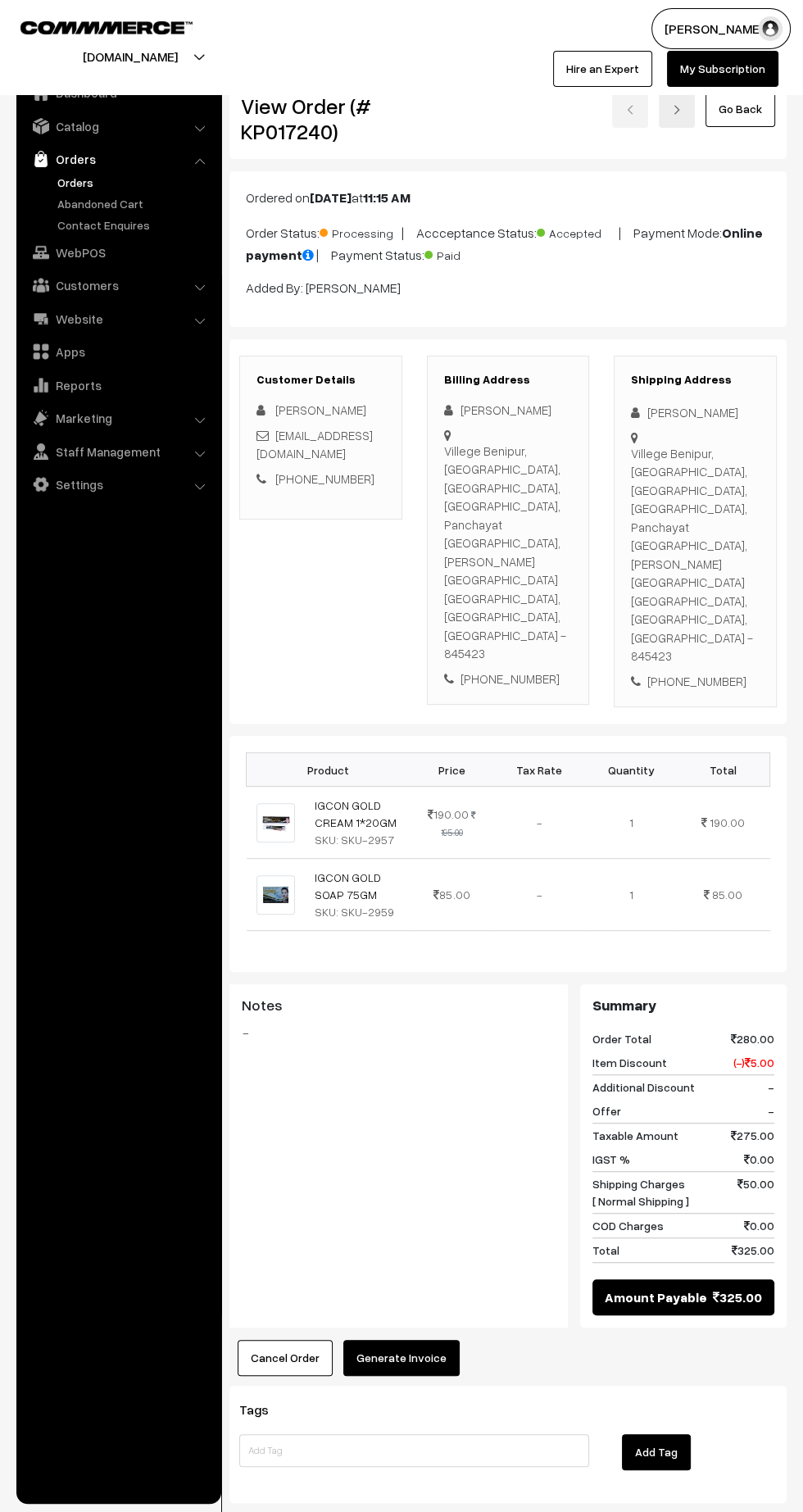
click at [419, 1340] on button "Generate Invoice" at bounding box center [402, 1358] width 117 height 36
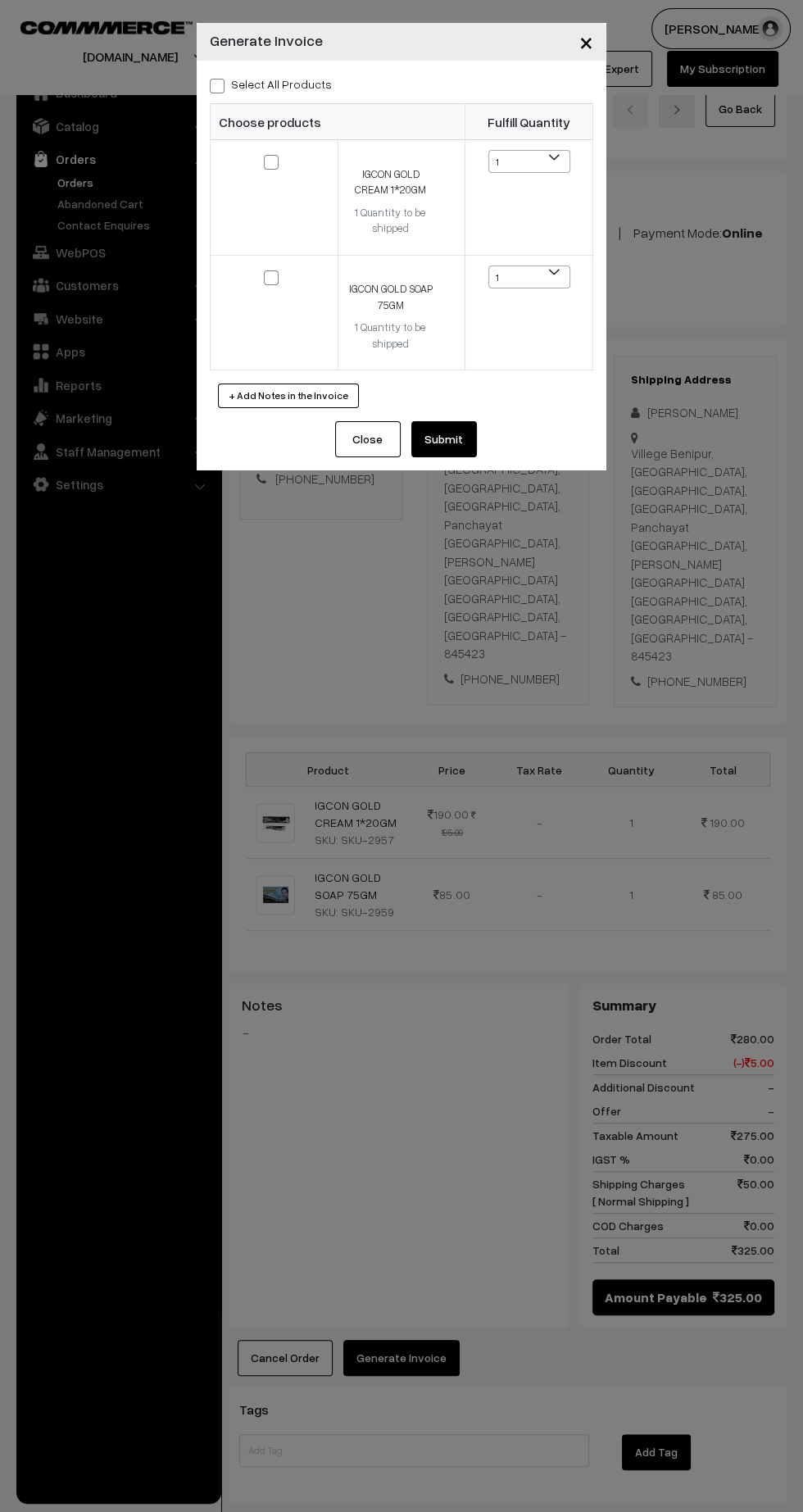
click at [463, 437] on button "Submit" at bounding box center [444, 439] width 66 height 36
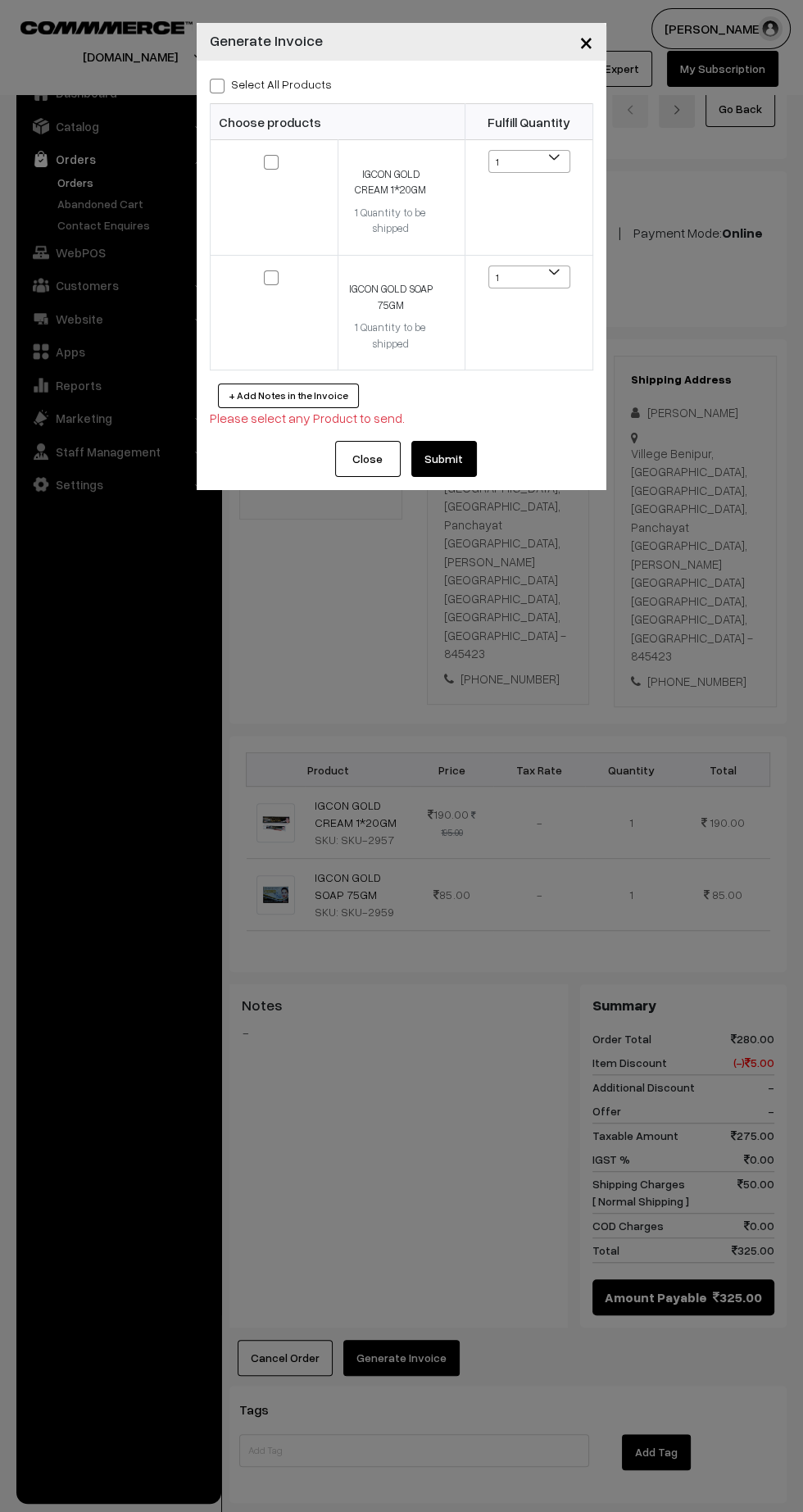
click at [216, 82] on span at bounding box center [217, 86] width 14 height 14
click at [216, 82] on input "Select All Products" at bounding box center [216, 84] width 11 height 11
checkbox input "true"
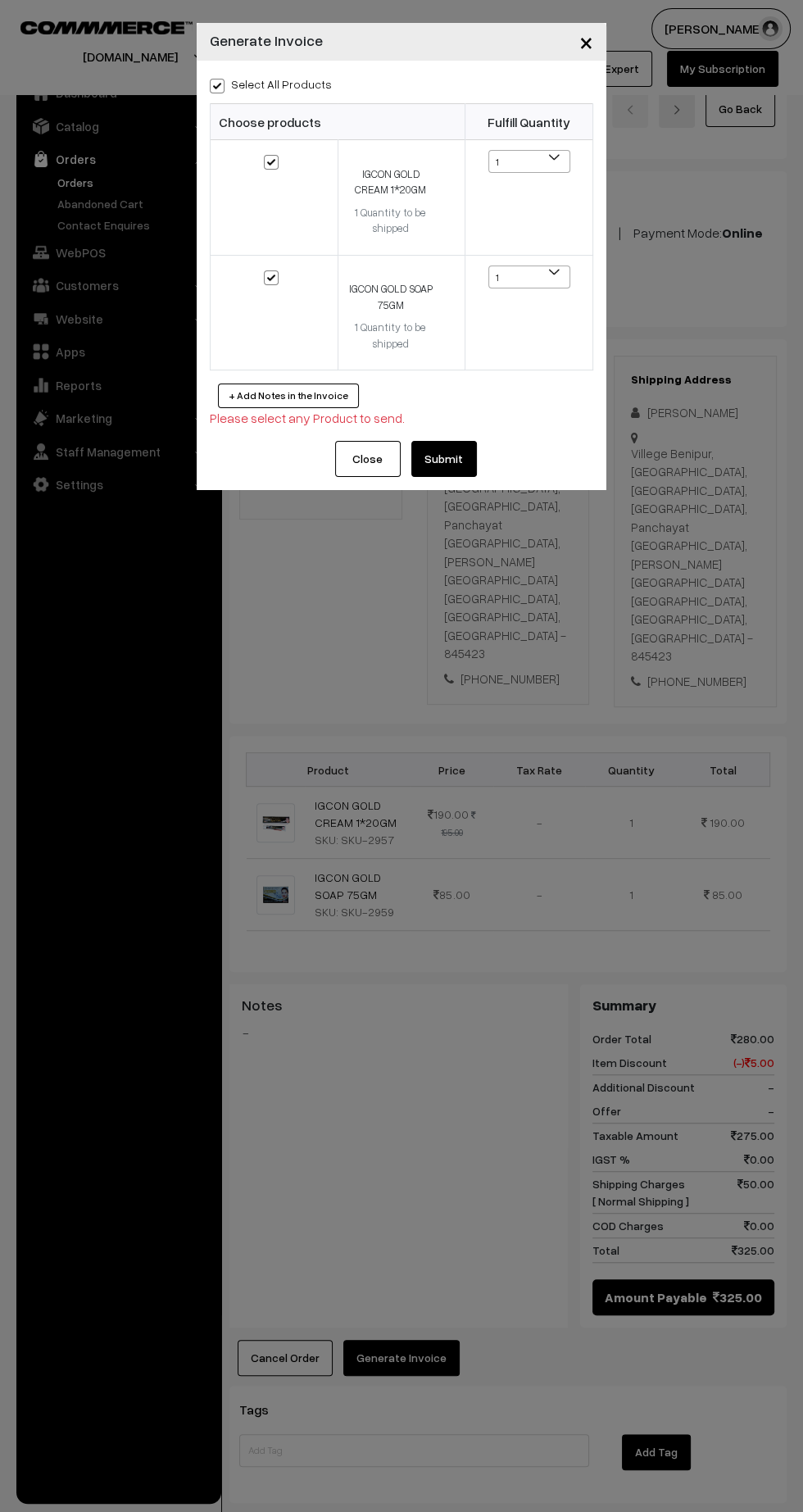
click at [463, 466] on button "Submit" at bounding box center [444, 459] width 66 height 36
